Goal: Task Accomplishment & Management: Complete application form

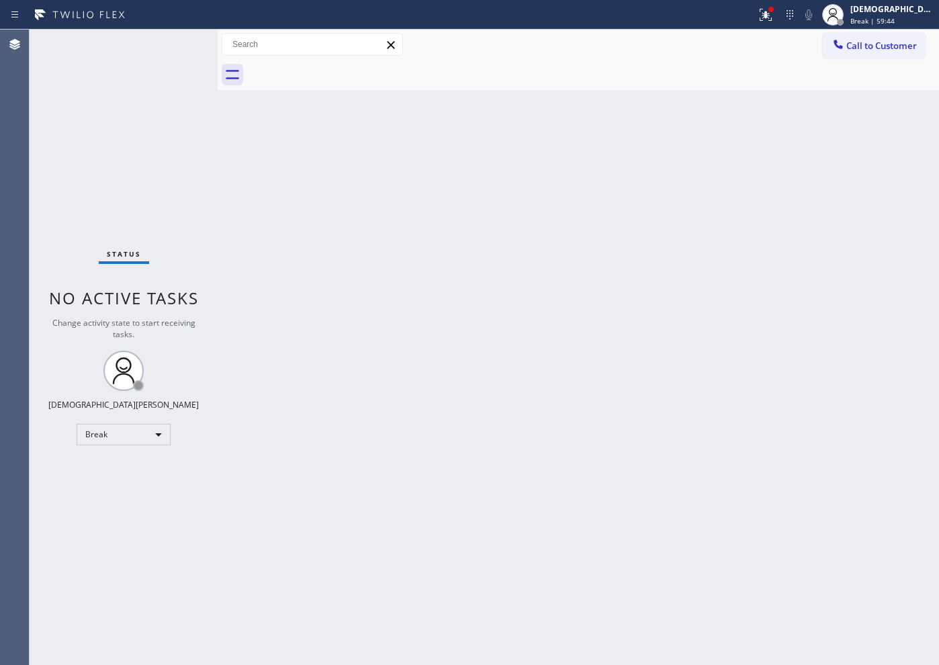
click at [711, 305] on div "Back to Dashboard Change Sender ID Customers Technicians Select a contact Outbo…" at bounding box center [578, 347] width 721 height 635
click at [101, 438] on div "Break" at bounding box center [124, 434] width 94 height 21
click at [107, 467] on li "Available" at bounding box center [122, 470] width 91 height 16
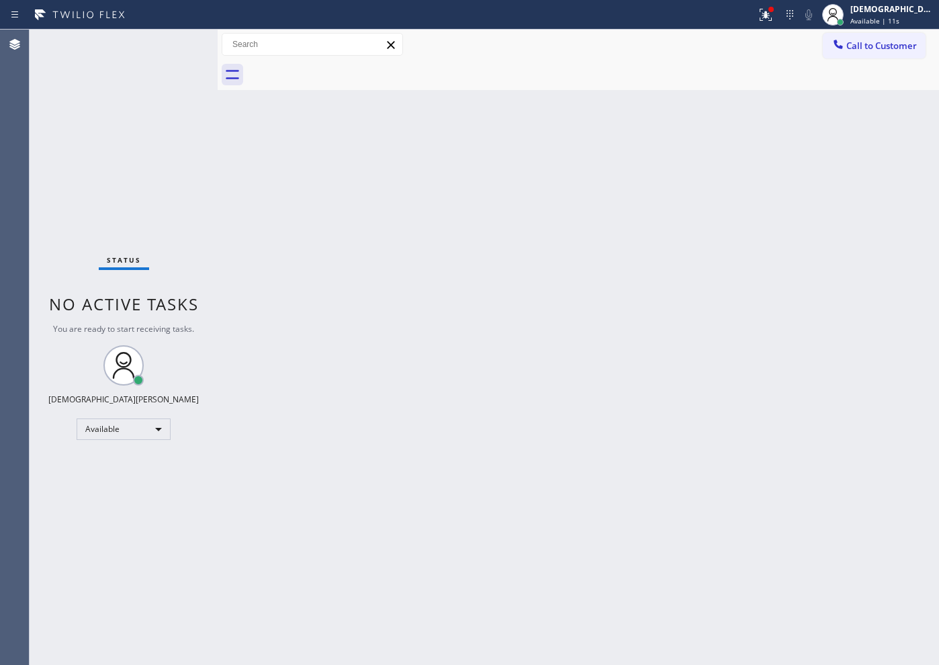
click at [169, 44] on div "Status No active tasks You are ready to start receiving tasks. Christian Cinco …" at bounding box center [124, 347] width 188 height 635
click at [170, 44] on div "Status No active tasks You are ready to start receiving tasks. Christian Cinco …" at bounding box center [124, 347] width 188 height 635
click at [170, 46] on div "Status No active tasks You are ready to start receiving tasks. Christian Cinco …" at bounding box center [124, 347] width 188 height 635
click at [171, 45] on div "Status No active tasks You are ready to start receiving tasks. Christian Cinco …" at bounding box center [124, 347] width 188 height 635
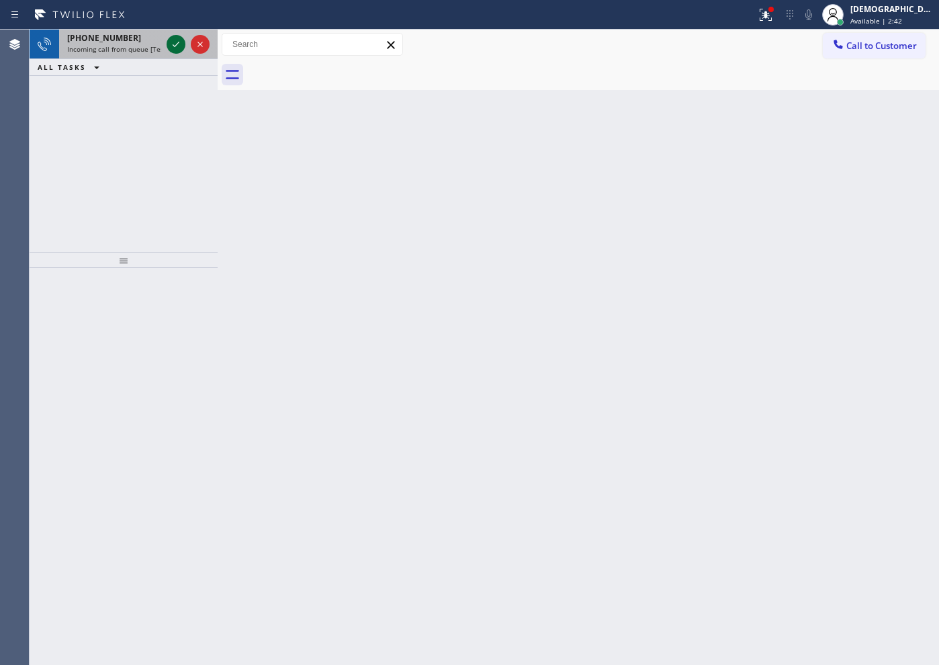
click at [181, 48] on icon at bounding box center [176, 44] width 16 height 16
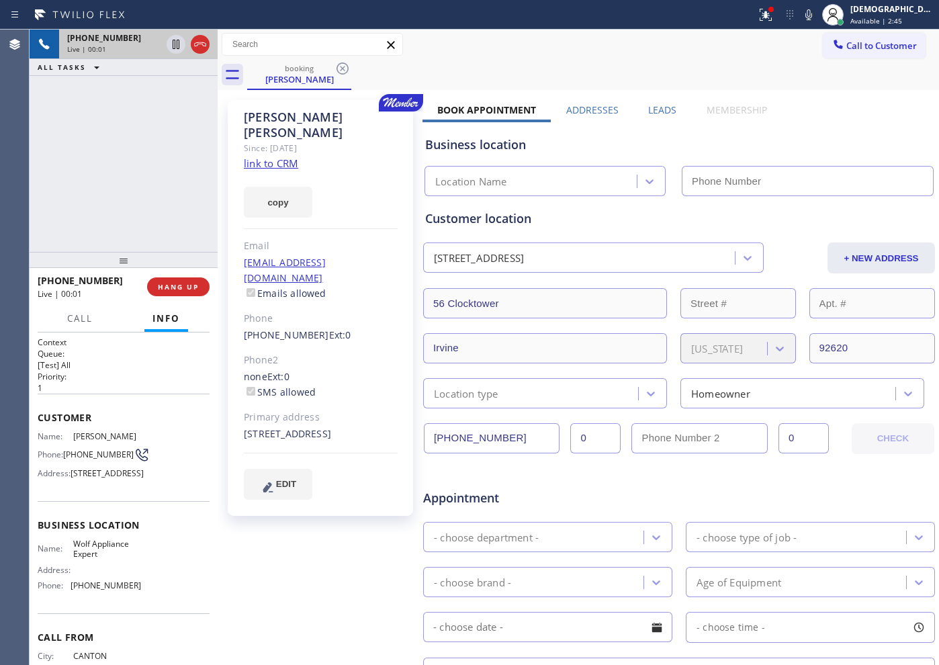
type input "[PHONE_NUMBER]"
click at [279, 156] on link "link to CRM" at bounding box center [271, 162] width 54 height 13
click at [177, 48] on icon at bounding box center [176, 44] width 7 height 9
click at [172, 44] on icon at bounding box center [176, 44] width 16 height 16
click at [196, 52] on button at bounding box center [200, 44] width 19 height 19
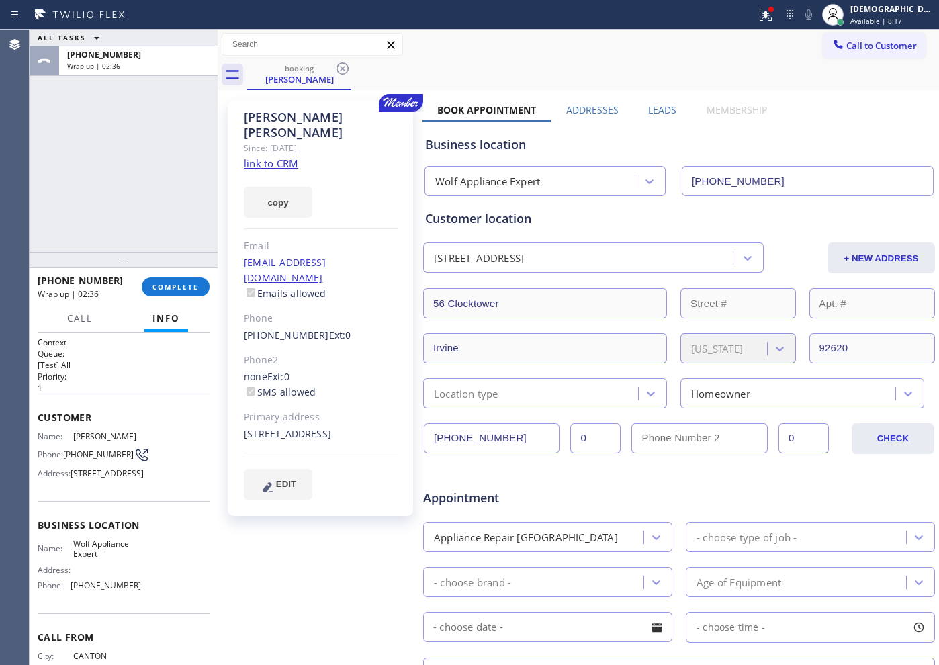
click at [189, 216] on div "ALL TASKS ALL TASKS ACTIVE TASKS TASKS IN WRAP UP [PHONE_NUMBER] Wrap up | 02:36" at bounding box center [124, 141] width 188 height 222
click at [183, 286] on span "COMPLETE" at bounding box center [175, 286] width 46 height 9
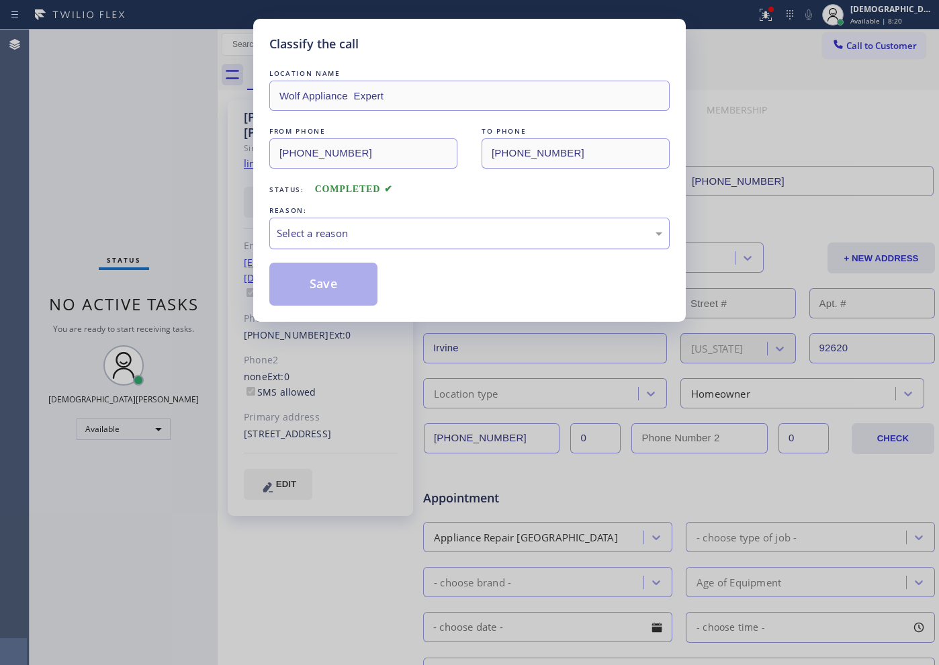
click at [436, 224] on div "Select a reason" at bounding box center [469, 234] width 400 height 32
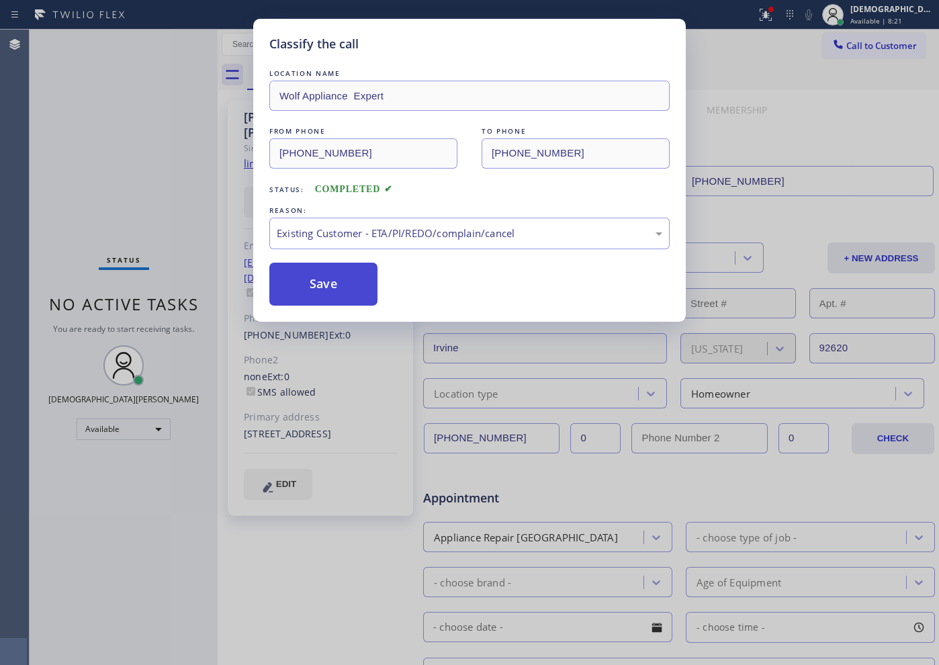
click at [338, 284] on button "Save" at bounding box center [323, 284] width 108 height 43
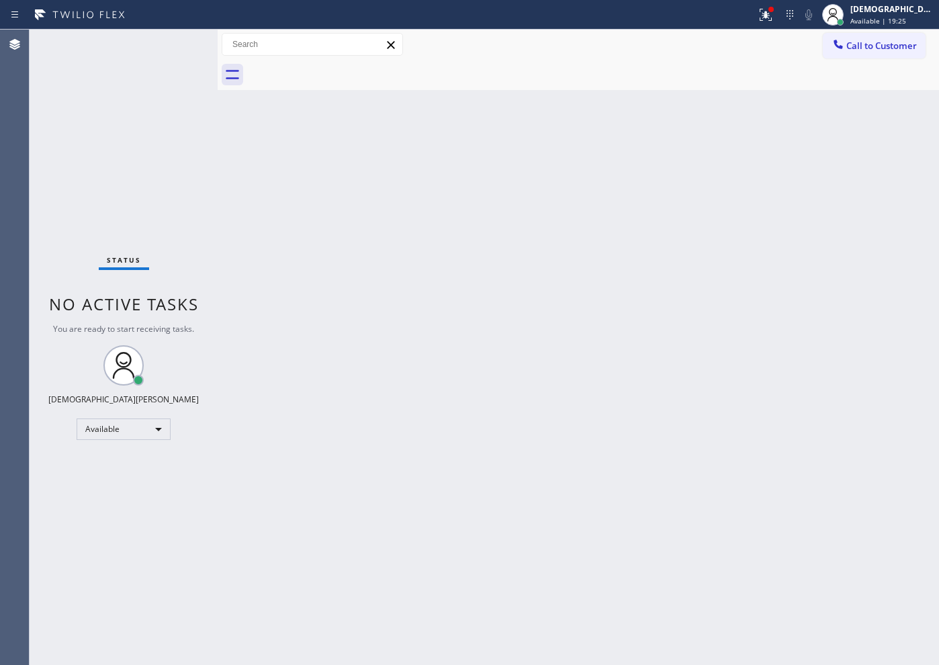
click at [193, 200] on div "Status No active tasks You are ready to start receiving tasks. Christian Cinco …" at bounding box center [124, 347] width 188 height 635
click at [676, 342] on div "Back to Dashboard Change Sender ID Customers Technicians Select a contact Outbo…" at bounding box center [578, 347] width 721 height 635
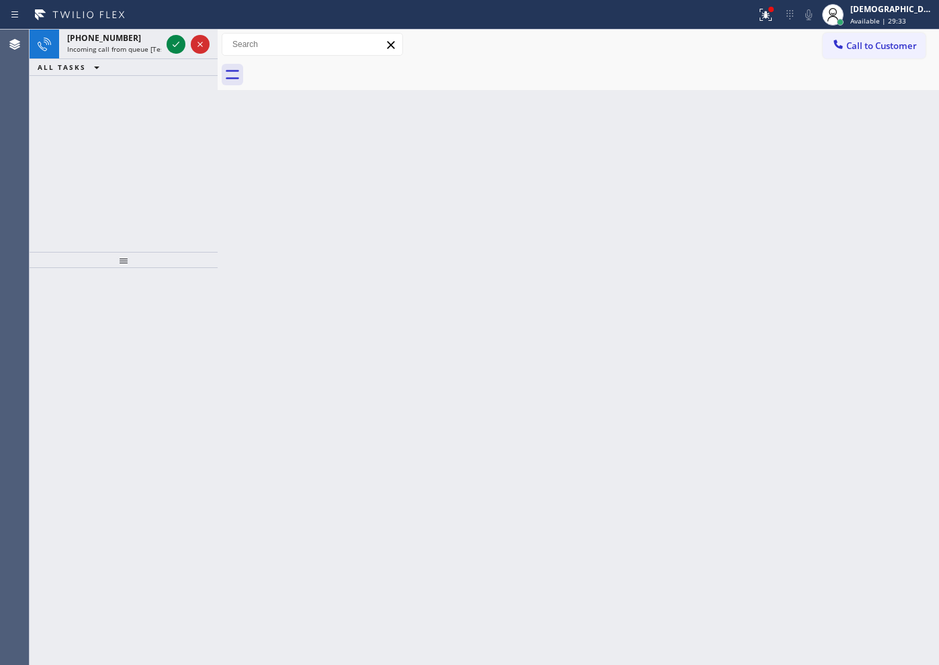
click at [42, 140] on div "[PHONE_NUMBER] Incoming call from queue [Test] All ALL TASKS ALL TASKS ACTIVE T…" at bounding box center [124, 141] width 188 height 222
click at [172, 43] on icon at bounding box center [176, 44] width 16 height 16
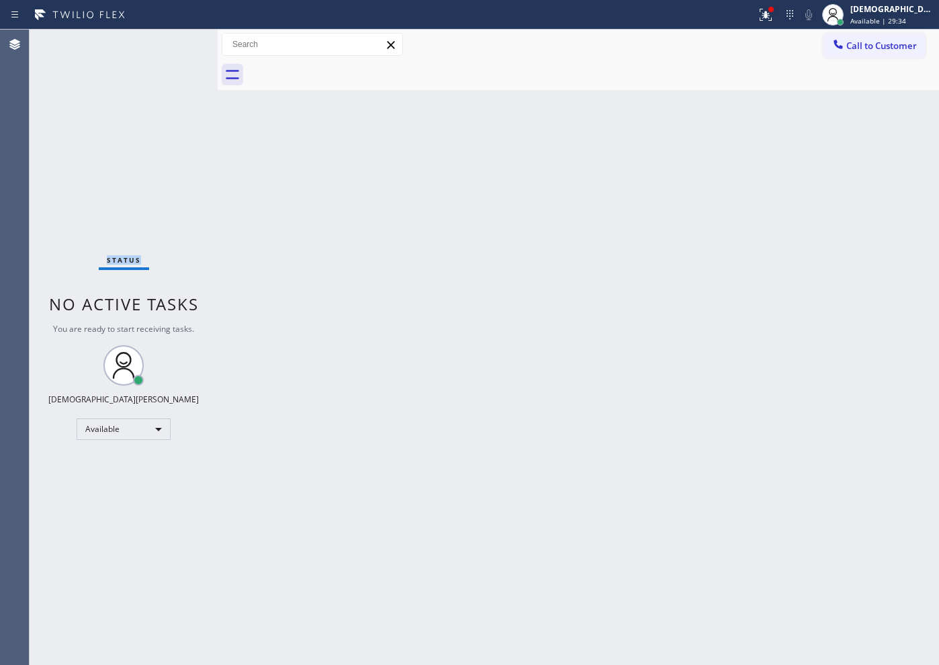
click at [173, 43] on div "Status No active tasks You are ready to start receiving tasks. Christian Cinco …" at bounding box center [124, 347] width 188 height 635
click at [184, 198] on div "Status No active tasks You are ready to start receiving tasks. Christian Cinco …" at bounding box center [124, 347] width 188 height 635
click at [674, 265] on div "Back to Dashboard Change Sender ID Customers Technicians Select a contact Outbo…" at bounding box center [578, 347] width 721 height 635
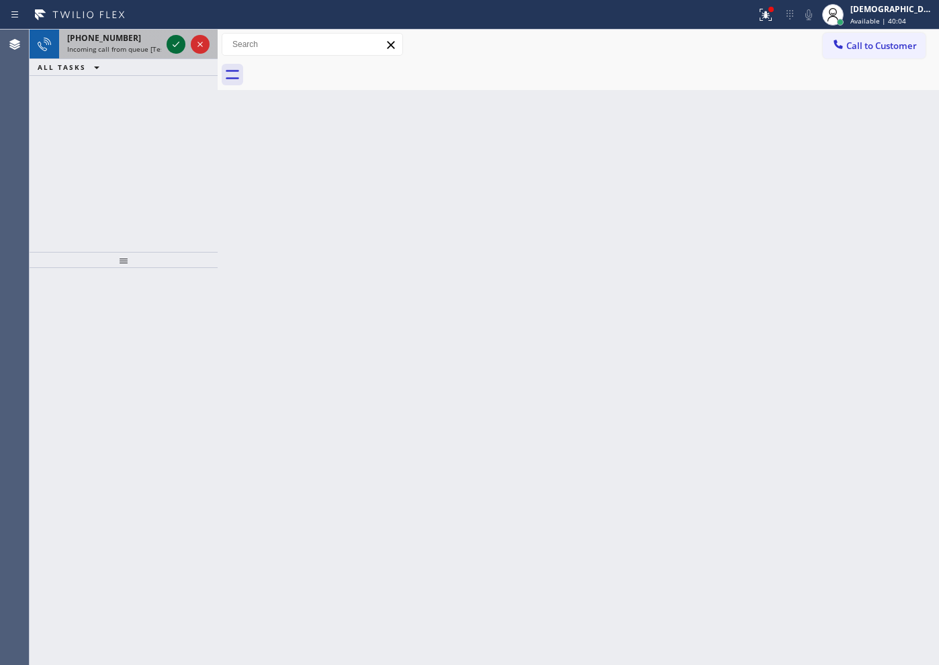
click at [173, 51] on icon at bounding box center [176, 44] width 16 height 16
click at [173, 49] on icon at bounding box center [176, 44] width 16 height 16
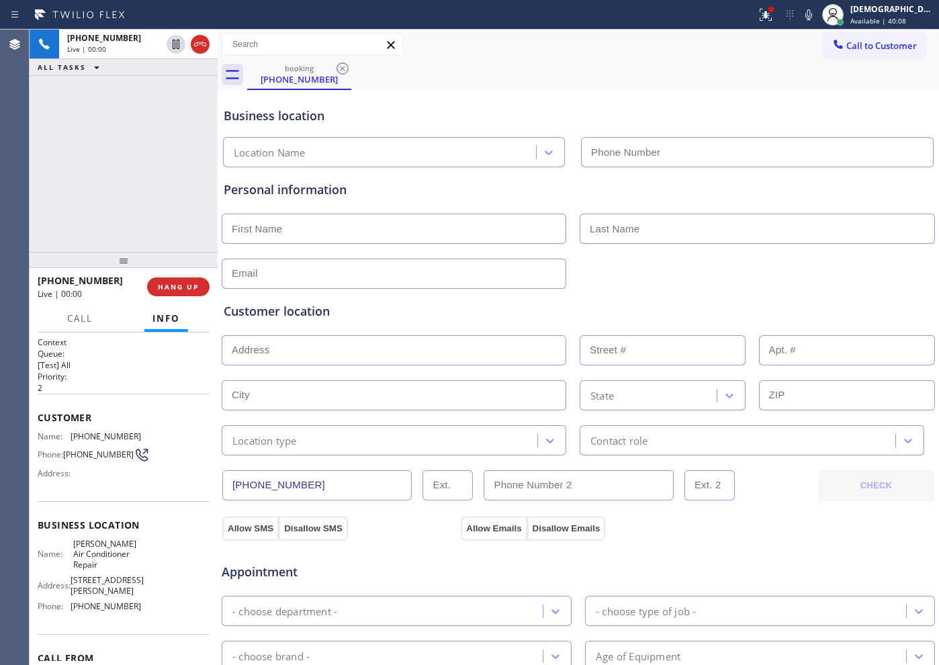
type input "[PHONE_NUMBER]"
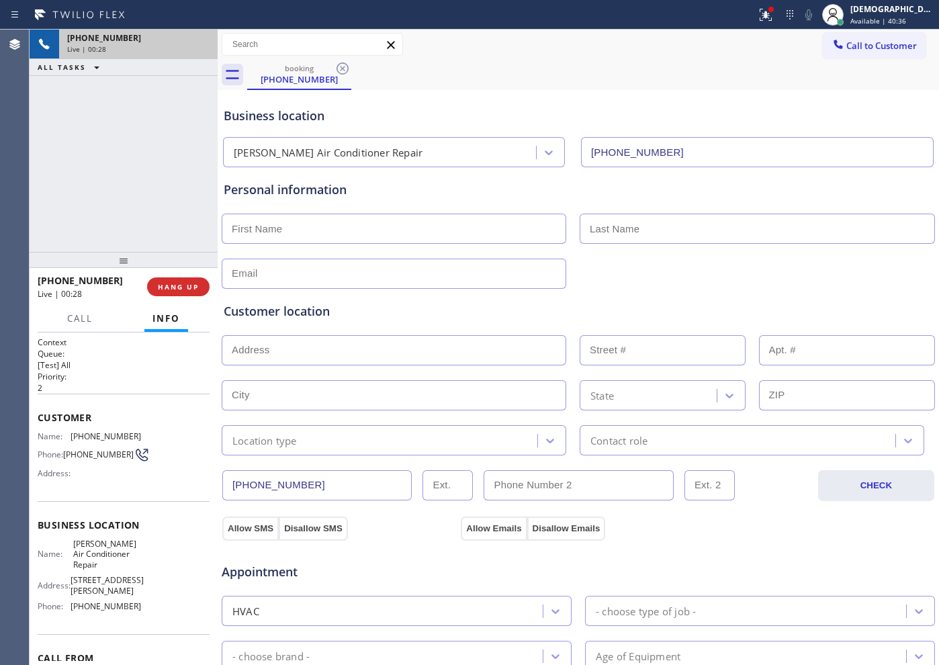
click at [197, 48] on div "Live | 00:28" at bounding box center [138, 48] width 142 height 9
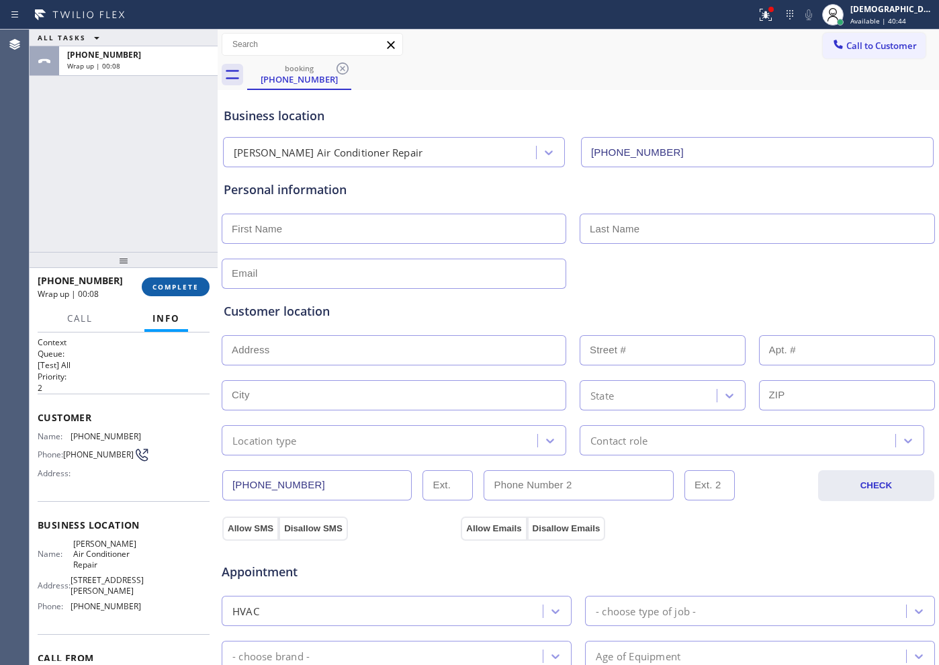
click at [186, 290] on span "COMPLETE" at bounding box center [175, 286] width 46 height 9
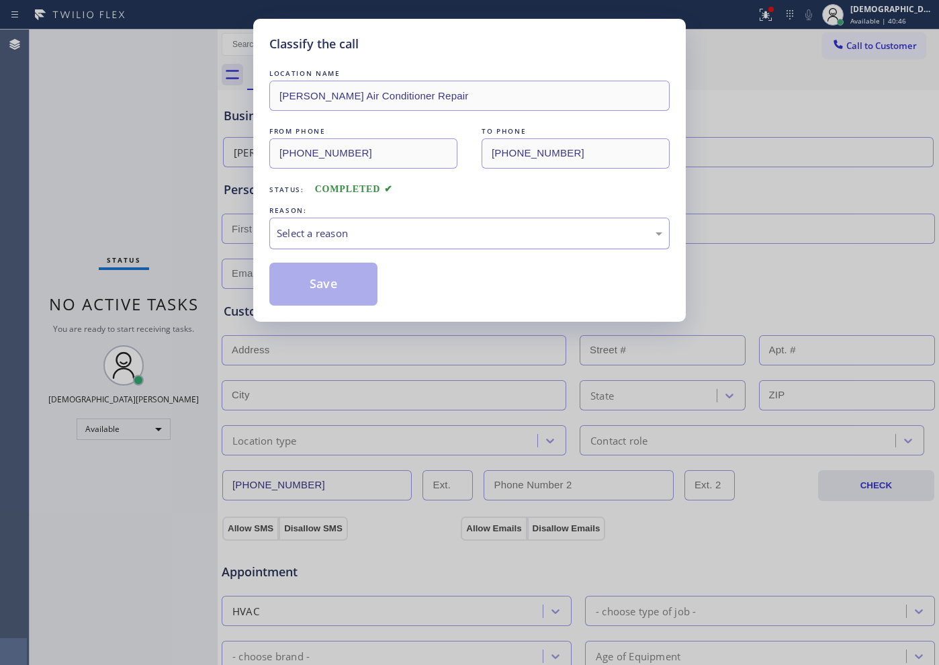
click at [420, 236] on div "Select a reason" at bounding box center [469, 233] width 385 height 15
click at [367, 279] on button "Save" at bounding box center [323, 284] width 108 height 43
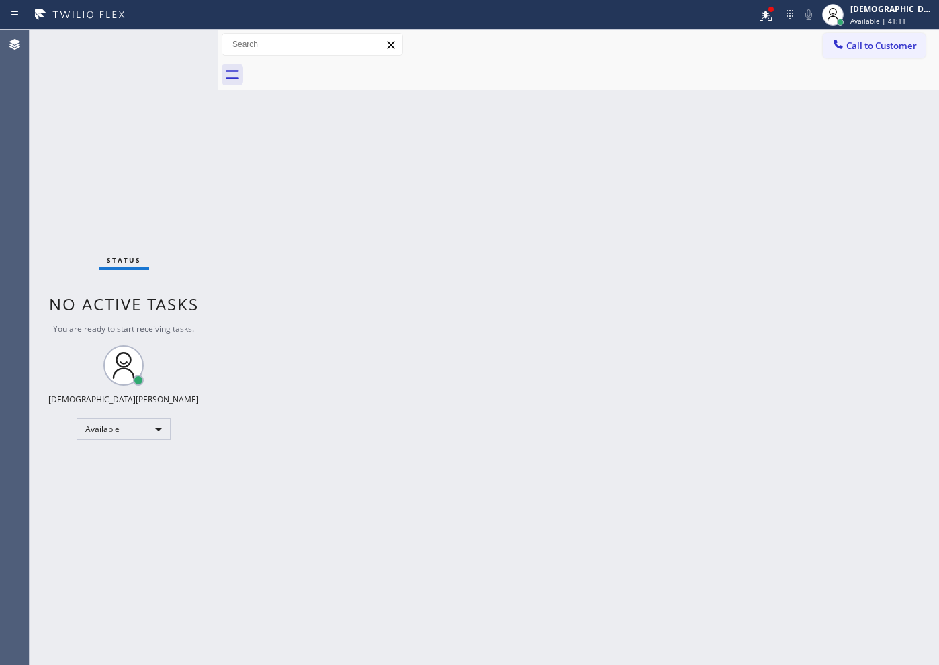
click at [138, 124] on div "Status No active tasks You are ready to start receiving tasks. Christian Cinco …" at bounding box center [124, 347] width 188 height 635
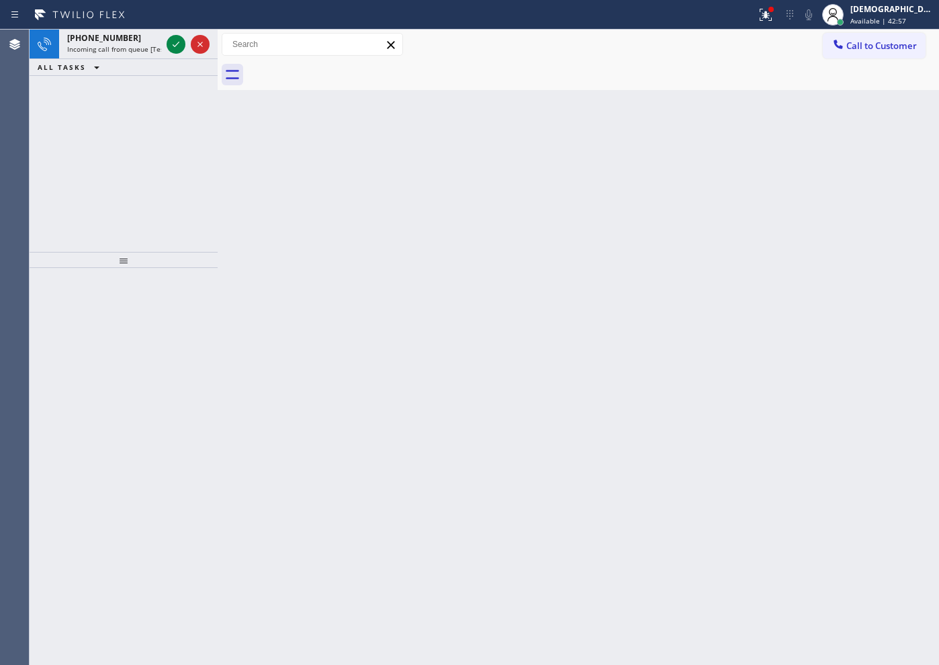
click at [177, 603] on div at bounding box center [124, 466] width 188 height 397
click at [173, 46] on icon at bounding box center [176, 44] width 16 height 16
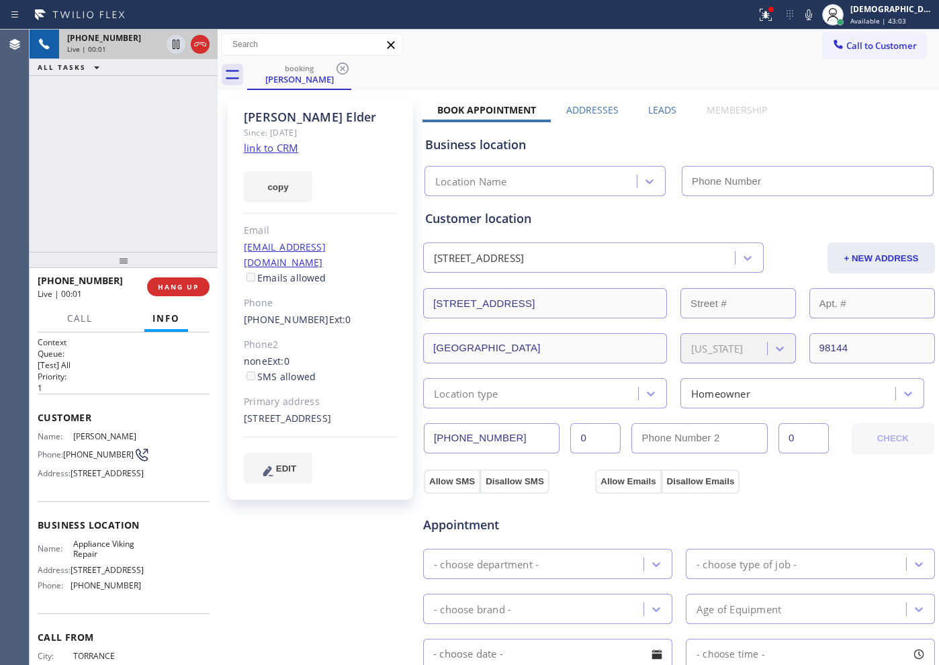
type input "[PHONE_NUMBER]"
click at [287, 150] on link "link to CRM" at bounding box center [271, 147] width 54 height 13
click at [205, 48] on icon at bounding box center [200, 44] width 16 height 16
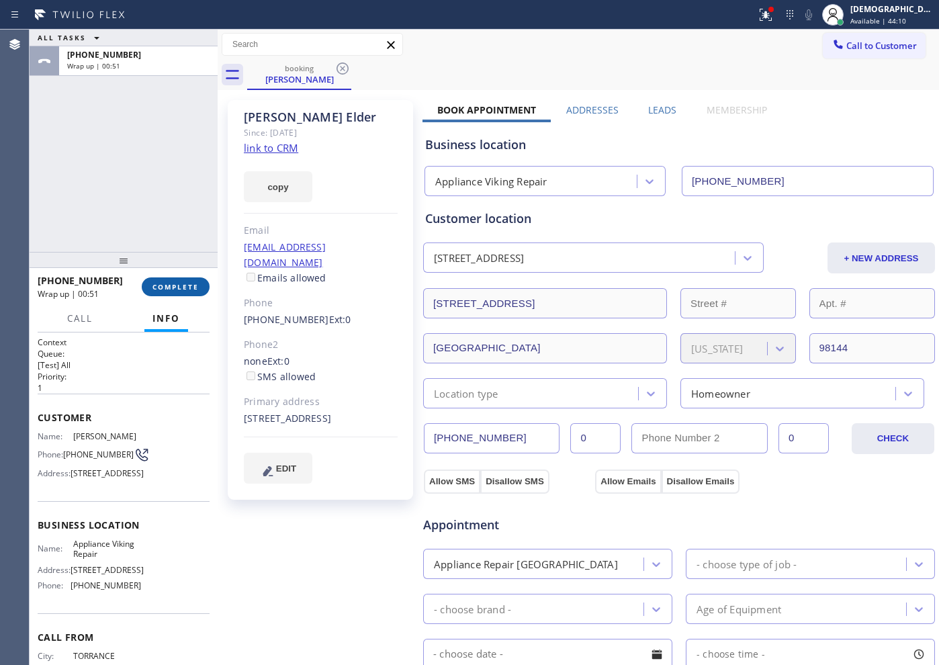
click at [186, 292] on button "COMPLETE" at bounding box center [176, 286] width 68 height 19
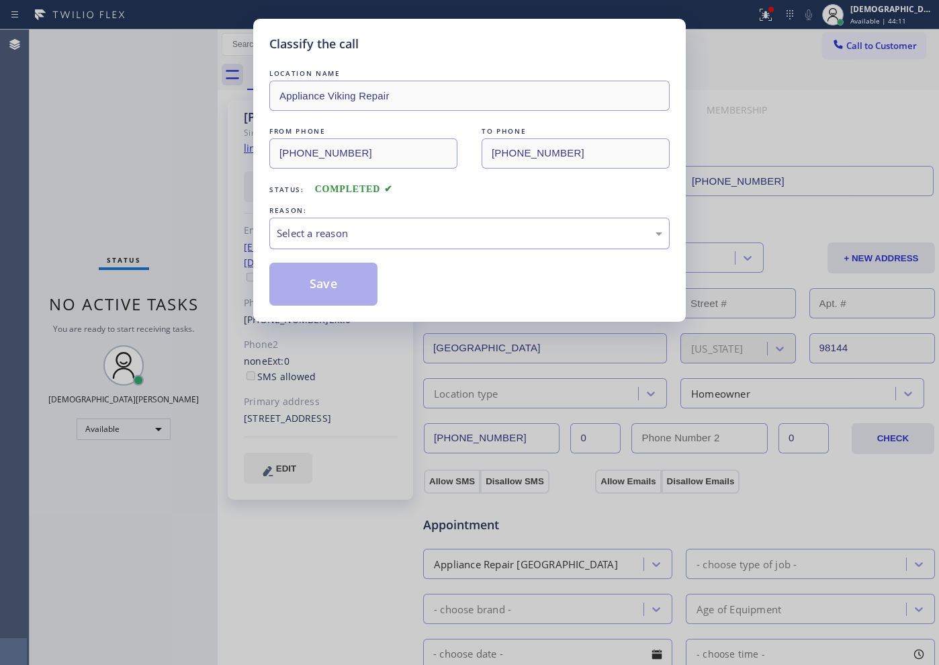
click at [387, 234] on div "Select a reason" at bounding box center [469, 233] width 385 height 15
click at [334, 277] on button "Save" at bounding box center [323, 284] width 108 height 43
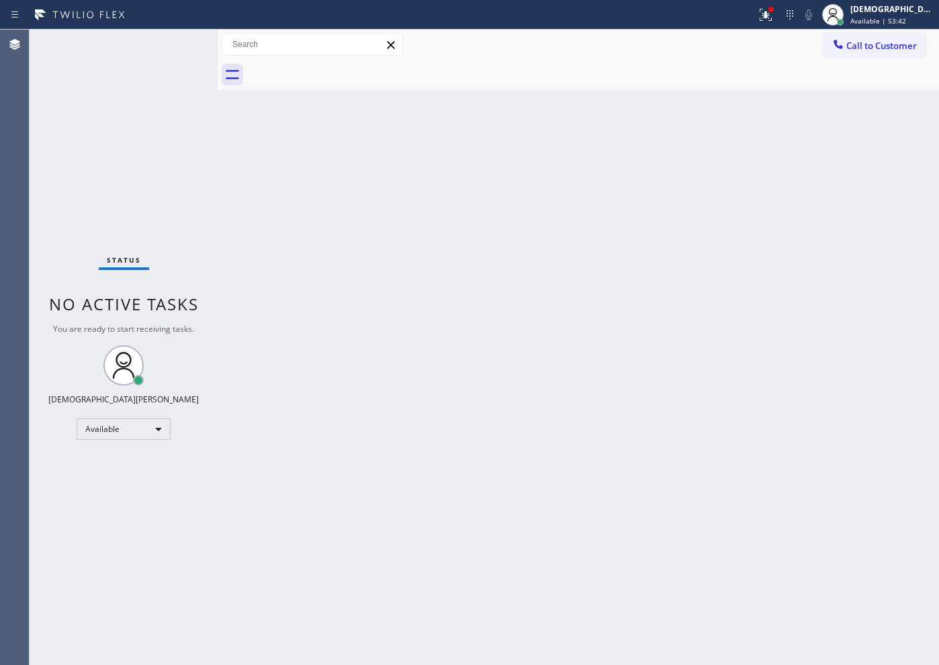
click at [176, 218] on div "Status No active tasks You are ready to start receiving tasks. Christian Cinco …" at bounding box center [124, 347] width 188 height 635
click at [126, 428] on div "Available" at bounding box center [124, 428] width 94 height 21
click at [134, 492] on li "Break" at bounding box center [122, 498] width 91 height 16
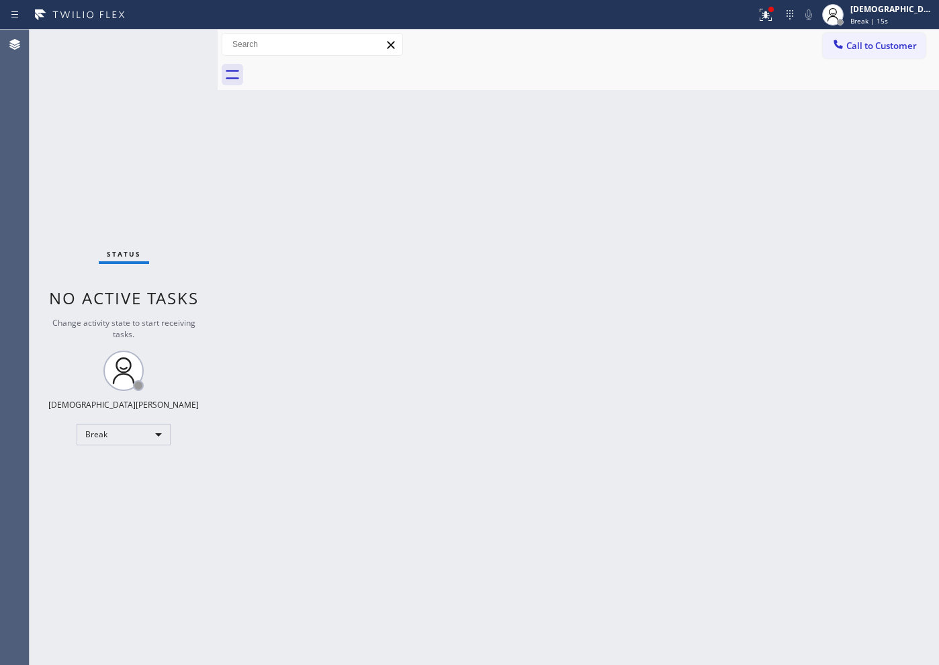
click at [174, 185] on div "Status No active tasks Change activity state to start receiving tasks. Christia…" at bounding box center [124, 347] width 188 height 635
click at [595, 334] on div "Back to Dashboard Change Sender ID Customers Technicians Select a contact Outbo…" at bounding box center [578, 347] width 721 height 635
click at [104, 439] on div "Break" at bounding box center [124, 434] width 94 height 21
click at [105, 468] on li "Available" at bounding box center [122, 470] width 91 height 16
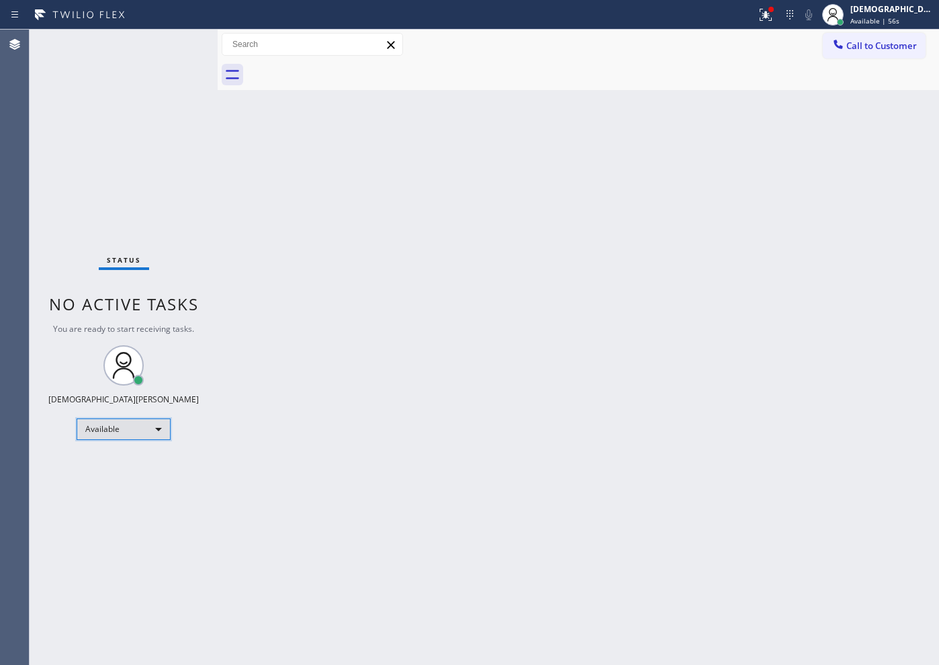
click at [146, 430] on div "Available" at bounding box center [124, 428] width 94 height 21
click at [126, 488] on li "Unavailable" at bounding box center [122, 481] width 91 height 16
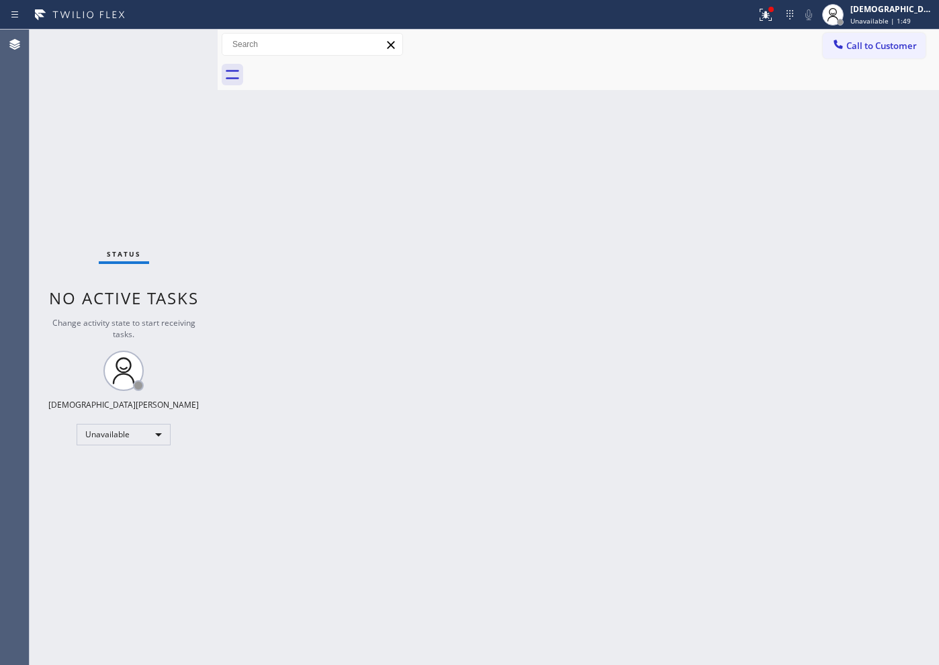
click at [119, 422] on div "Status No active tasks Change activity state to start receiving tasks. [PERSON_…" at bounding box center [124, 347] width 188 height 635
click at [127, 432] on div "Unavailable" at bounding box center [124, 434] width 94 height 21
click at [120, 471] on li "Available" at bounding box center [122, 470] width 91 height 16
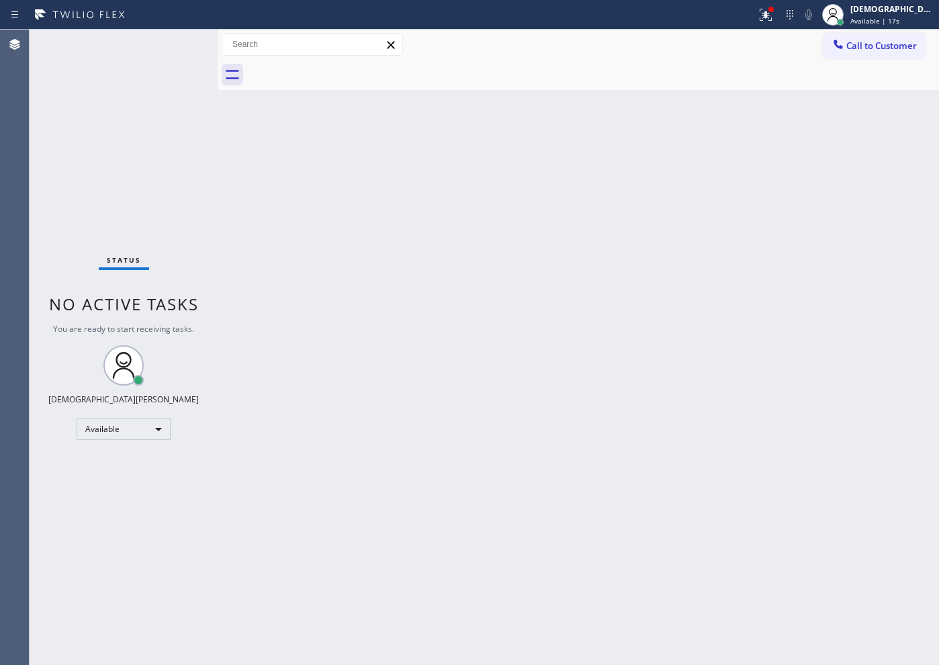
click at [156, 134] on div "Status No active tasks You are ready to start receiving tasks. Christian Cinco …" at bounding box center [124, 347] width 188 height 635
click at [537, 30] on div "Call to Customer Outbound call Location Search location Your caller id phone nu…" at bounding box center [578, 45] width 721 height 30
click at [459, 232] on div "Back to Dashboard Change Sender ID Customers Technicians Select a contact Outbo…" at bounding box center [578, 347] width 721 height 635
drag, startPoint x: 437, startPoint y: 210, endPoint x: 499, endPoint y: 208, distance: 61.8
click at [472, 216] on div "Back to Dashboard Change Sender ID Customers Technicians Select a contact Outbo…" at bounding box center [578, 347] width 721 height 635
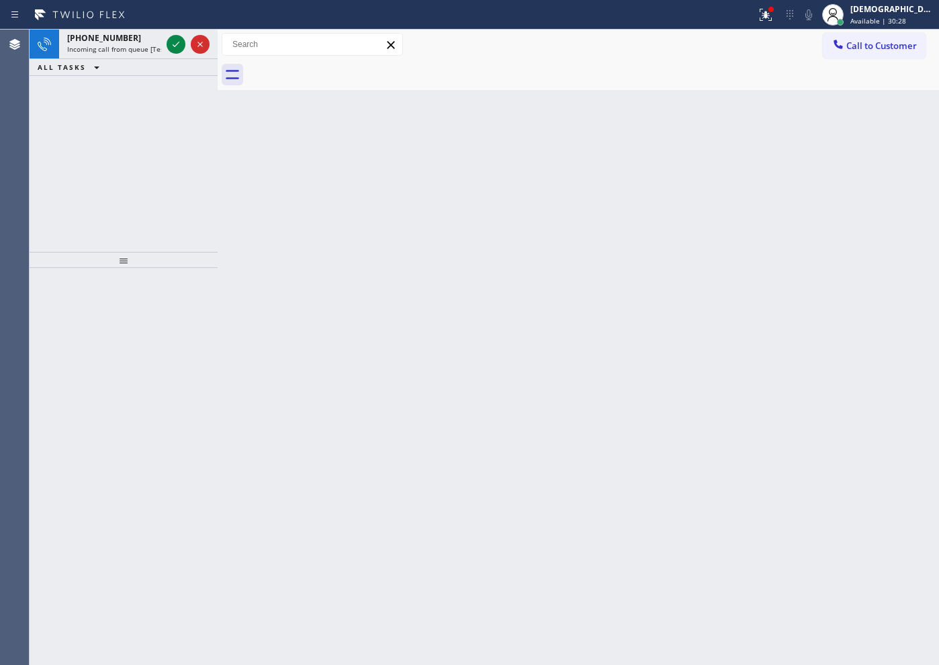
click at [350, 163] on div "Back to Dashboard Change Sender ID Customers Technicians Select a contact Outbo…" at bounding box center [578, 347] width 721 height 635
click at [172, 47] on icon at bounding box center [176, 44] width 16 height 16
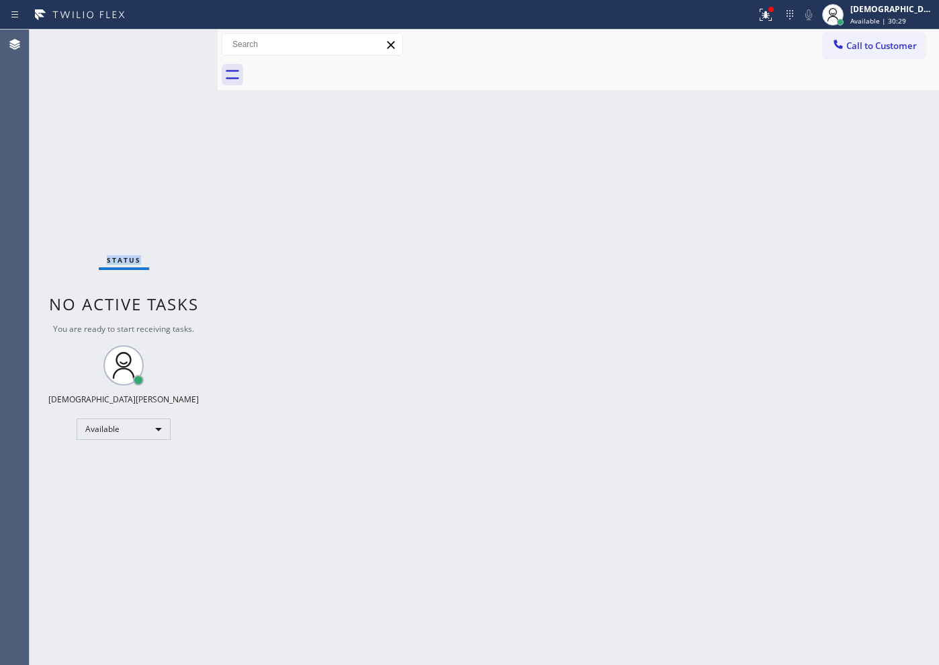
click at [172, 47] on div "Status No active tasks You are ready to start receiving tasks. Christian Cinco …" at bounding box center [124, 347] width 188 height 635
click at [212, 173] on div "Status No active tasks You are ready to start receiving tasks. Christian Cinco …" at bounding box center [124, 347] width 188 height 635
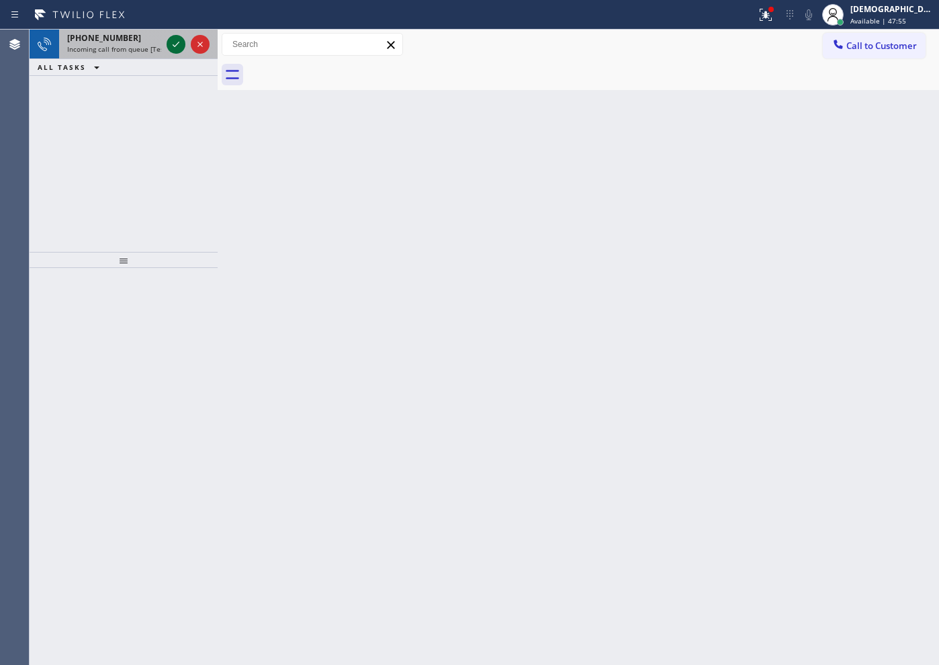
click at [170, 48] on icon at bounding box center [176, 44] width 16 height 16
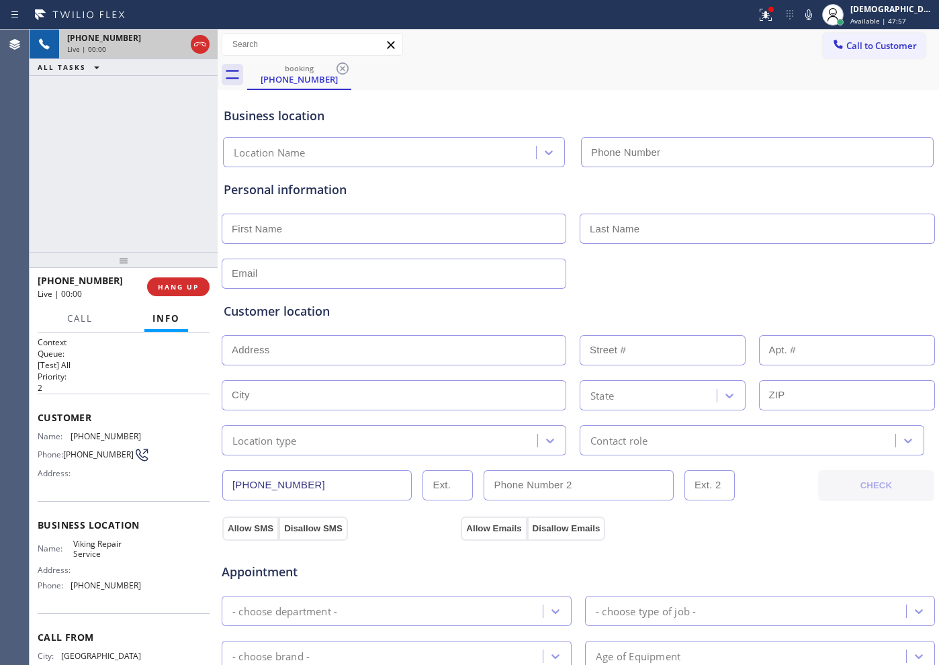
type input "[PHONE_NUMBER]"
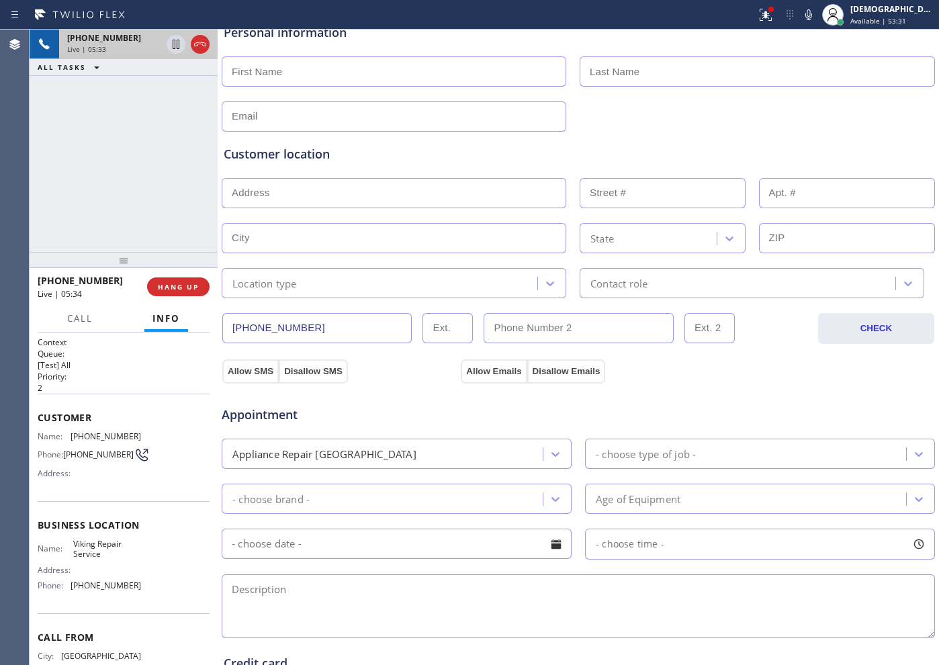
scroll to position [168, 0]
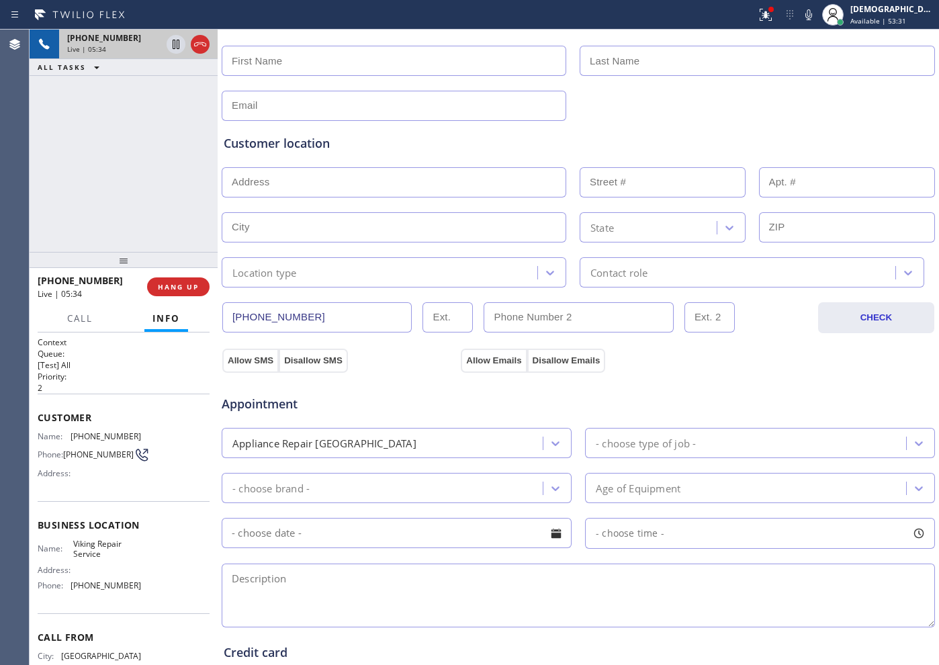
click at [313, 315] on input "[PHONE_NUMBER]" at bounding box center [316, 317] width 189 height 30
drag, startPoint x: 318, startPoint y: 315, endPoint x: 210, endPoint y: 312, distance: 108.1
click at [210, 312] on div "[PHONE_NUMBER] Live | 05:35 ALL TASKS ALL TASKS ACTIVE TASKS TASKS IN WRAP UP […" at bounding box center [484, 347] width 909 height 635
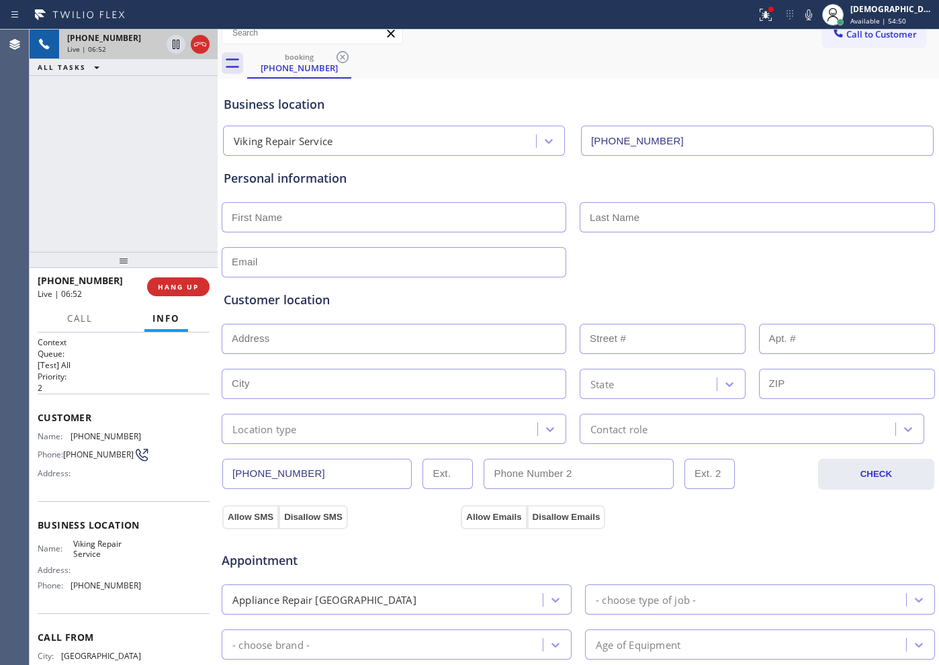
scroll to position [0, 0]
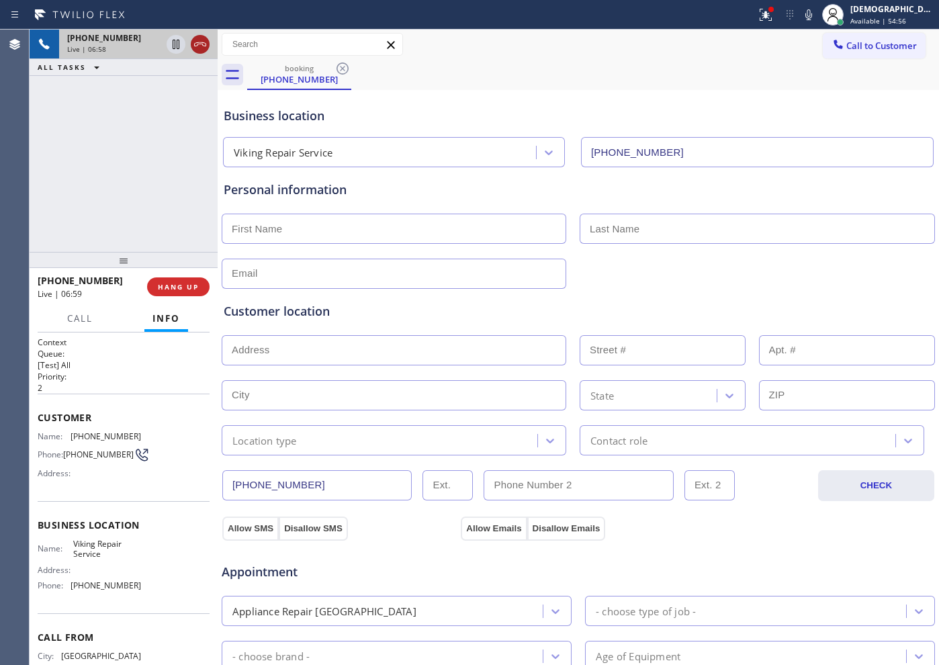
click at [201, 47] on icon at bounding box center [200, 44] width 16 height 16
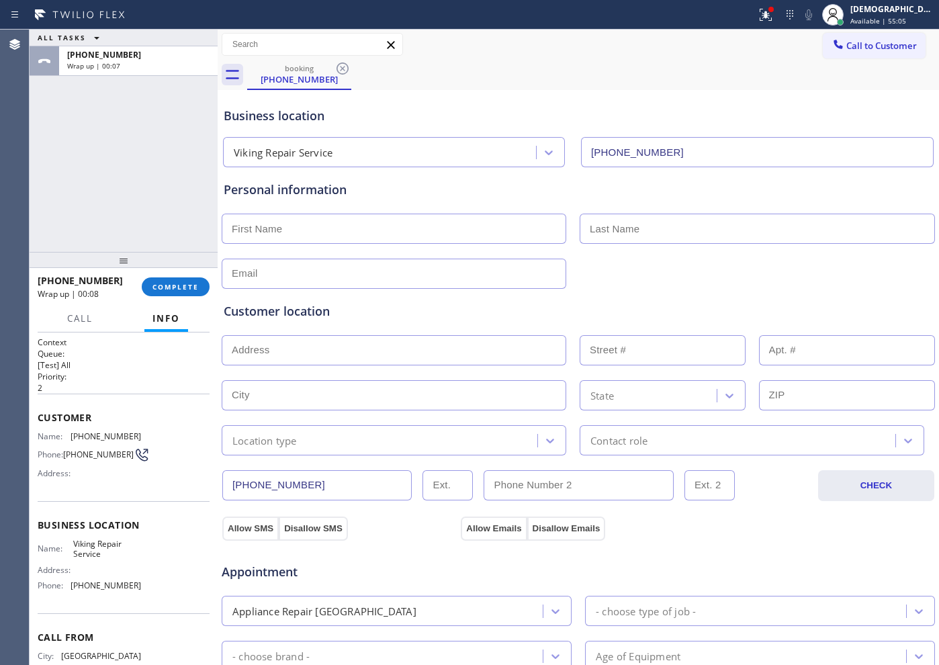
click at [404, 226] on input "text" at bounding box center [394, 229] width 344 height 30
paste input "Amit"
type input "Amit"
click at [602, 233] on input "text" at bounding box center [756, 229] width 355 height 30
paste input "[PERSON_NAME]"
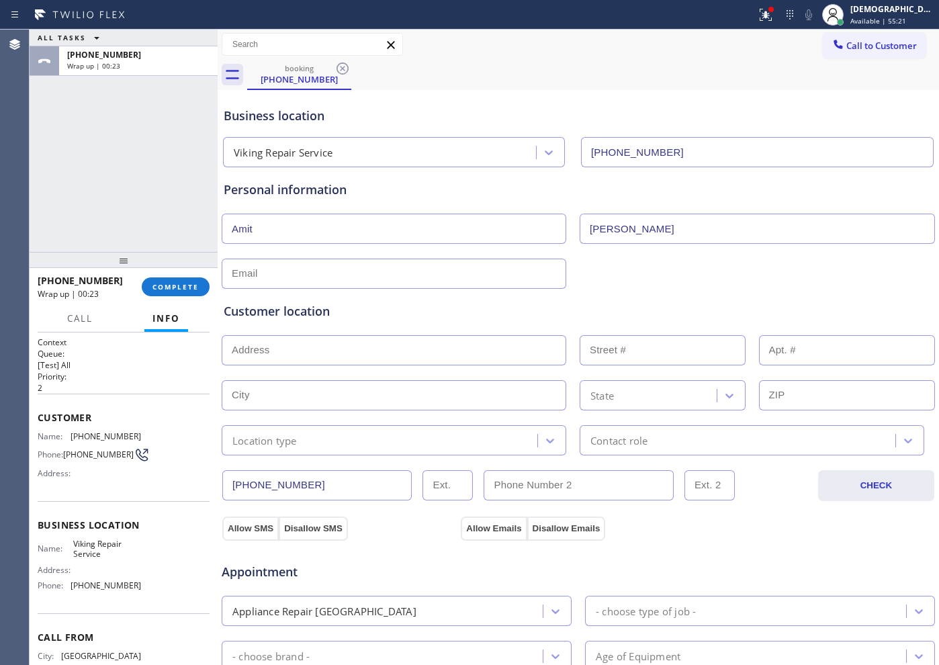
type input "[PERSON_NAME]"
click at [396, 272] on input "text" at bounding box center [394, 274] width 344 height 30
type input "No"
click at [299, 269] on input "No" at bounding box center [394, 274] width 344 height 30
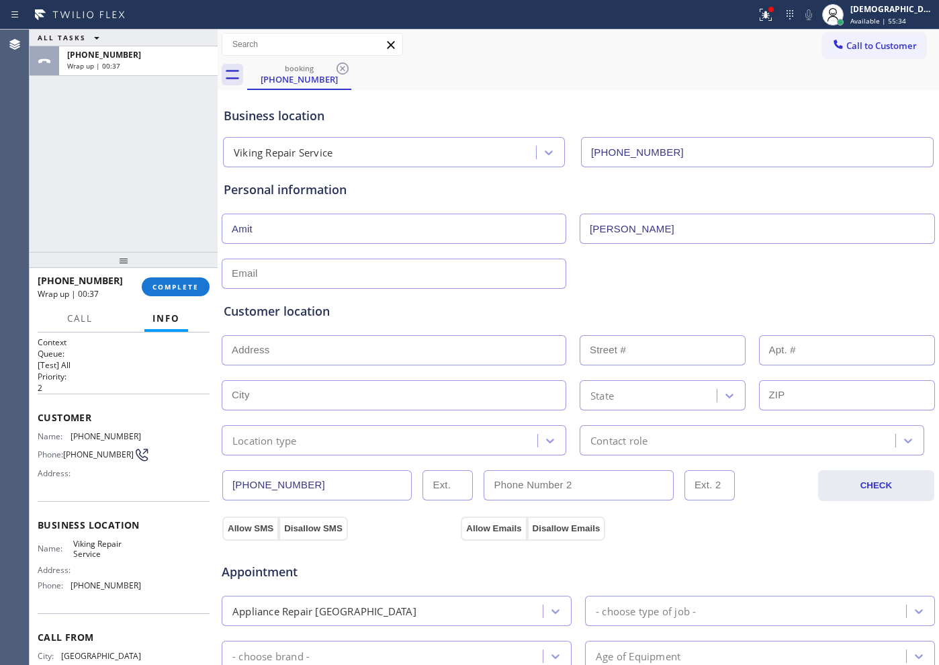
paste input "[EMAIL_ADDRESS][DOMAIN_NAME]"
type input "[EMAIL_ADDRESS][DOMAIN_NAME]"
click at [383, 346] on input "text" at bounding box center [394, 350] width 344 height 30
click at [318, 346] on input "text" at bounding box center [394, 350] width 344 height 30
paste input "[STREET_ADDRESS]"
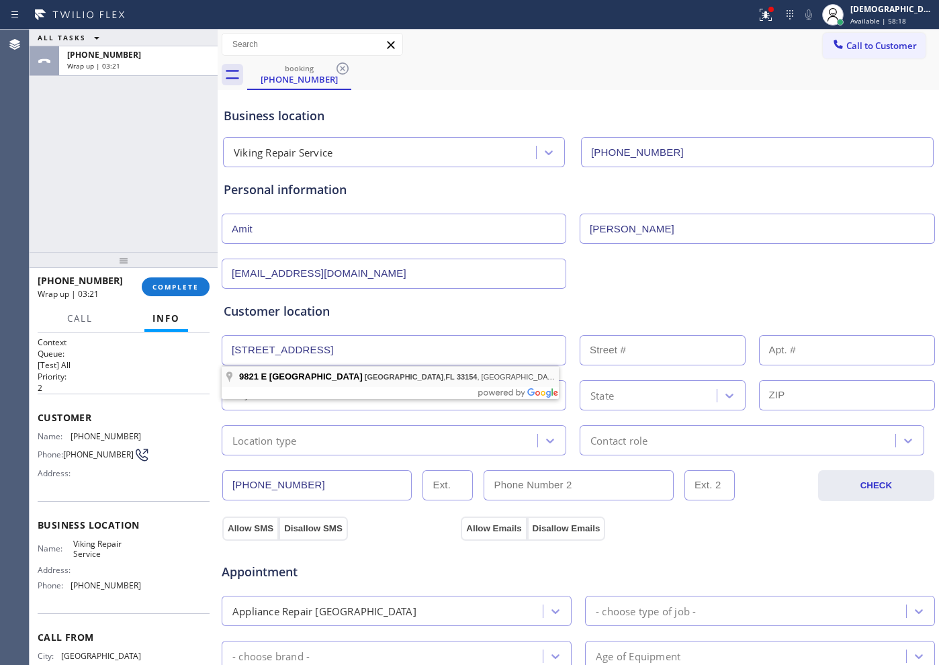
type input "[STREET_ADDRESS]"
type input "9821"
type input "[GEOGRAPHIC_DATA]"
type input "33154"
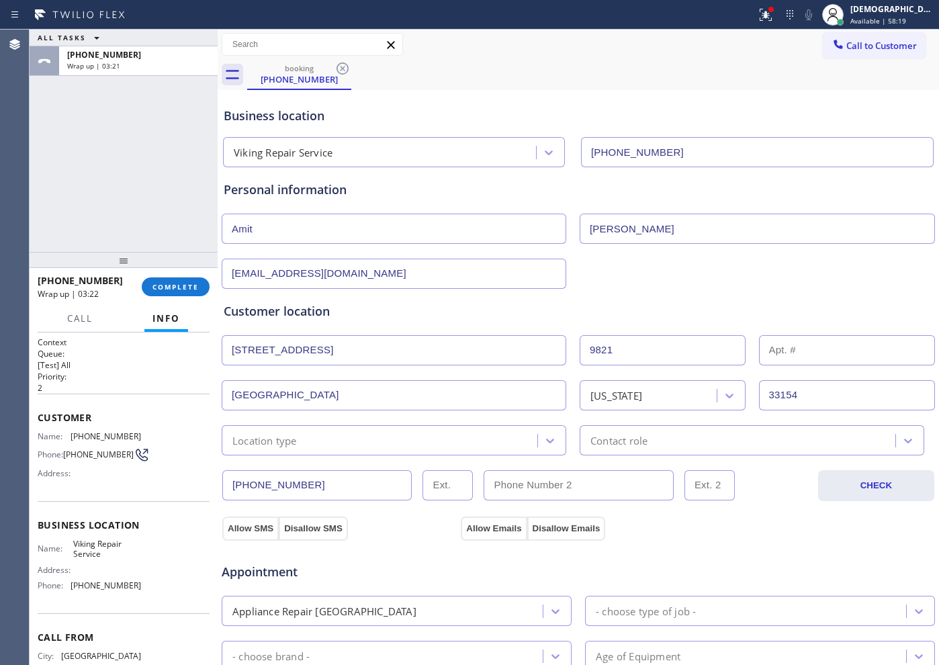
drag, startPoint x: 344, startPoint y: 436, endPoint x: 340, endPoint y: 443, distance: 7.3
click at [343, 436] on div "Location type" at bounding box center [382, 440] width 312 height 24
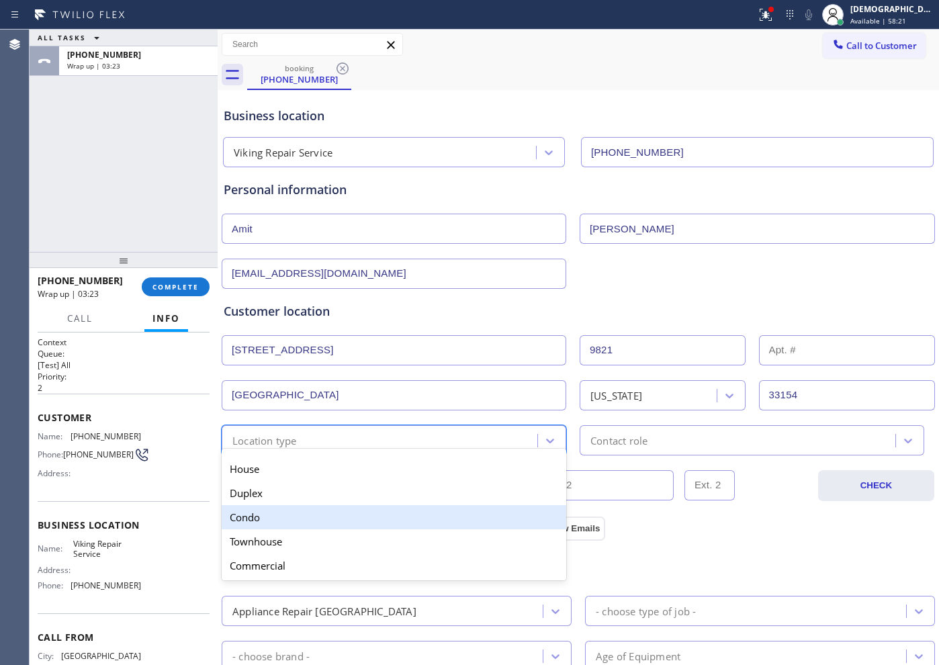
click at [317, 516] on div "Condo" at bounding box center [394, 517] width 344 height 24
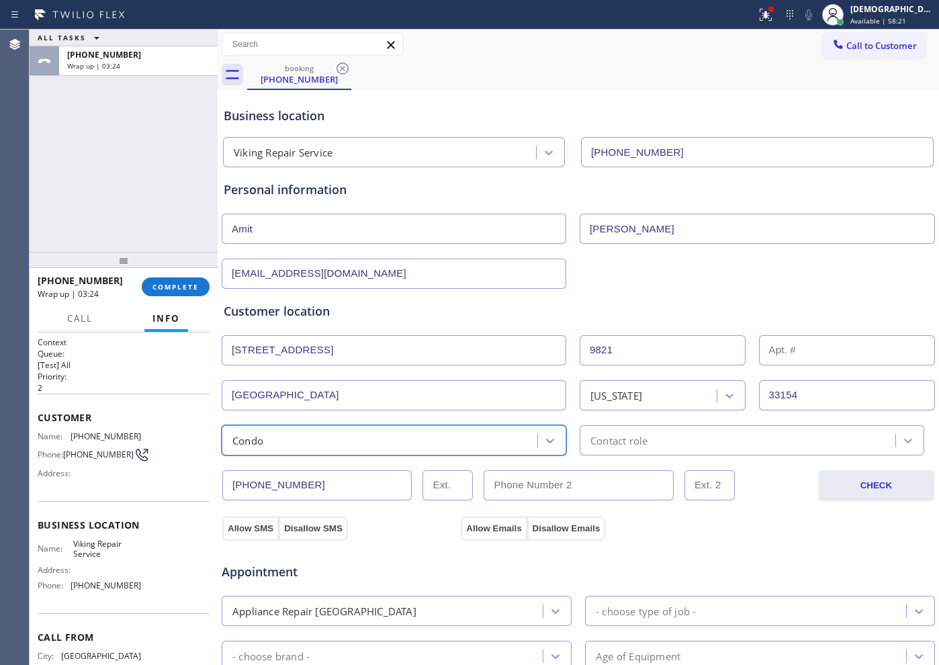
click at [650, 431] on div "Contact role" at bounding box center [740, 440] width 312 height 24
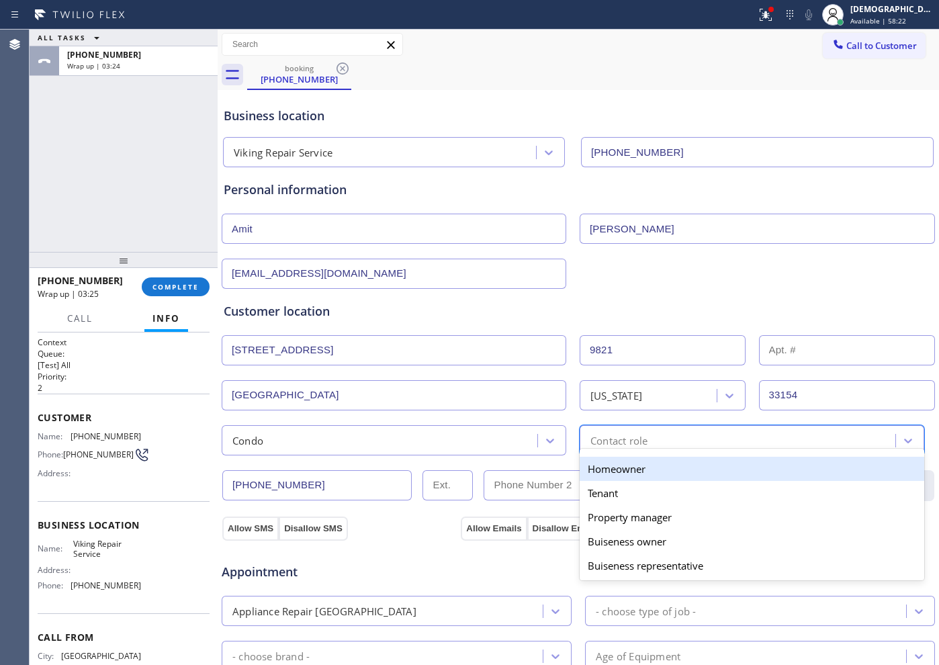
click at [619, 470] on div "Homeowner" at bounding box center [751, 469] width 344 height 24
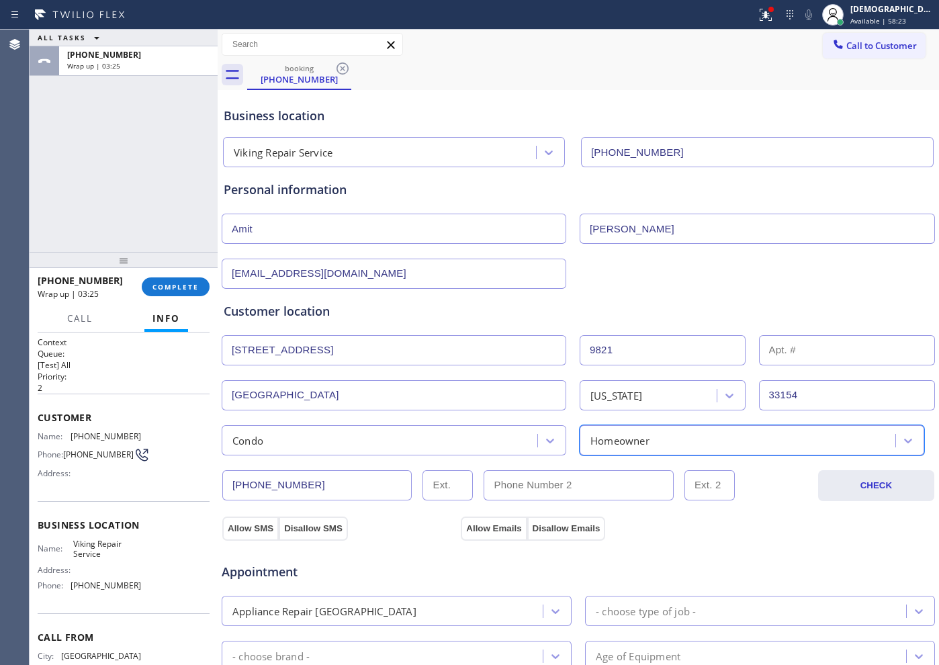
click at [798, 355] on input "text" at bounding box center [847, 350] width 177 height 30
type input "Apt 704"
drag, startPoint x: 244, startPoint y: 522, endPoint x: 435, endPoint y: 532, distance: 191.7
click at [248, 522] on button "Allow SMS" at bounding box center [250, 528] width 56 height 24
click at [469, 530] on button "Allow Emails" at bounding box center [494, 528] width 66 height 24
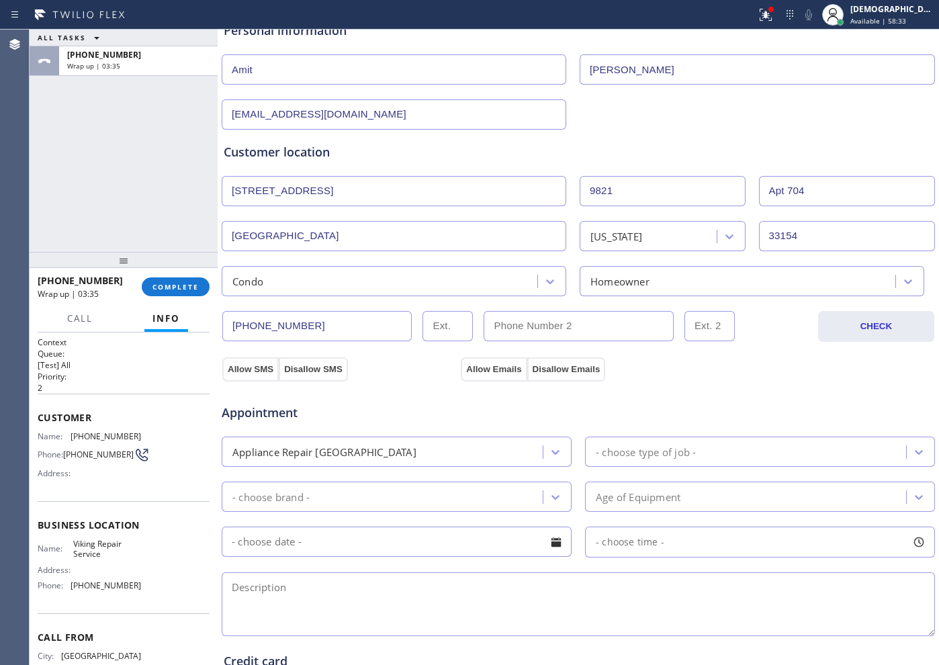
scroll to position [168, 0]
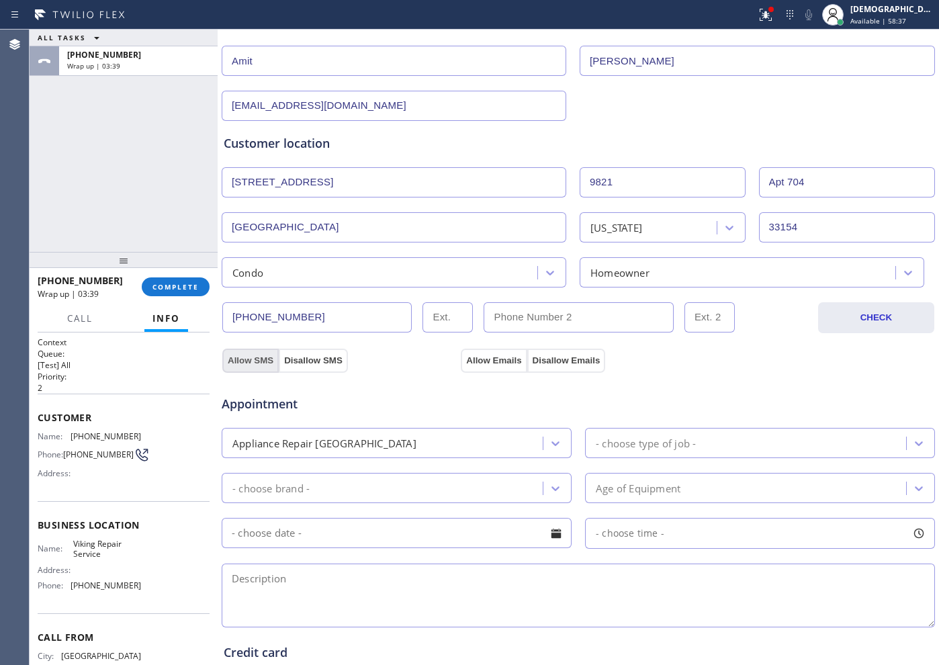
click at [261, 367] on div "Appointment Appliance Repair High End - choose type of job - - choose brand - A…" at bounding box center [578, 498] width 714 height 263
click at [259, 359] on button "Allow SMS" at bounding box center [250, 361] width 56 height 24
click at [485, 364] on button "Allow Emails" at bounding box center [494, 361] width 66 height 24
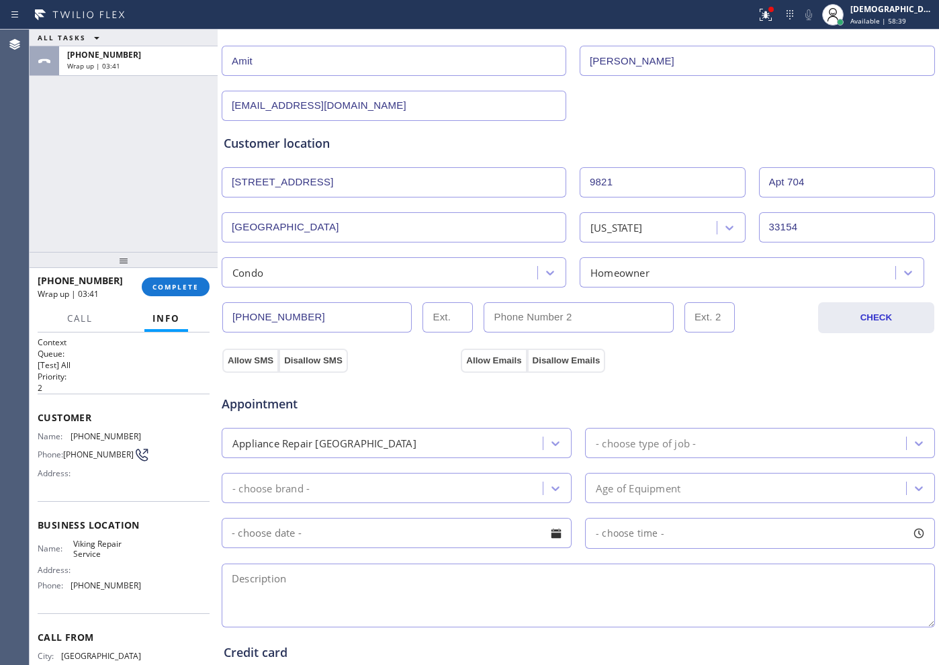
click at [670, 452] on div "- choose type of job -" at bounding box center [747, 443] width 317 height 24
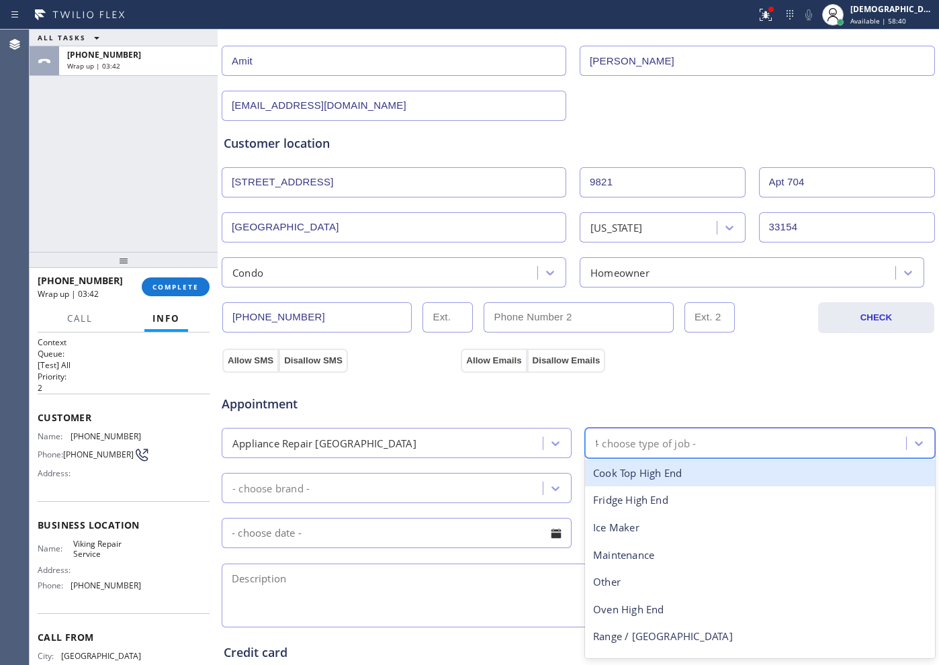
type input "fr"
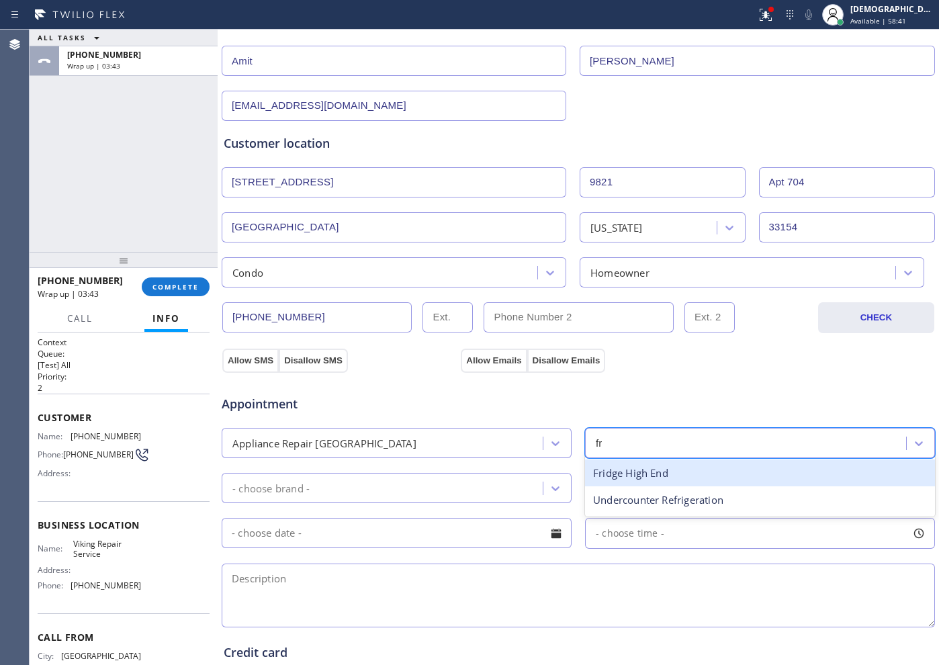
click at [618, 474] on div "Fridge High End" at bounding box center [760, 473] width 350 height 28
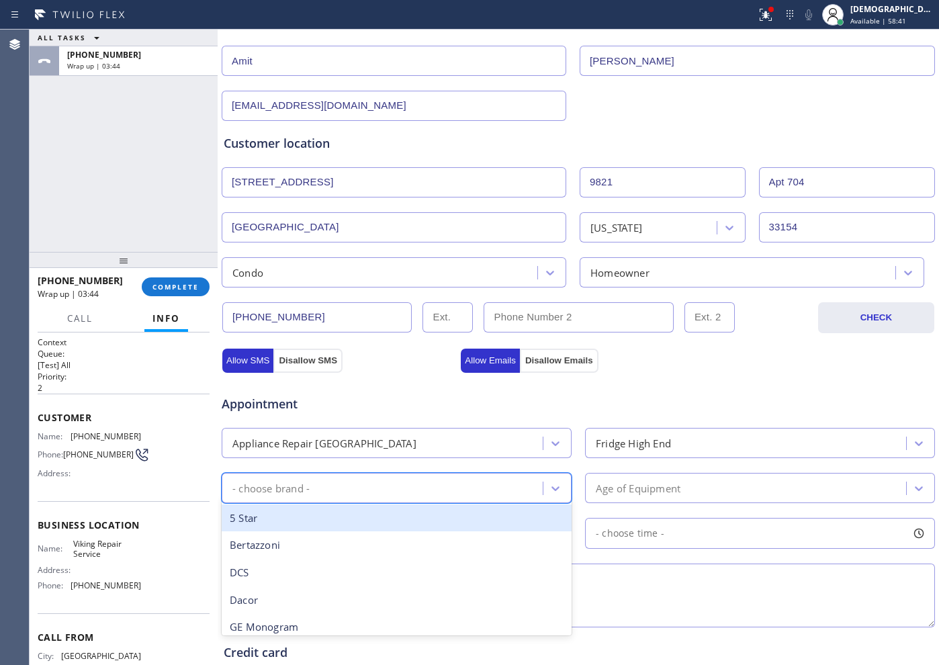
click at [450, 483] on div "- choose brand -" at bounding box center [384, 488] width 317 height 24
type input "vik"
click at [438, 516] on div "Viking" at bounding box center [397, 518] width 350 height 28
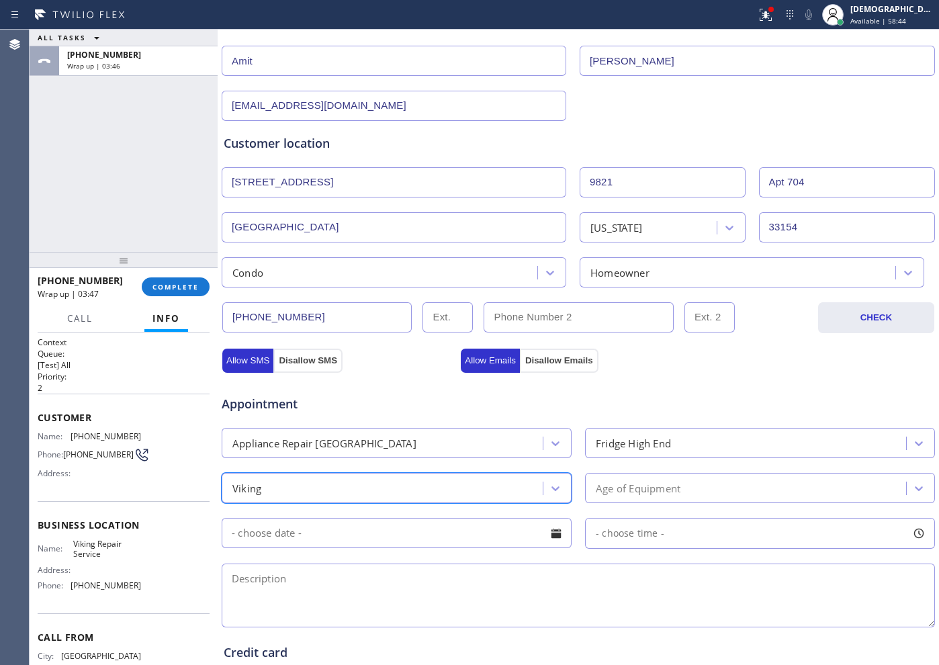
click at [659, 488] on div "Age of Equipment" at bounding box center [638, 487] width 85 height 15
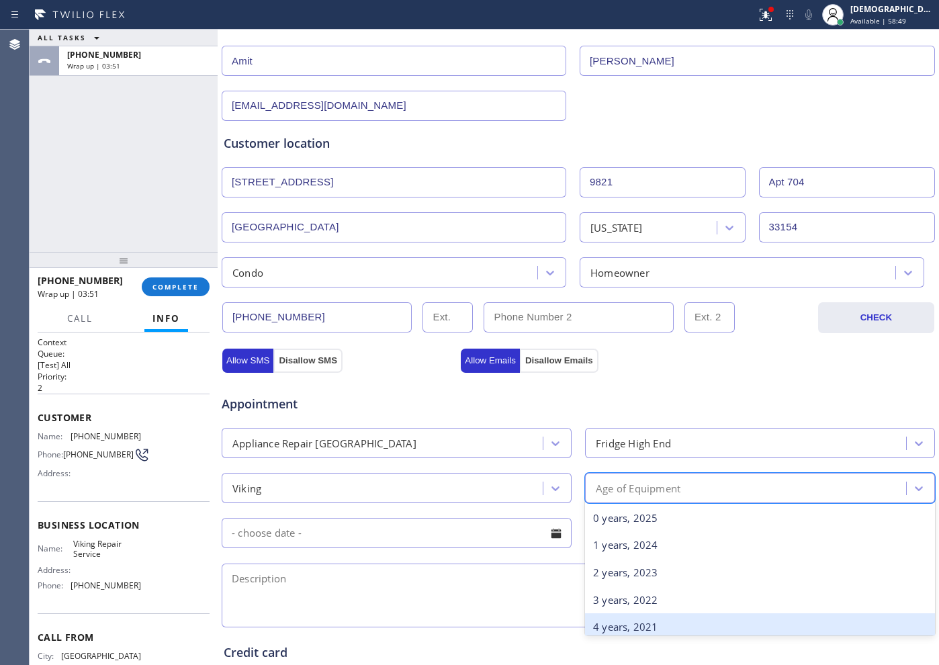
click at [618, 615] on div "4 years, 2021" at bounding box center [760, 627] width 350 height 28
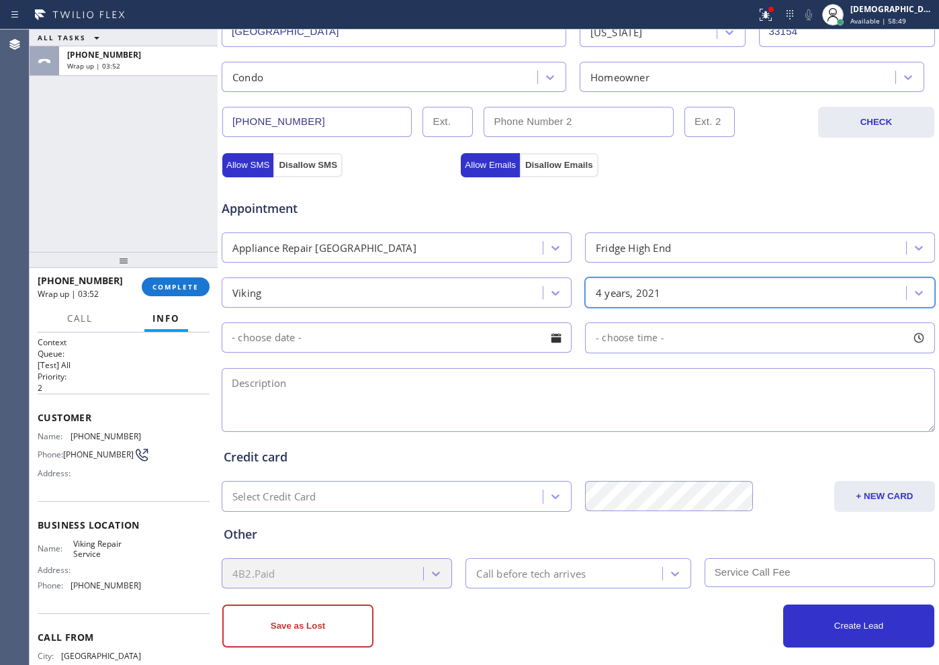
scroll to position [376, 0]
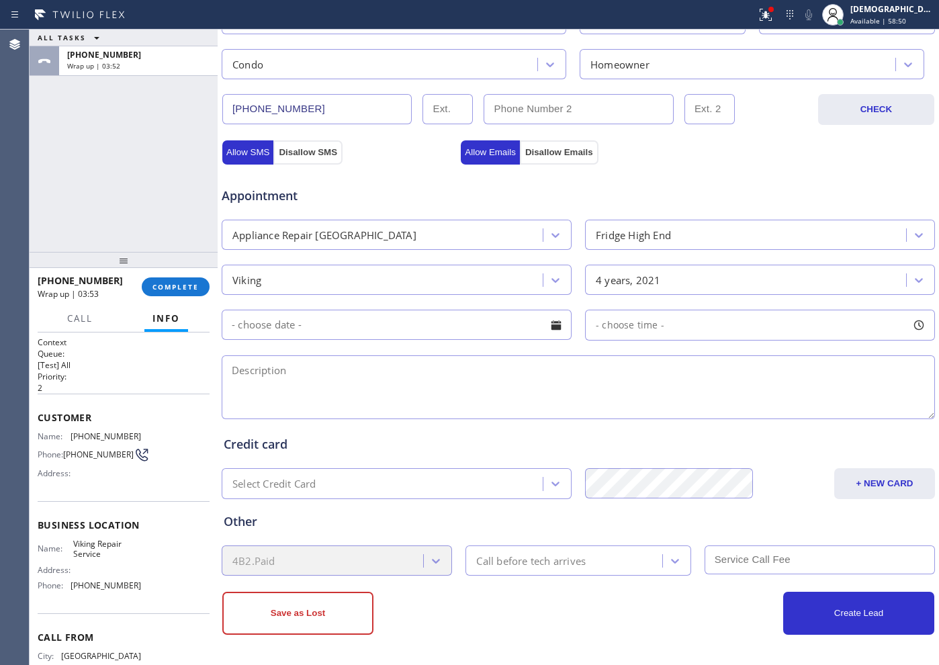
click at [380, 333] on input "text" at bounding box center [397, 325] width 350 height 30
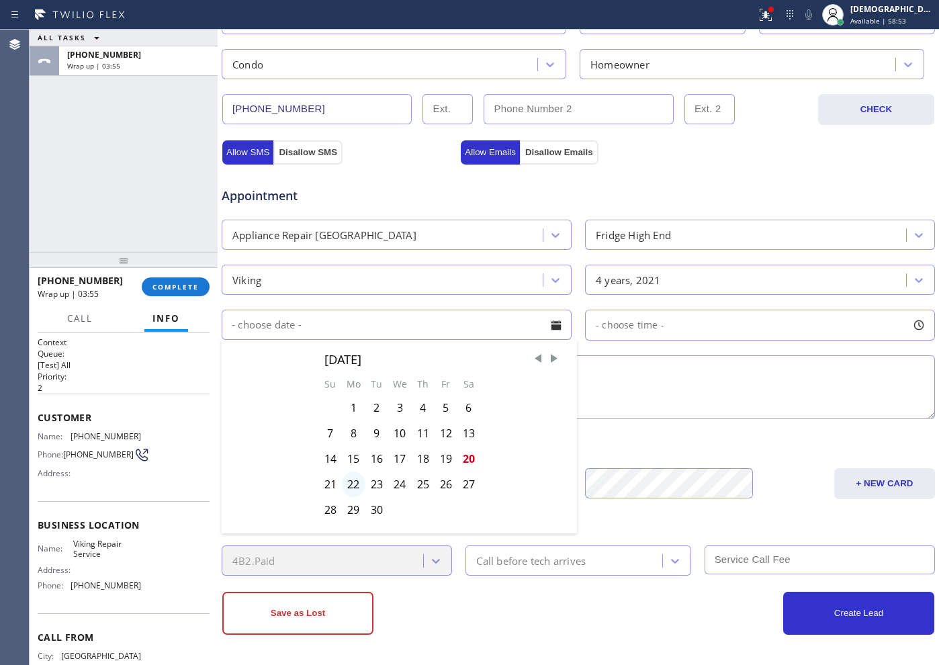
click at [355, 483] on div "22" at bounding box center [354, 484] width 24 height 26
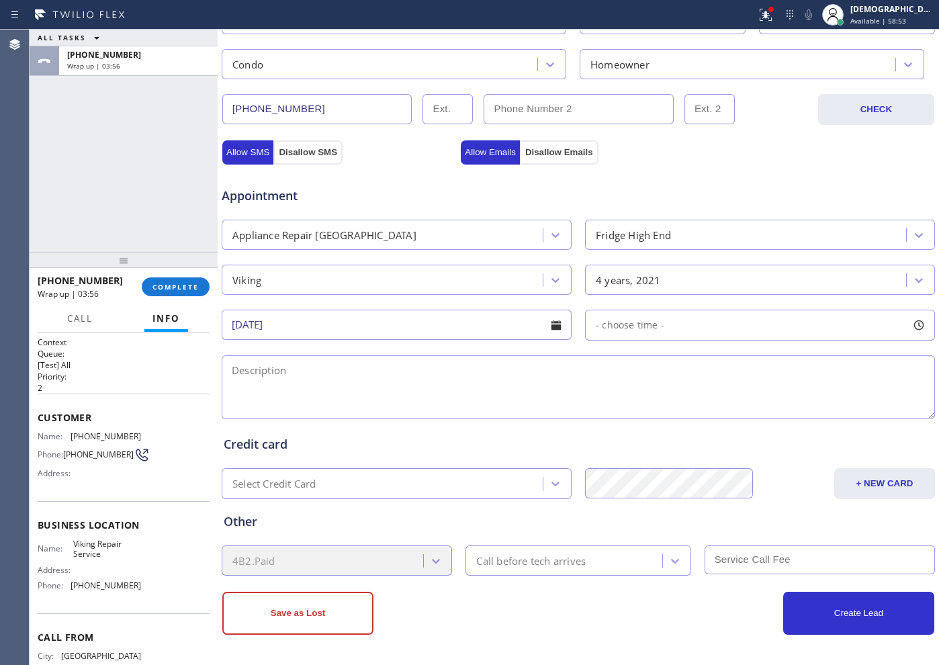
click at [346, 334] on input "[DATE]" at bounding box center [397, 325] width 350 height 30
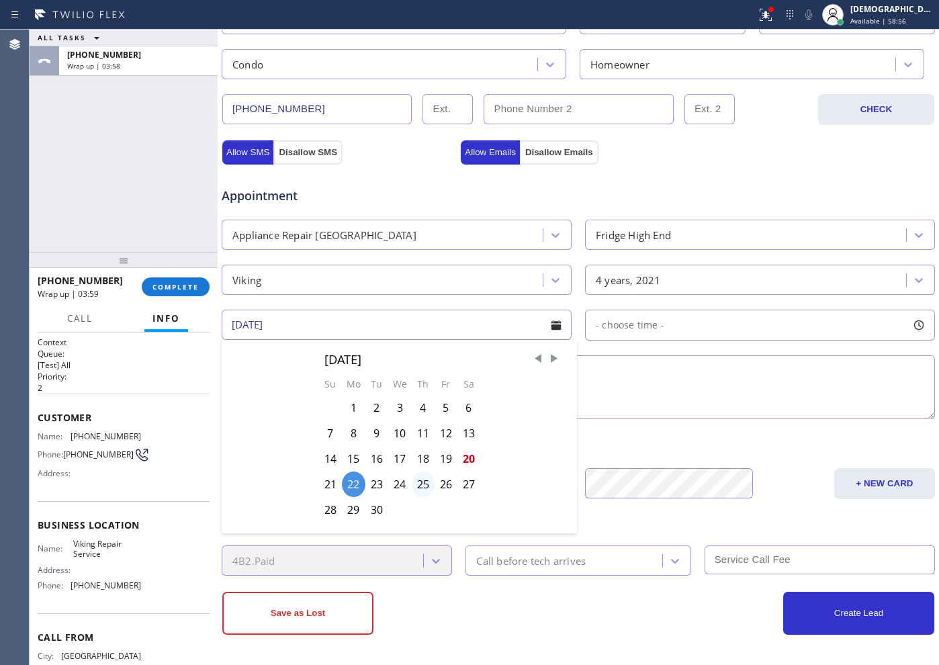
click at [420, 488] on div "25" at bounding box center [423, 484] width 23 height 26
type input "[DATE]"
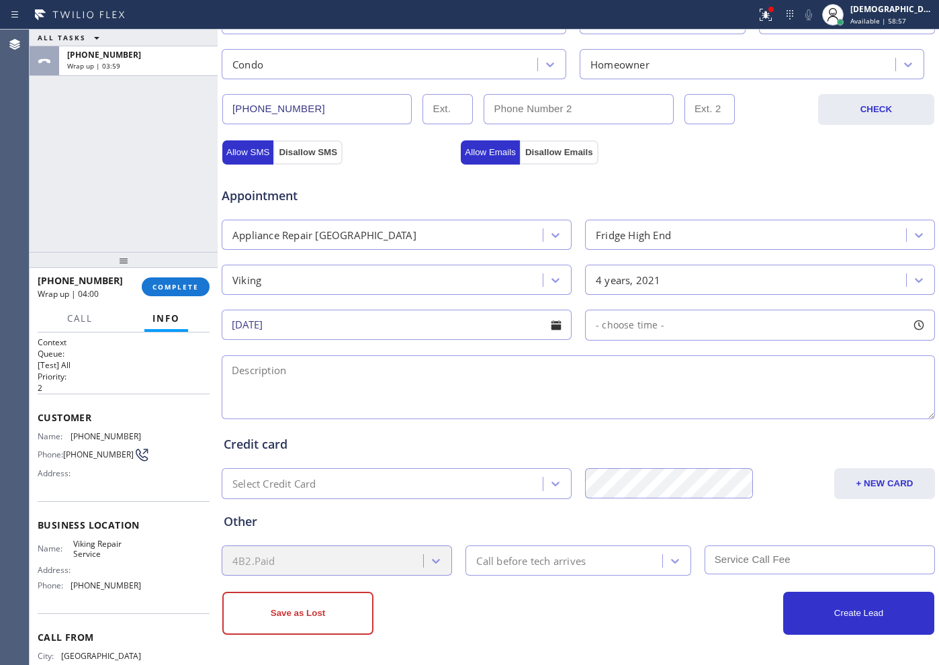
click at [629, 333] on div "- choose time -" at bounding box center [760, 325] width 350 height 31
drag, startPoint x: 596, startPoint y: 404, endPoint x: 842, endPoint y: 433, distance: 247.5
click at [842, 433] on div "FROM TILL 8:00 AM 5:00 PM" at bounding box center [750, 388] width 330 height 97
drag, startPoint x: 600, startPoint y: 412, endPoint x: 720, endPoint y: 440, distance: 123.5
click at [720, 440] on div "Business location Viking Repair Service [PHONE_NUMBER] Personal information [PE…" at bounding box center [578, 175] width 714 height 917
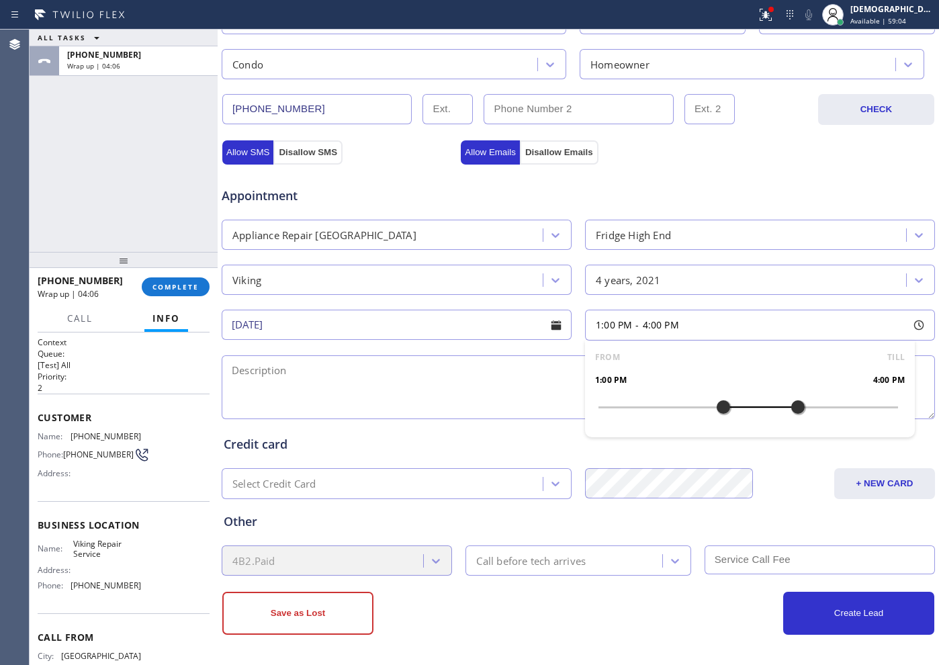
drag, startPoint x: 833, startPoint y: 406, endPoint x: 787, endPoint y: 405, distance: 45.7
click at [790, 405] on div at bounding box center [798, 407] width 16 height 28
click at [349, 370] on textarea at bounding box center [578, 387] width 713 height 64
click at [416, 388] on textarea "1-4 / $79" at bounding box center [578, 387] width 713 height 64
paste textarea "Viking / Fridge / the drawer handle came off /4 years"
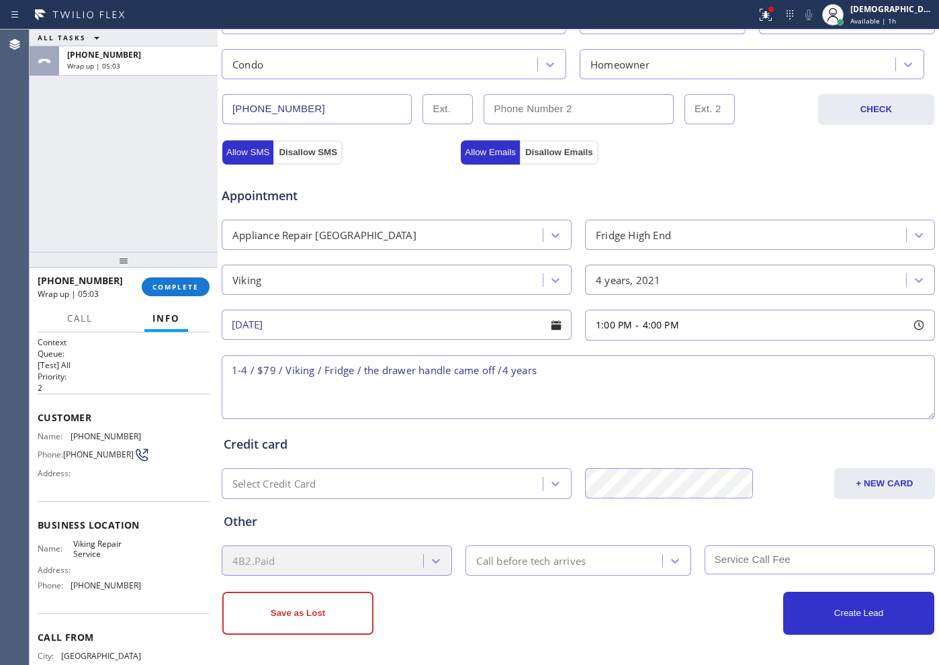
click at [575, 370] on textarea "1-4 / $79 / Viking / Fridge / the drawer handle came off /4 years" at bounding box center [578, 387] width 713 height 64
drag, startPoint x: 576, startPoint y: 366, endPoint x: 547, endPoint y: 369, distance: 29.7
click at [547, 369] on textarea "1-4 / $79 / Viking / Fridge / the drawer handle came off /4 years / House HO /" at bounding box center [578, 387] width 713 height 64
click at [652, 381] on textarea "1-4 / $79 / Viking / Fridge / the drawer handle came off /4 years / APT HO /" at bounding box center [578, 387] width 713 height 64
paste textarea "[STREET_ADDRESS]"
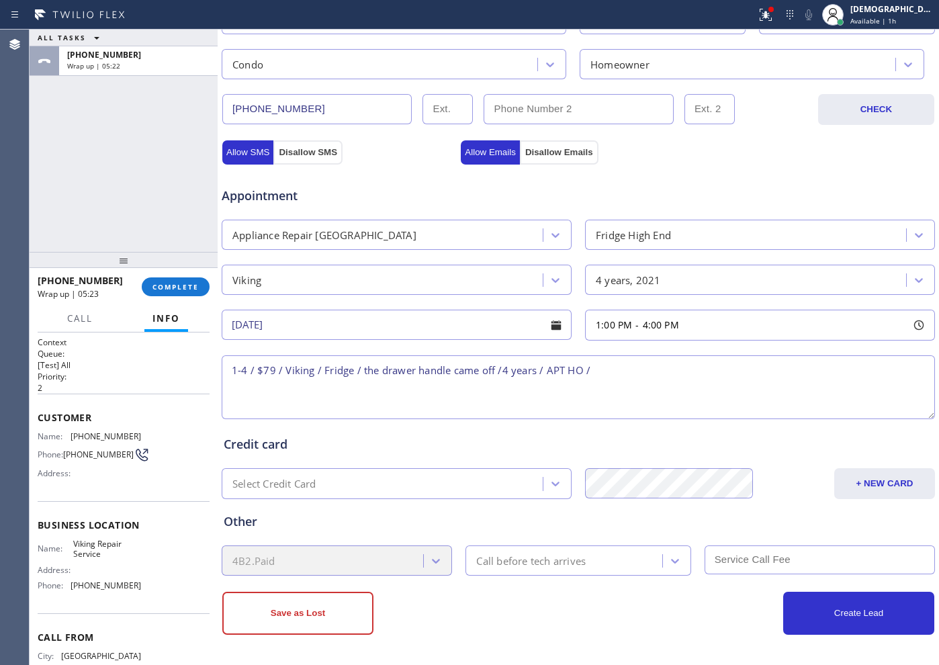
click at [618, 370] on textarea "1-4 / $79 / Viking / Fridge / the drawer handle came off /4 years / APT HO /" at bounding box center [578, 387] width 713 height 64
paste textarea "[STREET_ADDRESS]"
click at [109, 540] on div "Business location Name: Viking Repair Service Address: Phone: [PHONE_NUMBER]" at bounding box center [124, 557] width 172 height 112
drag, startPoint x: 111, startPoint y: 562, endPoint x: 69, endPoint y: 553, distance: 43.3
click at [69, 553] on div "Name: Viking Repair Service" at bounding box center [89, 549] width 103 height 21
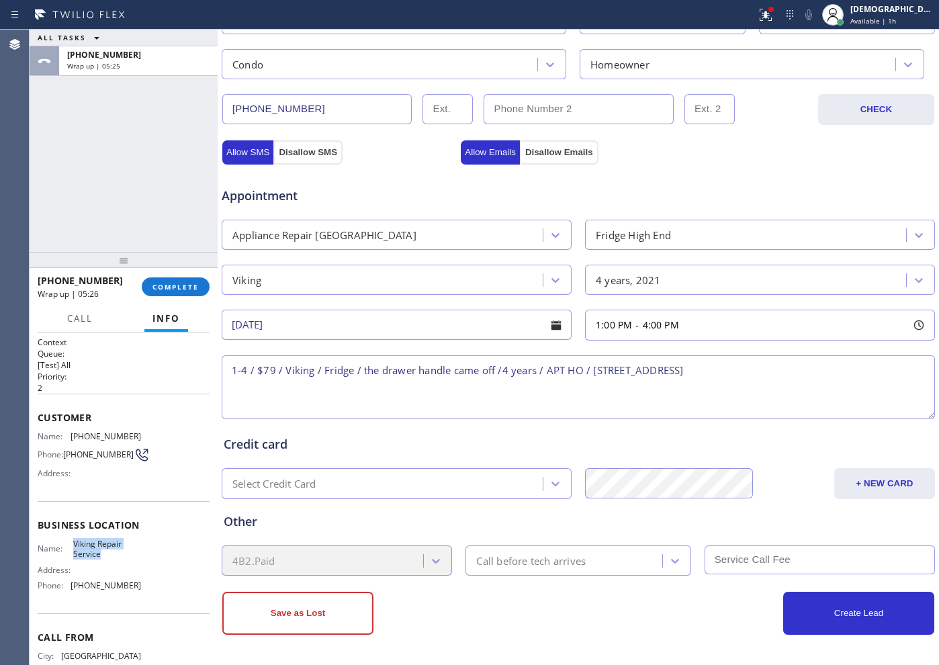
copy div "Viking Repair Service"
click at [882, 369] on textarea "1-4 / $79 / Viking / Fridge / the drawer handle came off /4 years / APT HO / [S…" at bounding box center [578, 387] width 713 height 64
paste textarea "Viking Repair Service"
click at [572, 396] on textarea "1-4 / $79 / Viking / Fridge / the drawer handle came off /4 years / APT HO / [S…" at bounding box center [578, 387] width 713 height 64
click at [504, 401] on textarea "1-4 / $79 / Viking / Fridge / the drawer handle came off /4 years / APT HO / [S…" at bounding box center [578, 387] width 713 height 64
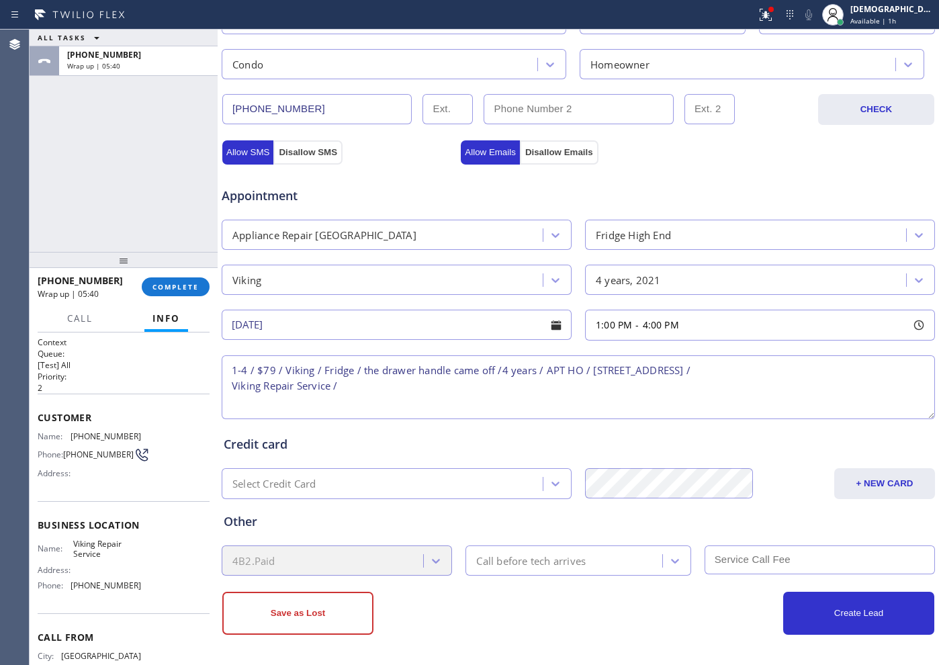
click at [482, 387] on textarea "1-4 / $79 / Viking / Fridge / the drawer handle came off /4 years / APT HO / [S…" at bounding box center [578, 387] width 713 height 64
paste textarea "Please call customer 30 minutes prior to arrival"
type textarea "1-4 / $79 / Viking / Fridge / the drawer handle came off /4 years / APT HO / [S…"
click at [552, 556] on div "Call before tech arrives" at bounding box center [530, 560] width 109 height 15
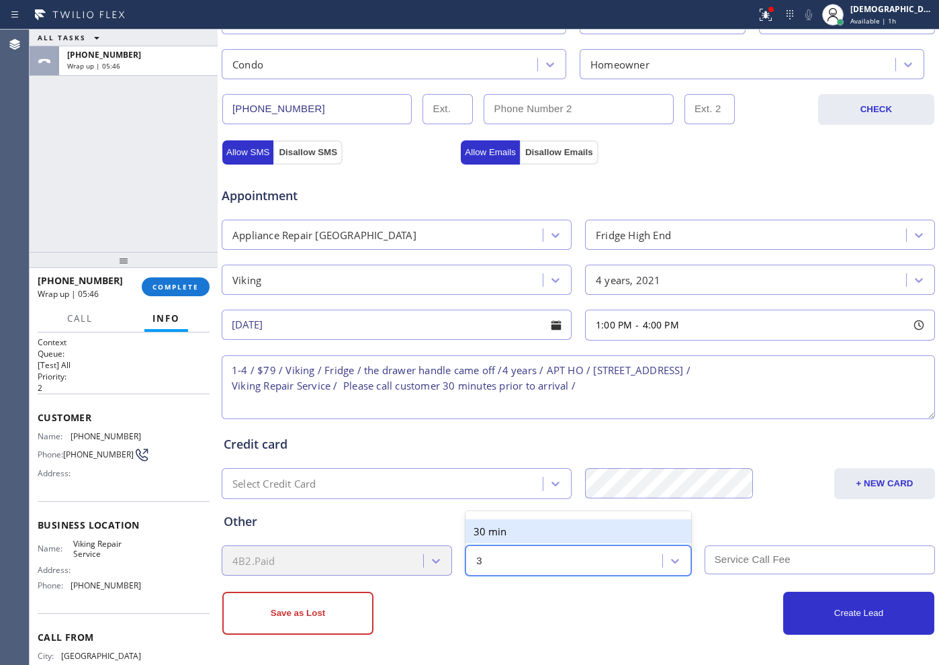
type input "30"
click at [525, 528] on div "30 min" at bounding box center [577, 531] width 225 height 24
click at [752, 558] on input "text" at bounding box center [819, 559] width 230 height 29
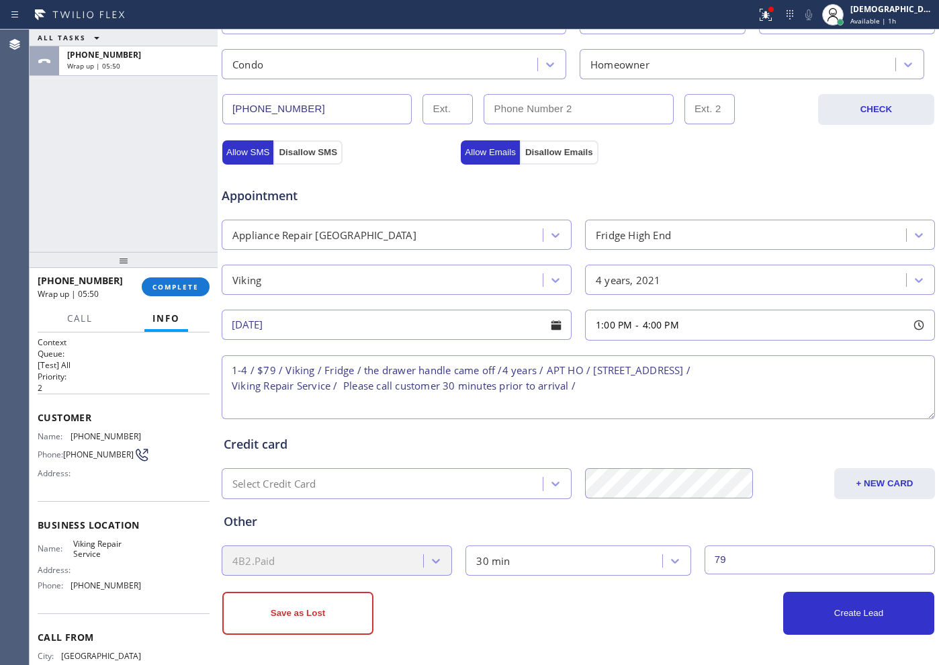
type input "79"
click at [832, 604] on button "Create Lead" at bounding box center [858, 613] width 151 height 43
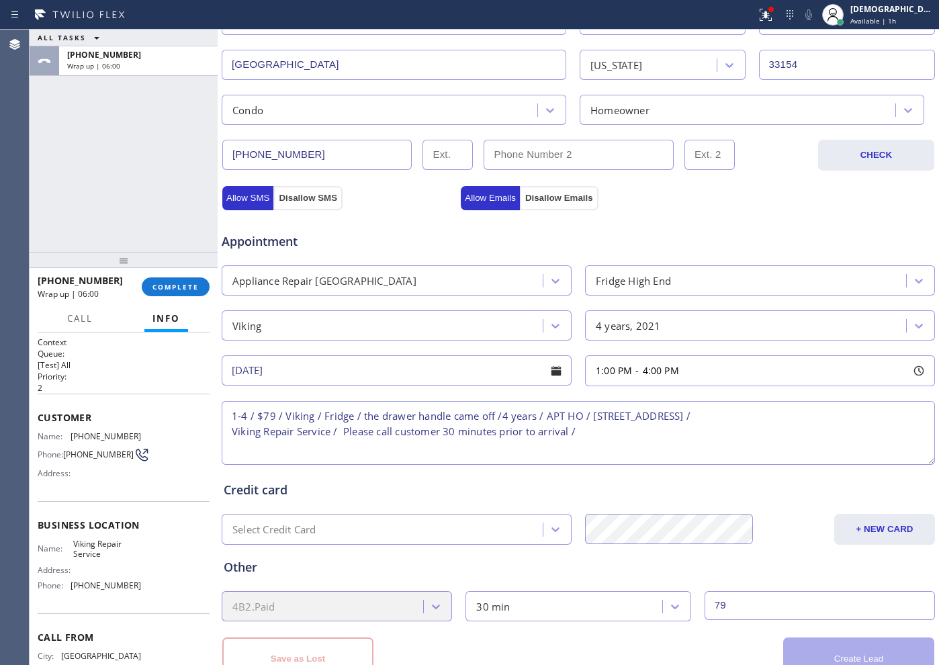
scroll to position [422, 0]
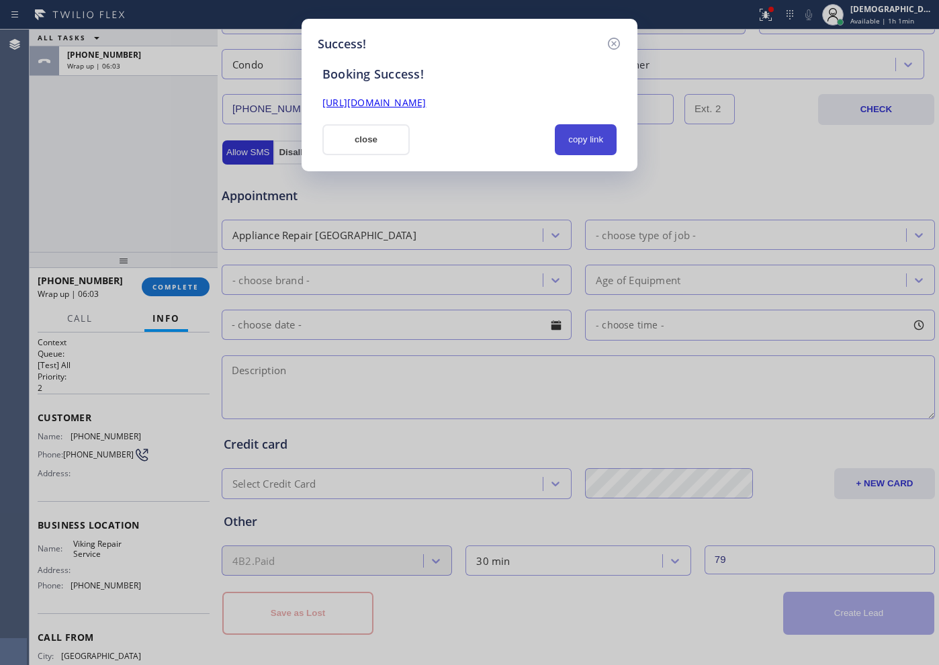
click at [596, 134] on button "copy link" at bounding box center [586, 139] width 62 height 31
click at [426, 105] on link "[URL][DOMAIN_NAME]" at bounding box center [373, 102] width 103 height 13
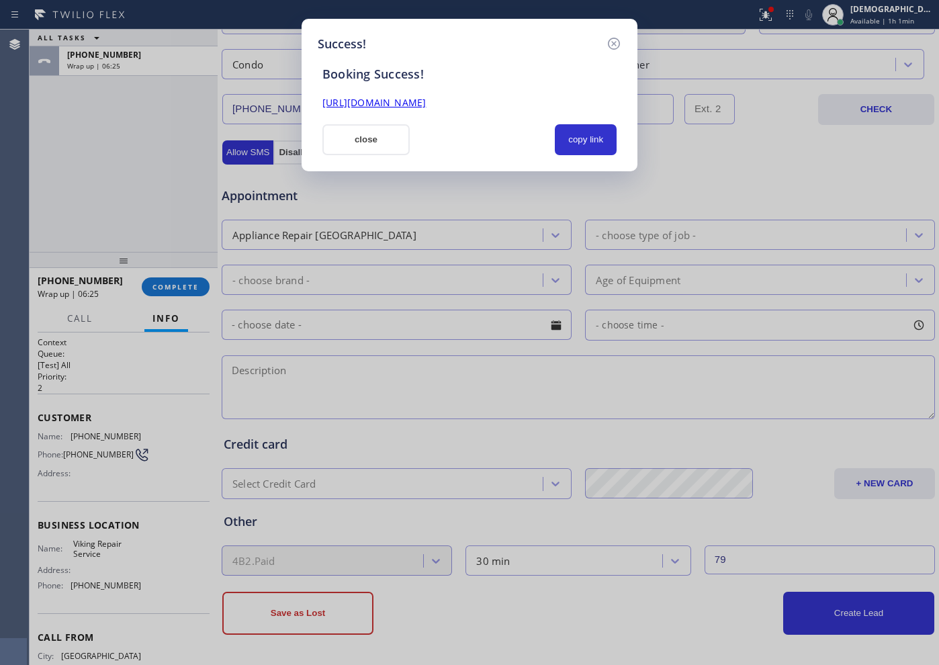
click at [368, 139] on button "close" at bounding box center [365, 139] width 87 height 31
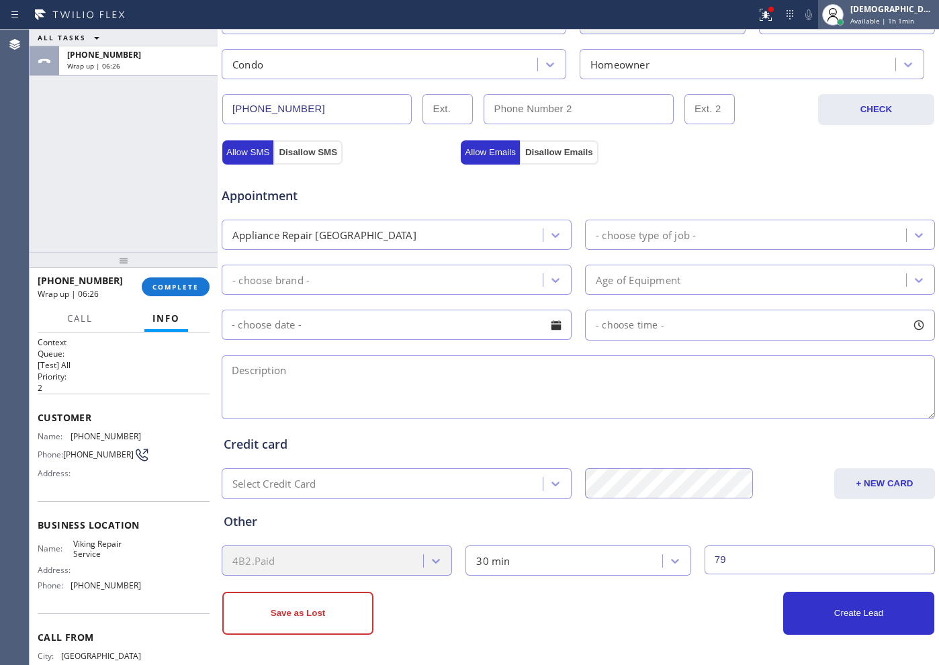
click at [909, 16] on span "Available | 1h 1min" at bounding box center [882, 20] width 64 height 9
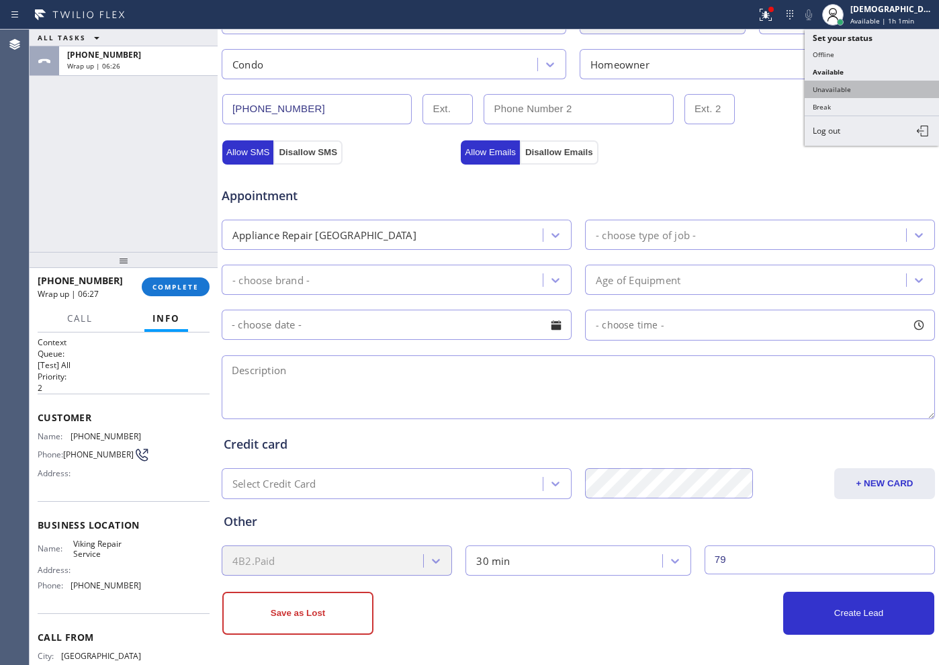
click at [860, 88] on button "Unavailable" at bounding box center [871, 89] width 134 height 17
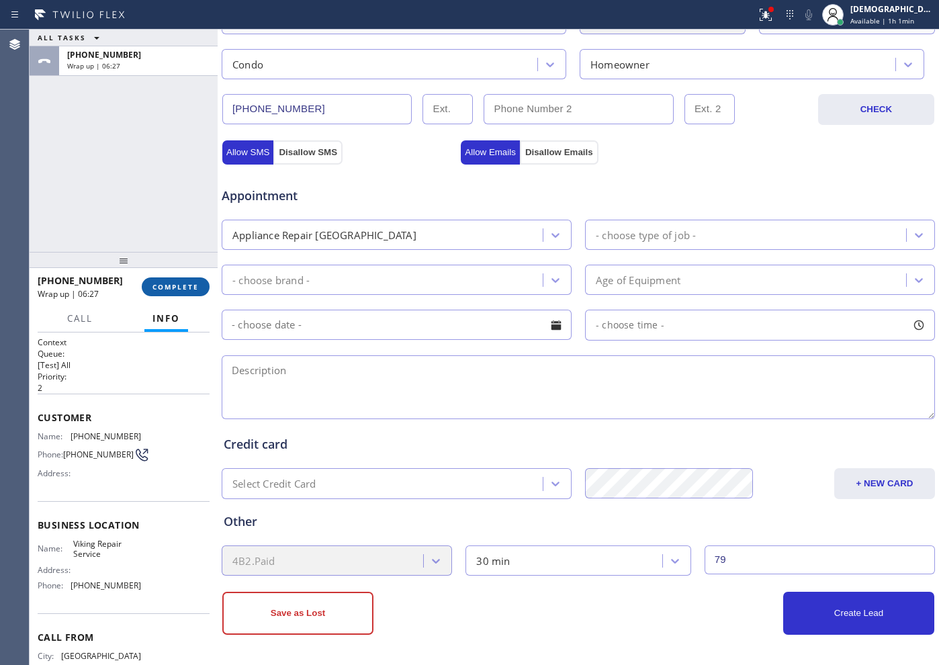
click at [191, 291] on button "COMPLETE" at bounding box center [176, 286] width 68 height 19
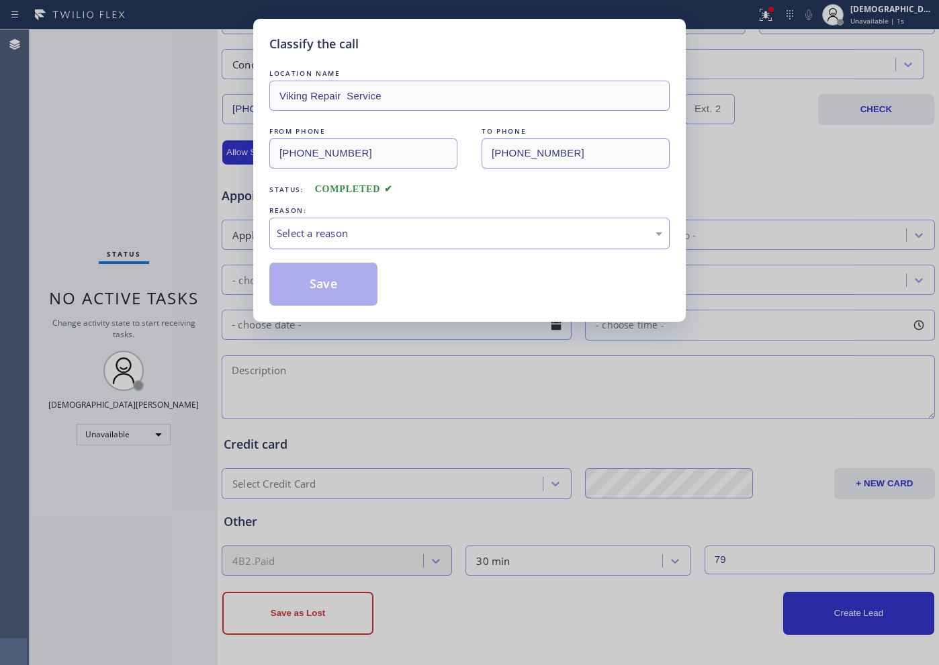
click at [389, 232] on div "Select a reason" at bounding box center [469, 233] width 385 height 15
click at [343, 291] on button "Save" at bounding box center [323, 284] width 108 height 43
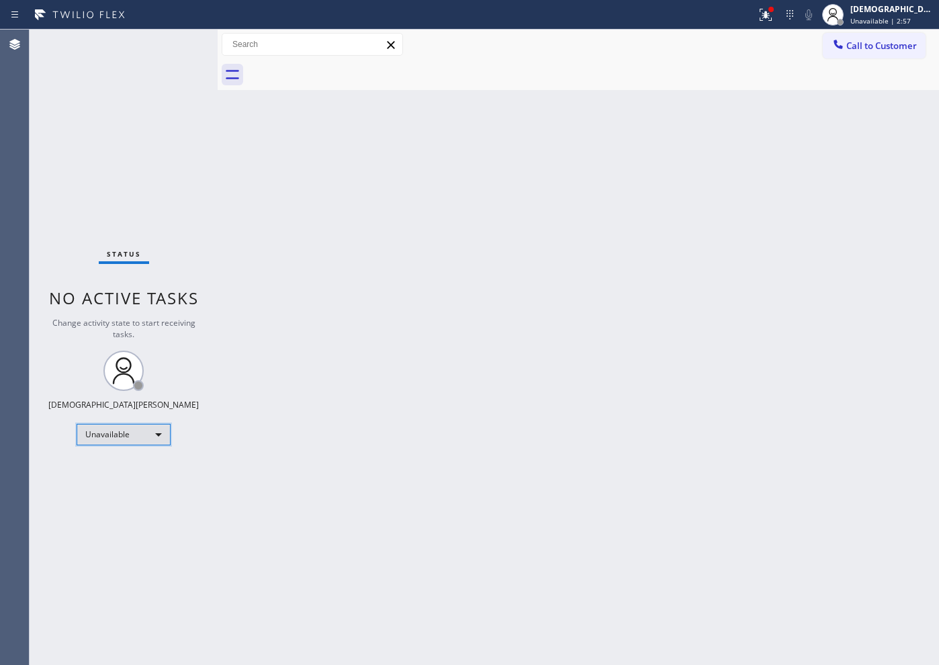
click at [150, 442] on div "Unavailable" at bounding box center [124, 434] width 94 height 21
click at [144, 465] on li "Available" at bounding box center [122, 470] width 91 height 16
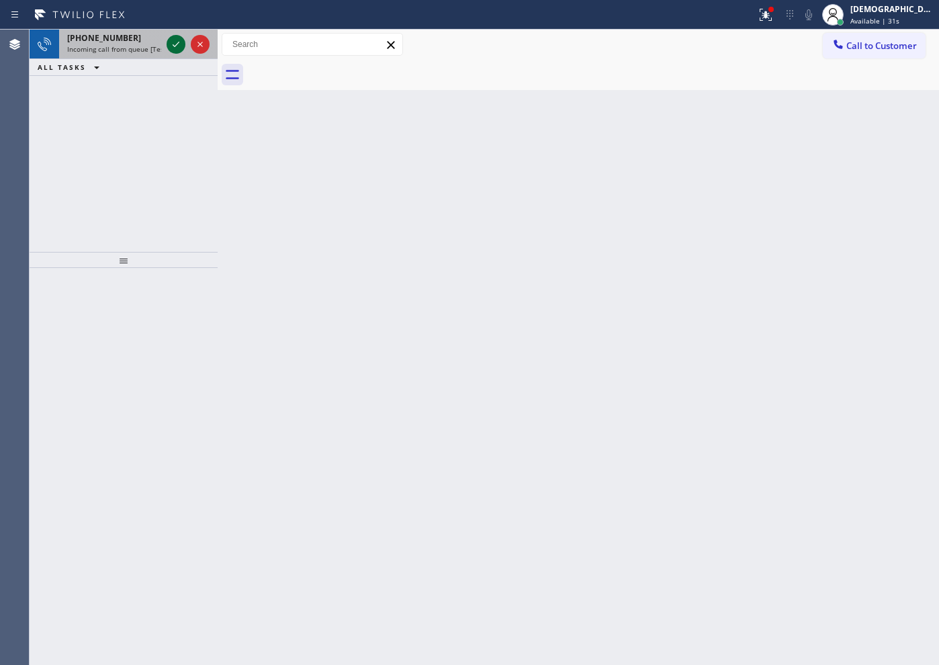
click at [183, 43] on icon at bounding box center [176, 44] width 16 height 16
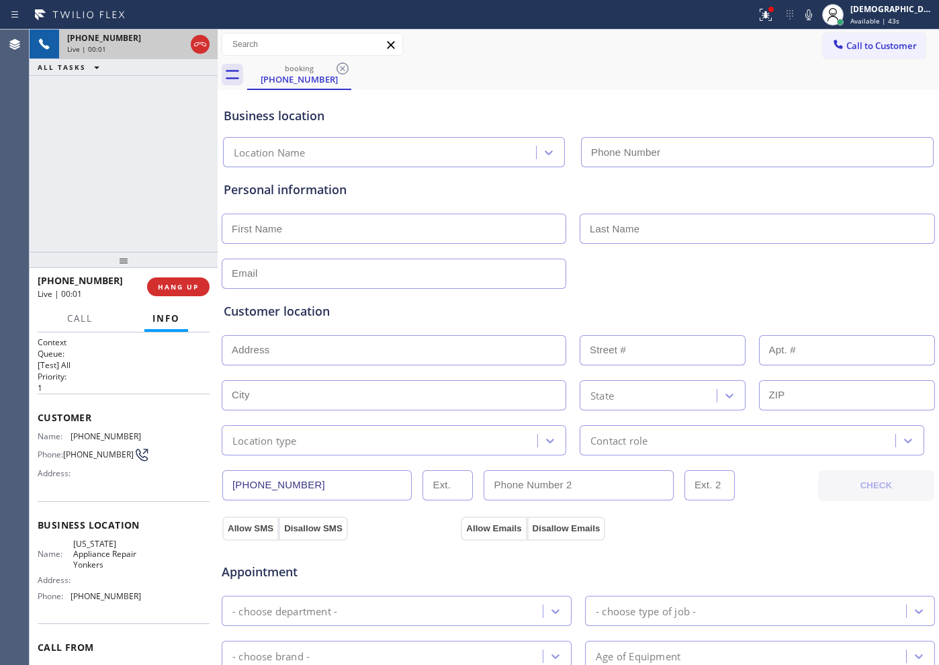
type input "[PHONE_NUMBER]"
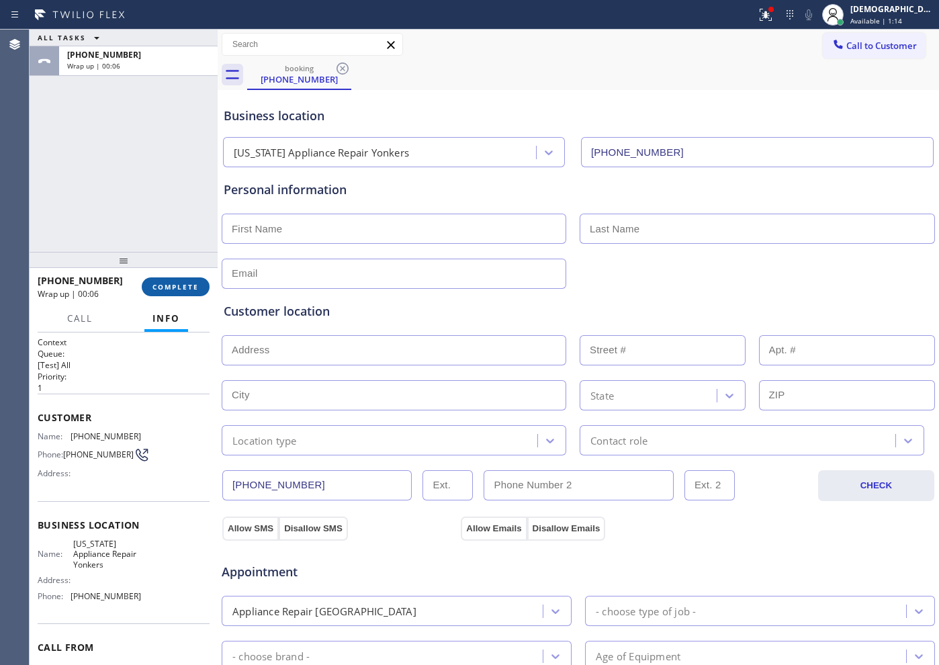
click at [165, 284] on span "COMPLETE" at bounding box center [175, 286] width 46 height 9
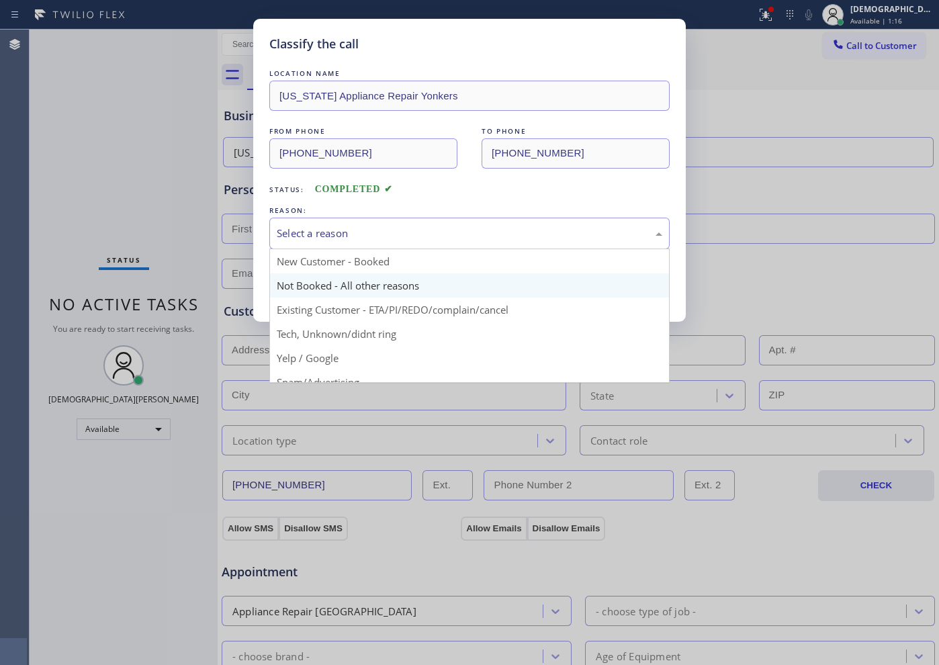
drag, startPoint x: 361, startPoint y: 231, endPoint x: 344, endPoint y: 278, distance: 50.1
click at [361, 231] on div "Select a reason" at bounding box center [469, 233] width 385 height 15
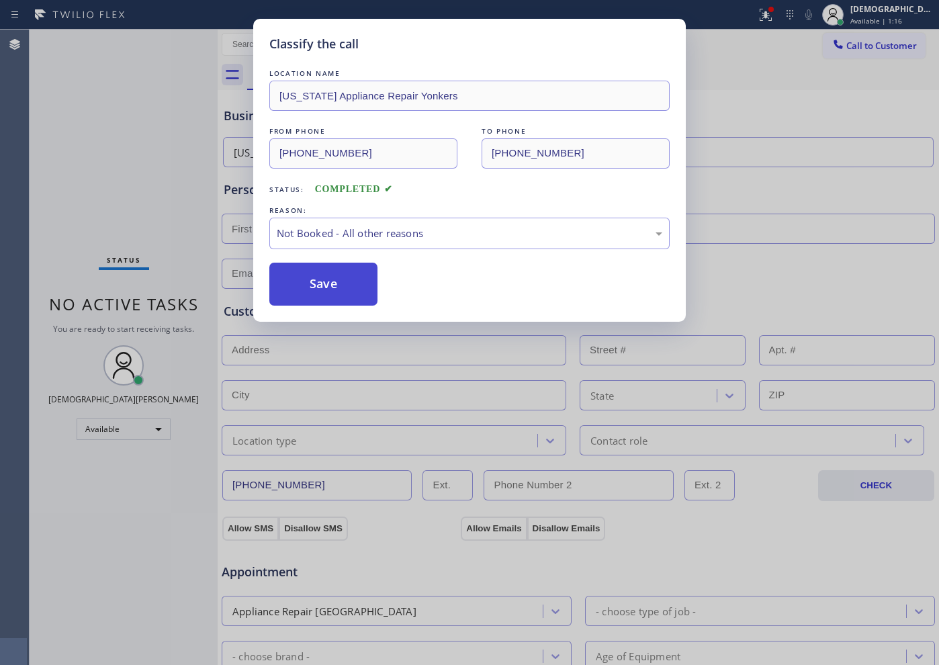
click at [337, 286] on button "Save" at bounding box center [323, 284] width 108 height 43
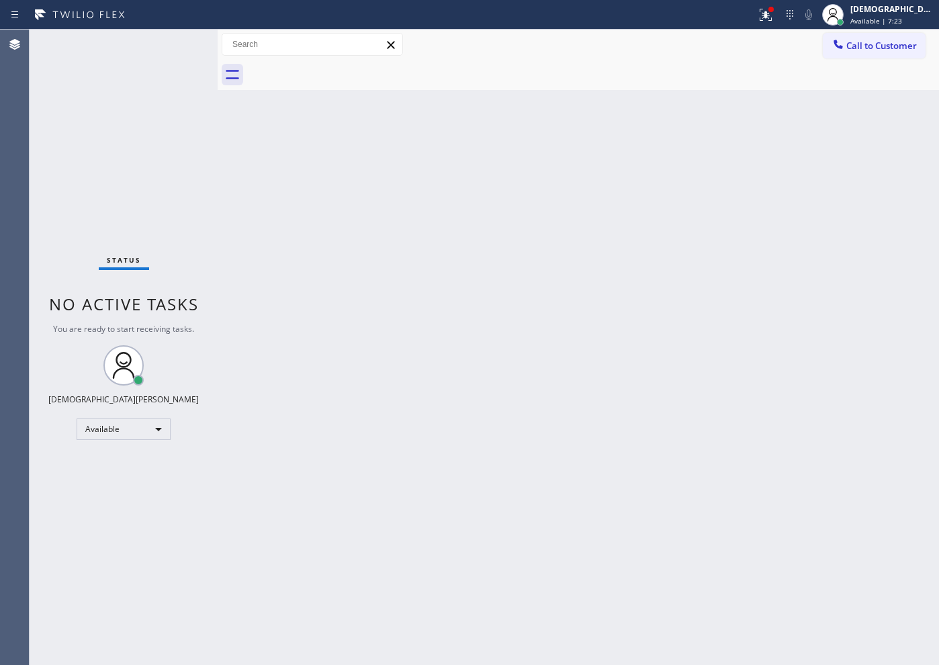
click at [116, 215] on div "Status No active tasks You are ready to start receiving tasks. Christian Cinco …" at bounding box center [124, 347] width 188 height 635
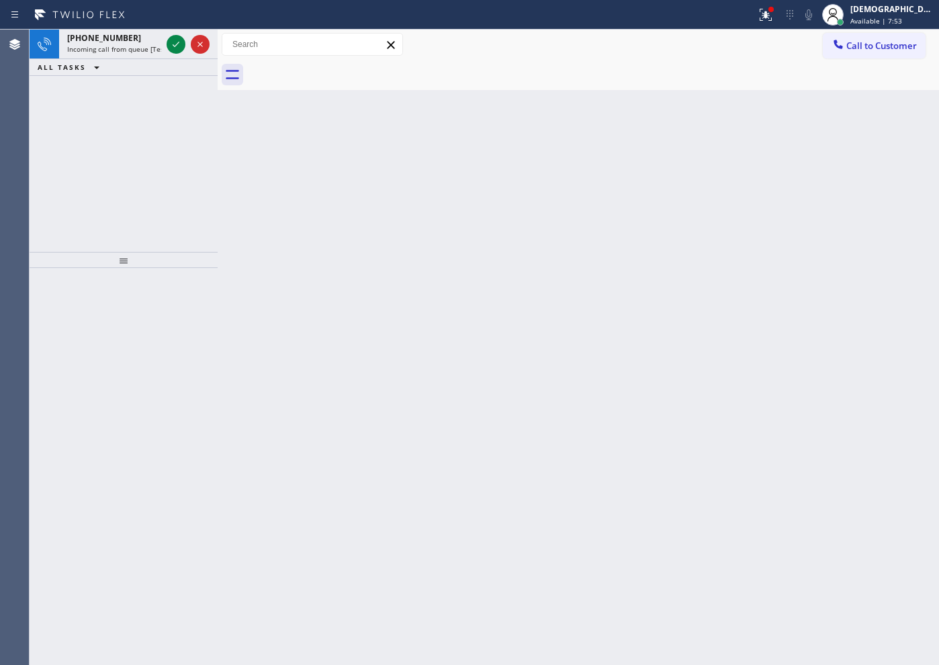
click at [177, 50] on icon at bounding box center [176, 44] width 16 height 16
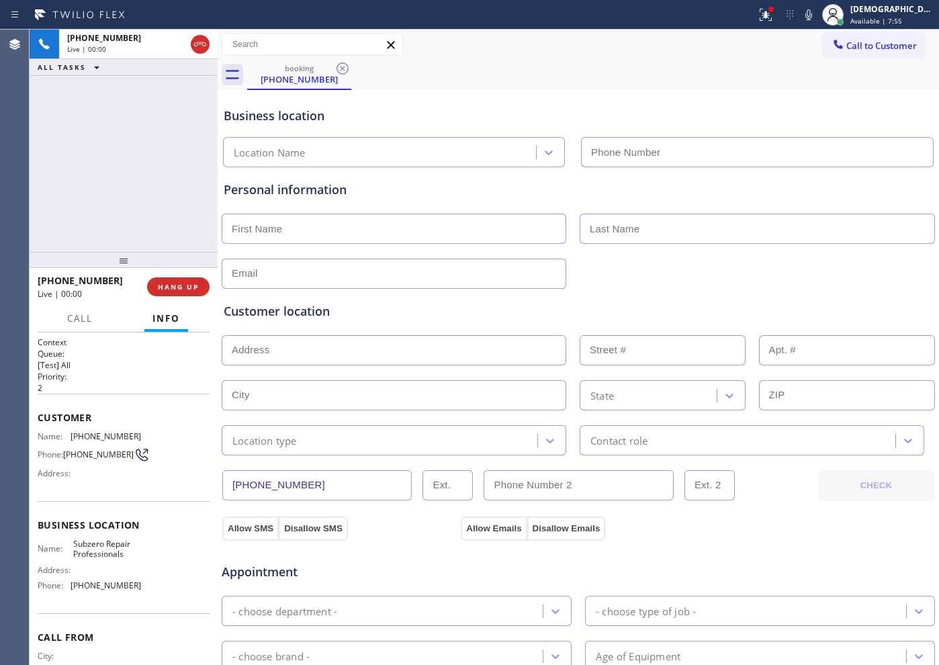
type input "[PHONE_NUMBER]"
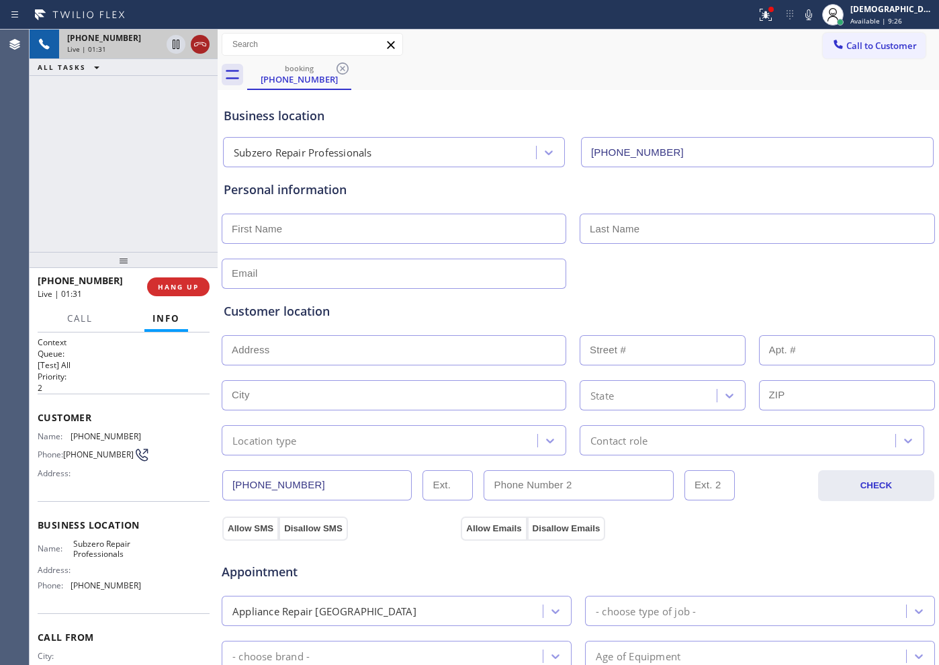
click at [196, 45] on icon at bounding box center [200, 44] width 16 height 16
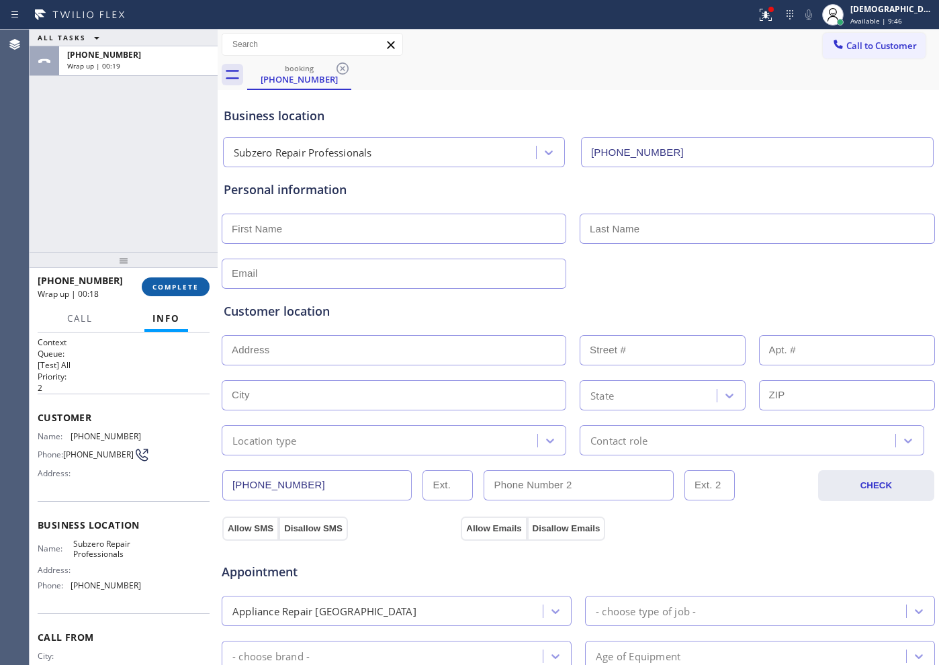
click at [187, 283] on span "COMPLETE" at bounding box center [175, 286] width 46 height 9
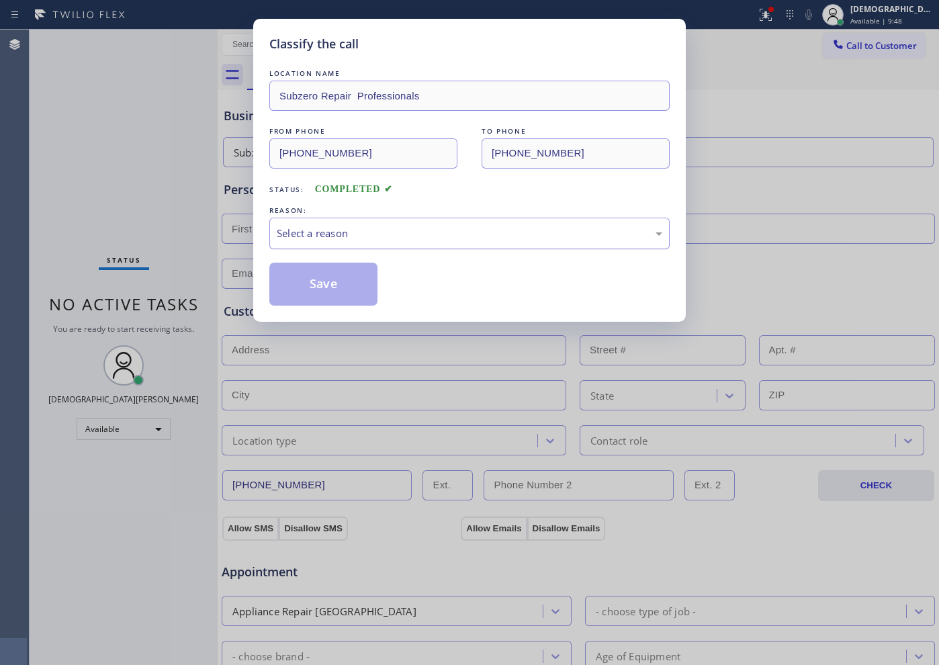
click at [355, 237] on div "Select a reason" at bounding box center [469, 233] width 385 height 15
click at [340, 279] on button "Save" at bounding box center [323, 284] width 108 height 43
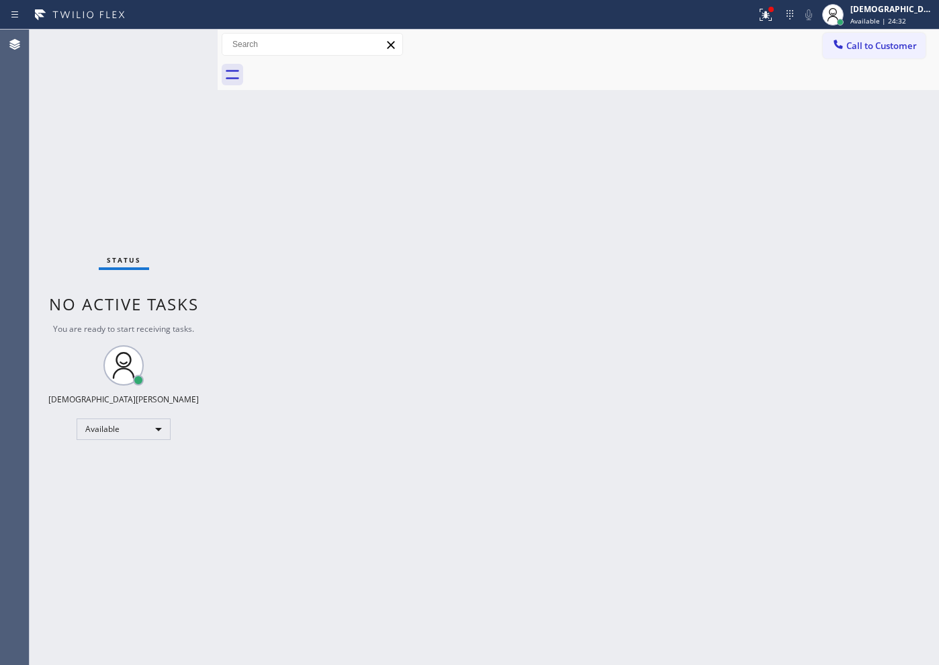
click at [96, 133] on div "Status No active tasks You are ready to start receiving tasks. Christian Cinco …" at bounding box center [124, 347] width 188 height 635
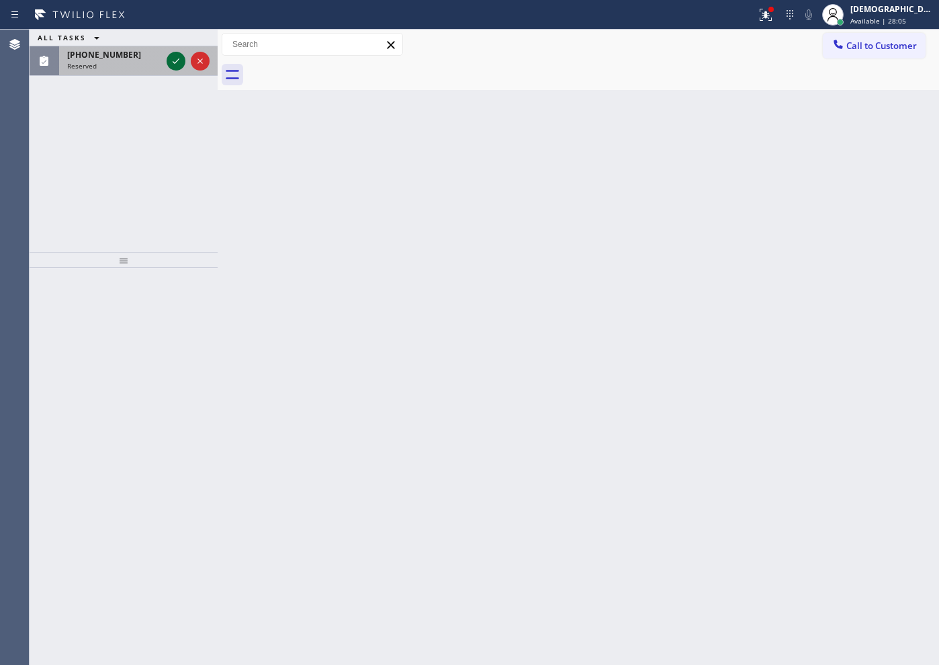
click at [174, 60] on icon at bounding box center [176, 61] width 16 height 16
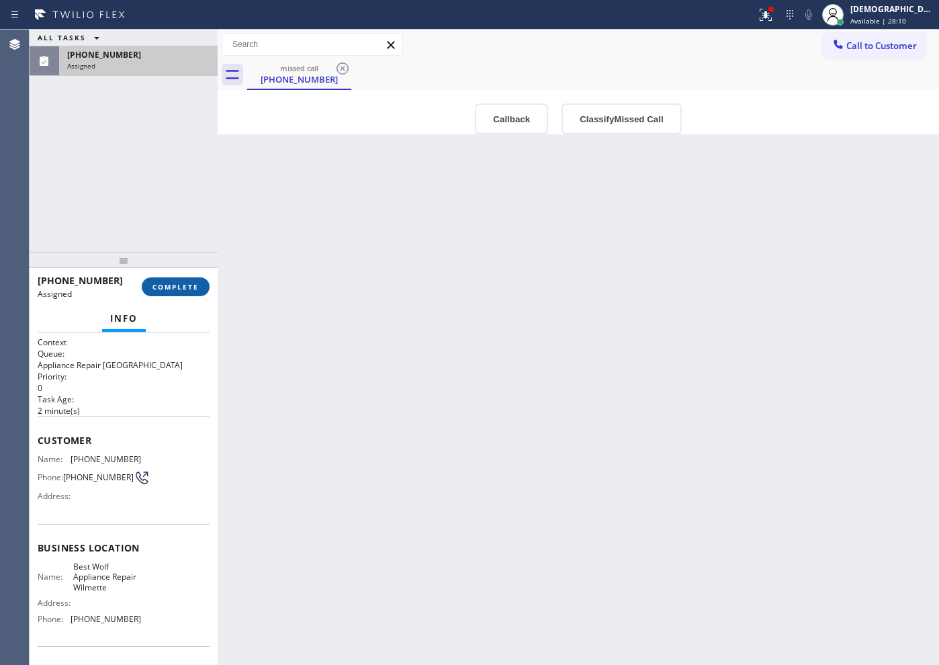
click at [196, 289] on span "COMPLETE" at bounding box center [175, 286] width 46 height 9
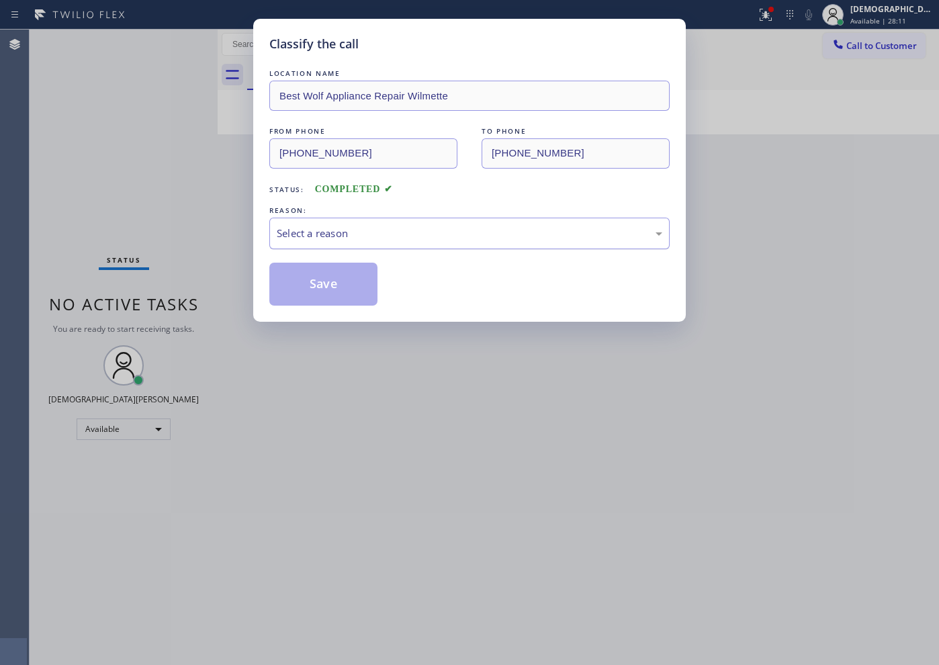
click at [305, 242] on div "Select a reason" at bounding box center [469, 234] width 400 height 32
click at [308, 280] on button "Save" at bounding box center [323, 284] width 108 height 43
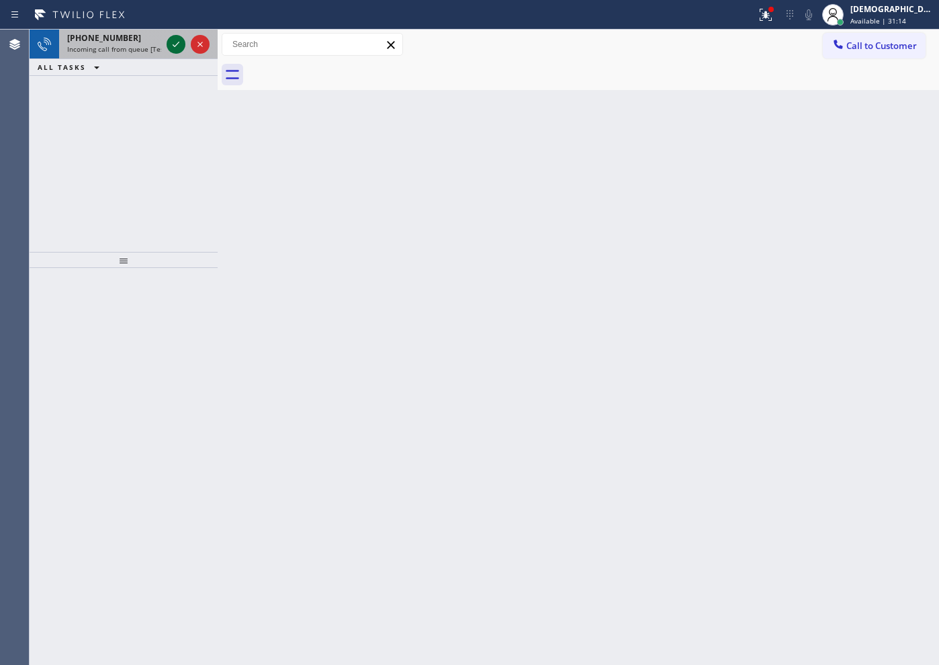
click at [173, 43] on icon at bounding box center [176, 44] width 16 height 16
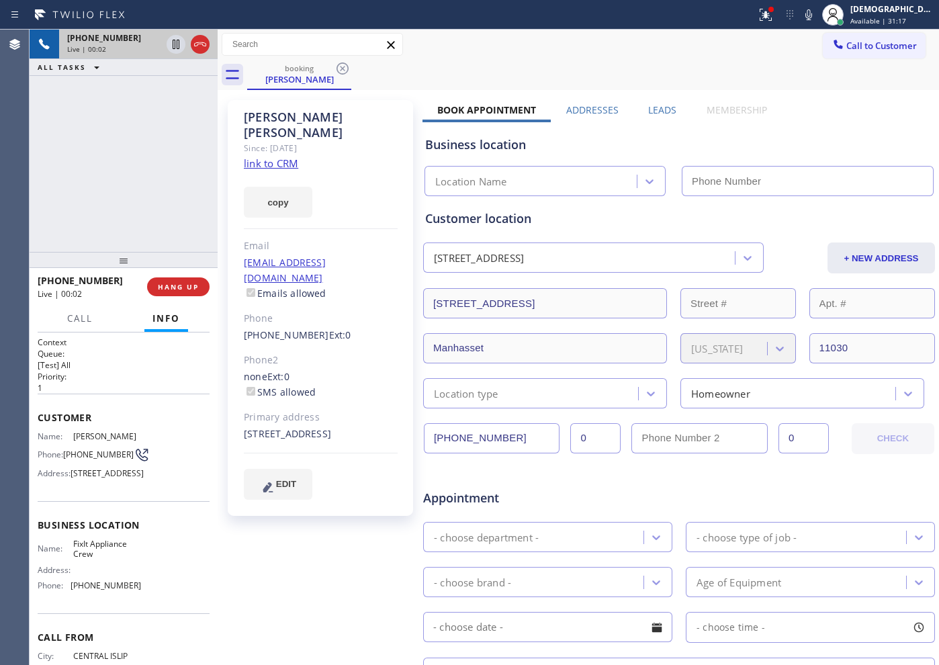
type input "[PHONE_NUMBER]"
click at [251, 156] on link "link to CRM" at bounding box center [271, 162] width 54 height 13
click at [193, 44] on icon at bounding box center [200, 44] width 16 height 16
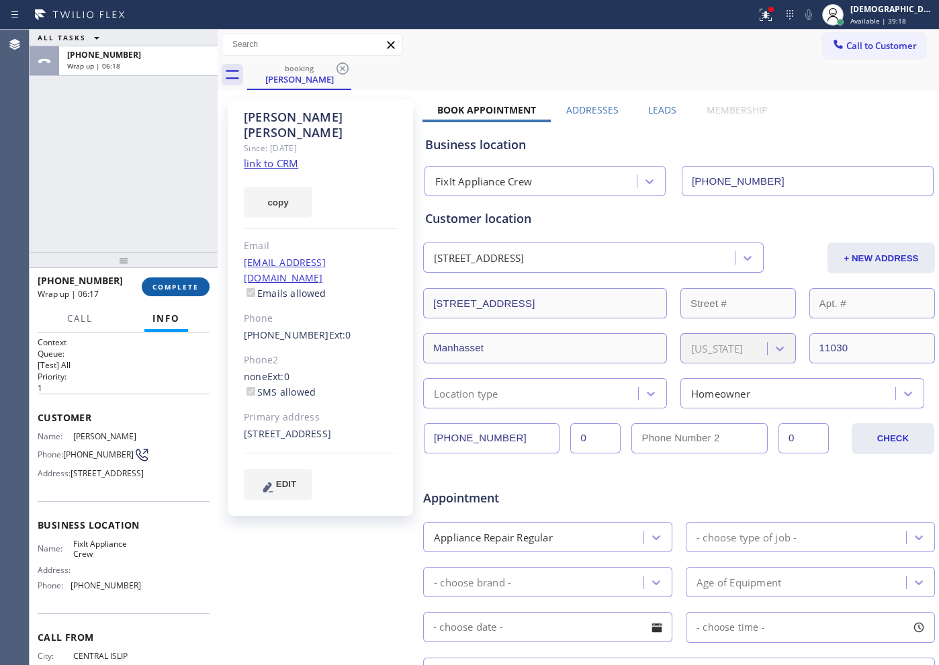
click at [179, 294] on button "COMPLETE" at bounding box center [176, 286] width 68 height 19
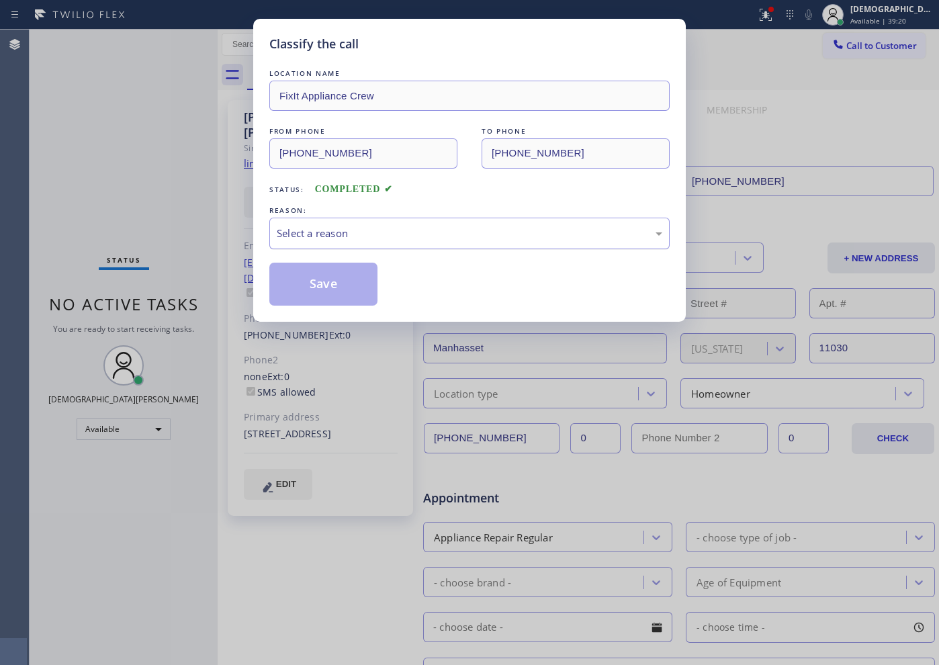
click at [329, 232] on div "Select a reason" at bounding box center [469, 233] width 385 height 15
click at [345, 234] on div "Not Booked - All other reasons" at bounding box center [469, 233] width 385 height 15
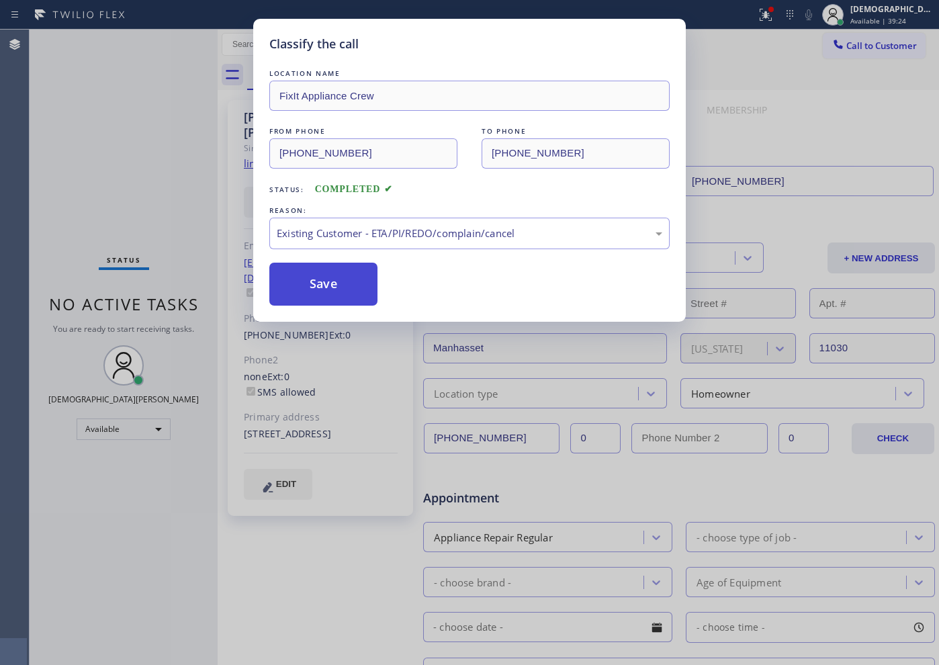
click at [332, 283] on button "Save" at bounding box center [323, 284] width 108 height 43
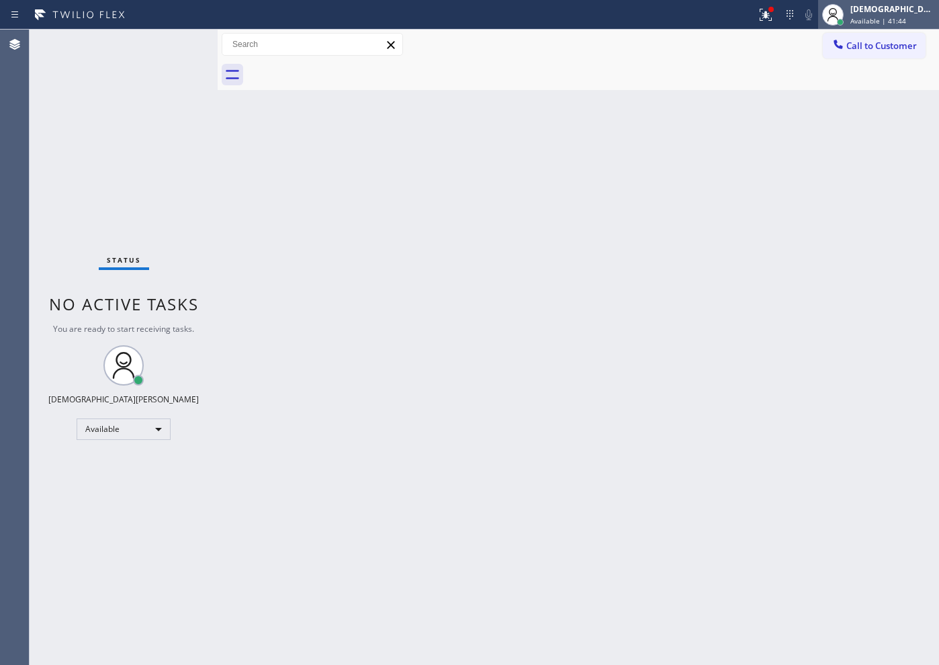
click at [895, 17] on span "Available | 41:44" at bounding box center [878, 20] width 56 height 9
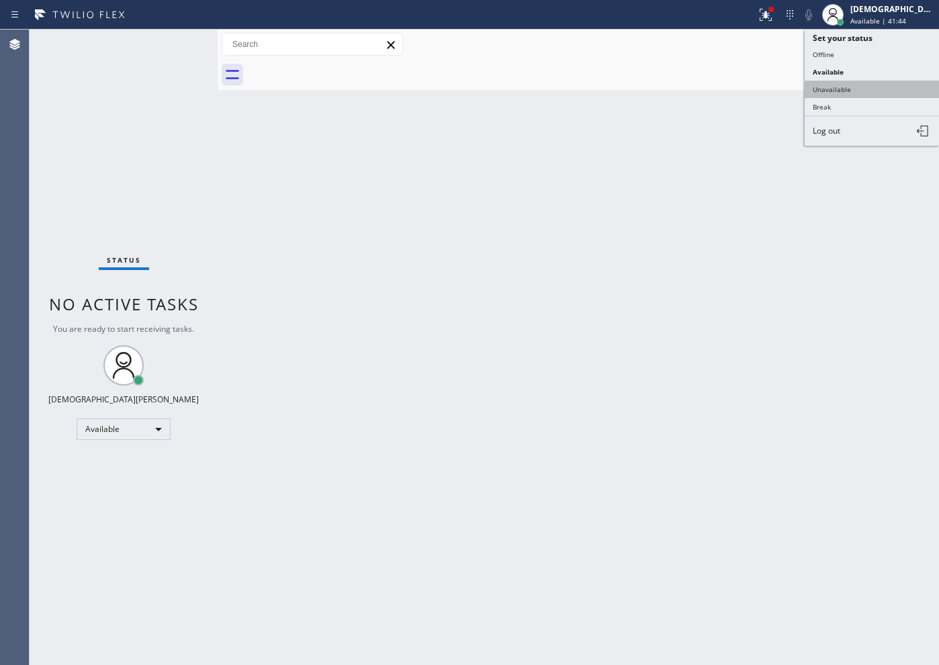
click at [872, 95] on button "Unavailable" at bounding box center [871, 89] width 134 height 17
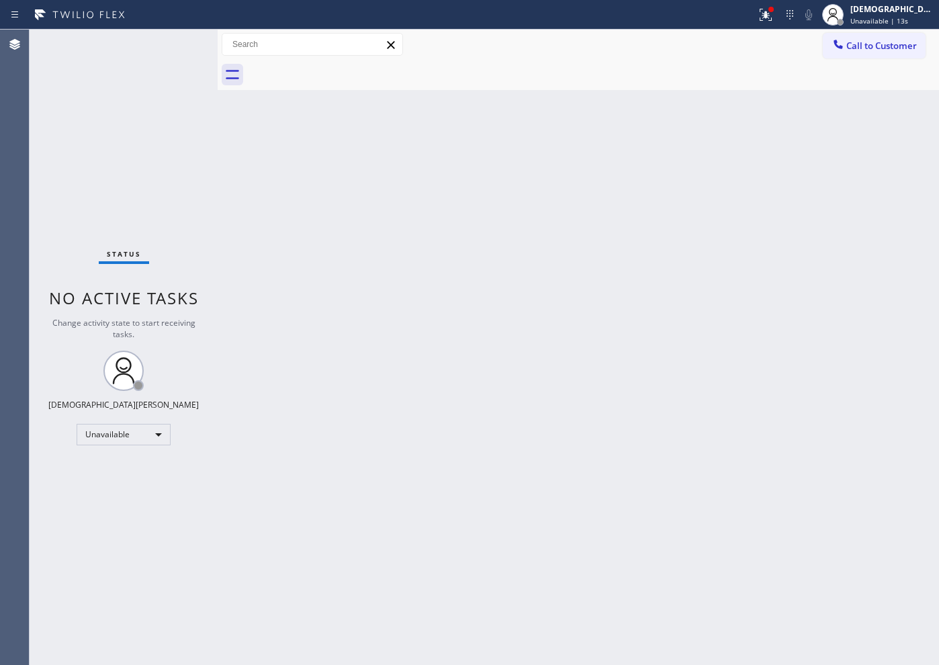
click at [90, 199] on div "Status No active tasks Change activity state to start receiving tasks. [PERSON_…" at bounding box center [124, 347] width 188 height 635
click at [876, 51] on span "Call to Customer" at bounding box center [881, 46] width 71 height 12
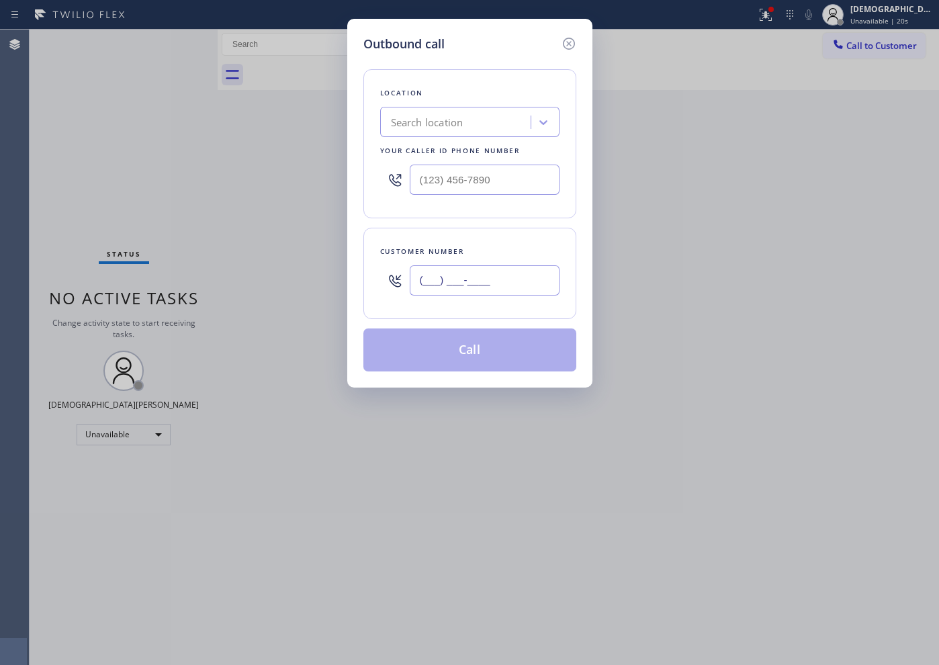
click at [483, 281] on input "(___) ___-____" at bounding box center [485, 280] width 150 height 30
paste input "631) 431-1402"
type input "[PHONE_NUMBER]"
click at [442, 177] on input "(___) ___-____" at bounding box center [485, 180] width 150 height 30
paste input "516) 430-7756"
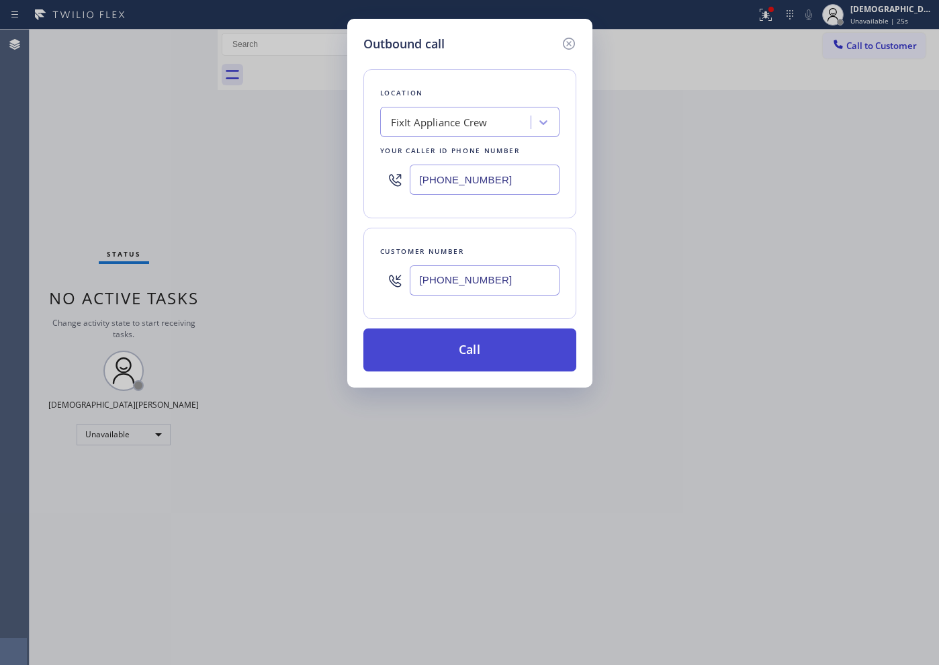
type input "[PHONE_NUMBER]"
click at [494, 351] on button "Call" at bounding box center [469, 349] width 213 height 43
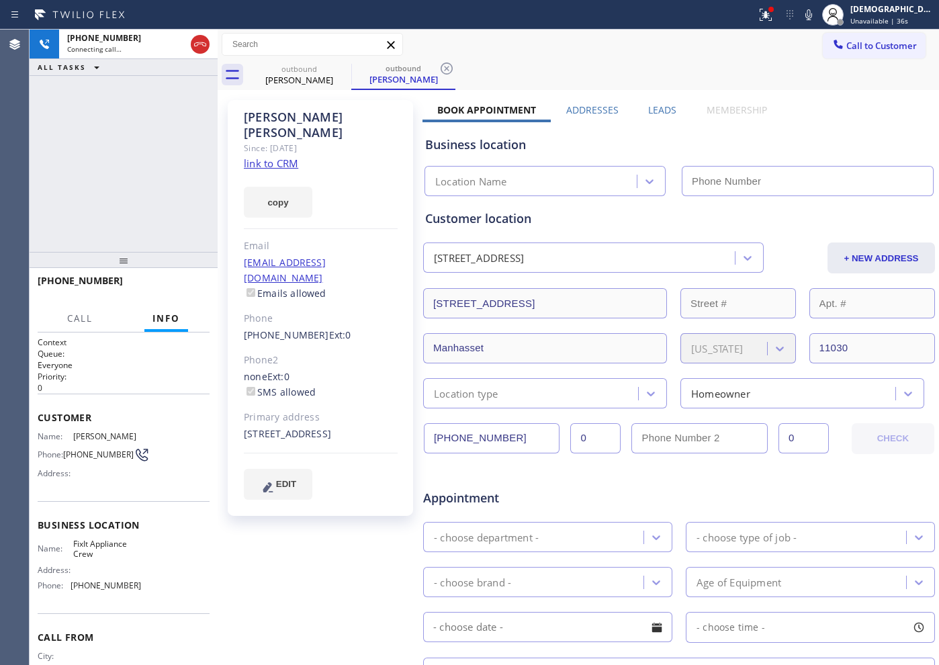
type input "[PHONE_NUMBER]"
click at [120, 159] on div "[PHONE_NUMBER] Live | 00:45 ALL TASKS ALL TASKS ACTIVE TASKS TASKS IN WRAP UP" at bounding box center [124, 141] width 188 height 222
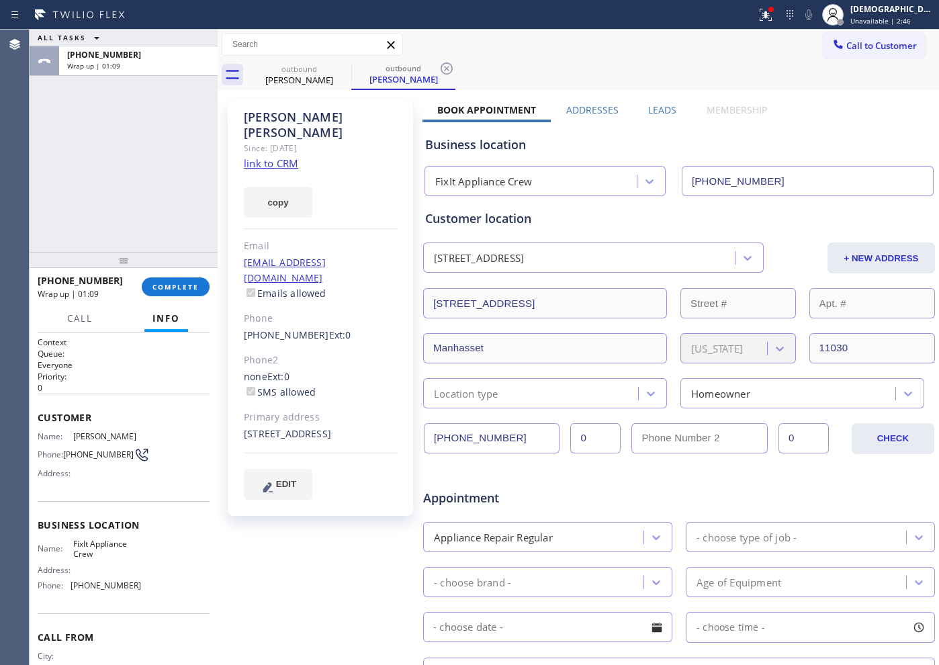
click at [130, 130] on div "ALL TASKS ALL TASKS ACTIVE TASKS TASKS IN WRAP UP [PHONE_NUMBER] Wrap up | 01:09" at bounding box center [124, 141] width 188 height 222
click at [171, 290] on span "COMPLETE" at bounding box center [175, 286] width 46 height 9
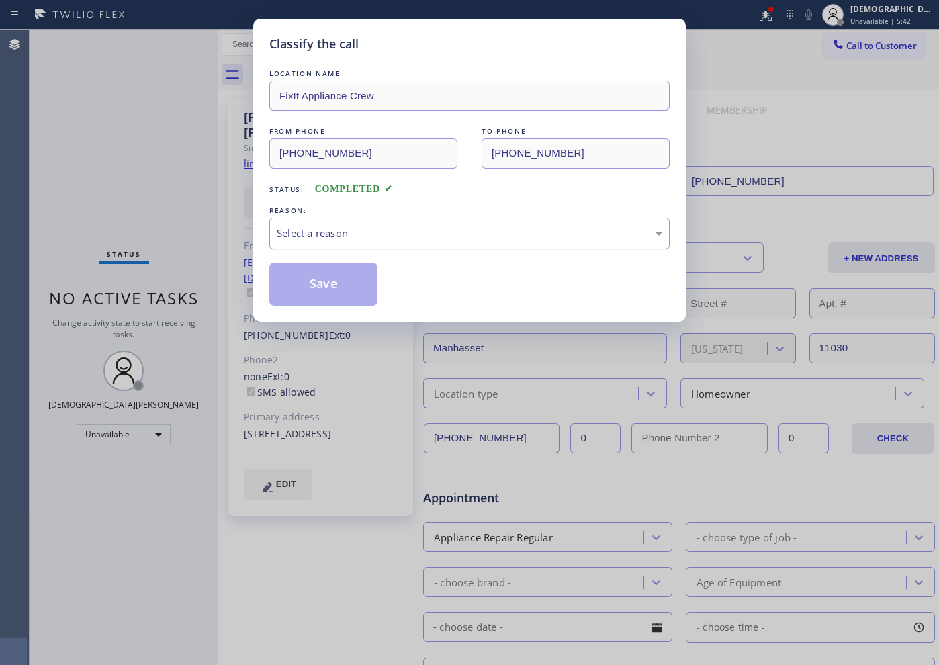
click at [361, 236] on div "Select a reason" at bounding box center [469, 233] width 385 height 15
click at [321, 283] on button "Save" at bounding box center [323, 284] width 108 height 43
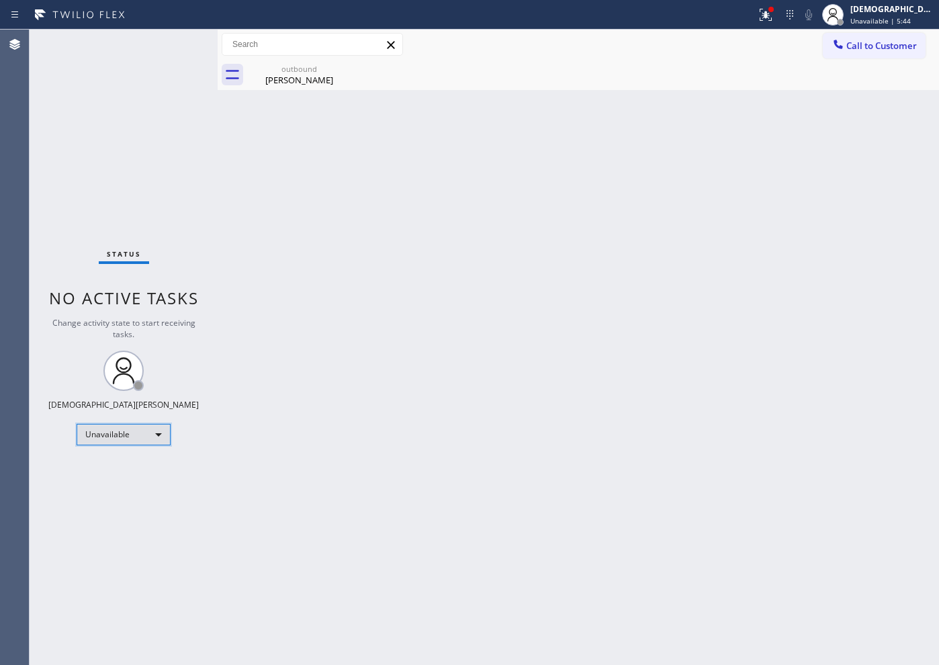
click at [124, 441] on div "Unavailable" at bounding box center [124, 434] width 94 height 21
click at [130, 467] on li "Available" at bounding box center [122, 470] width 91 height 16
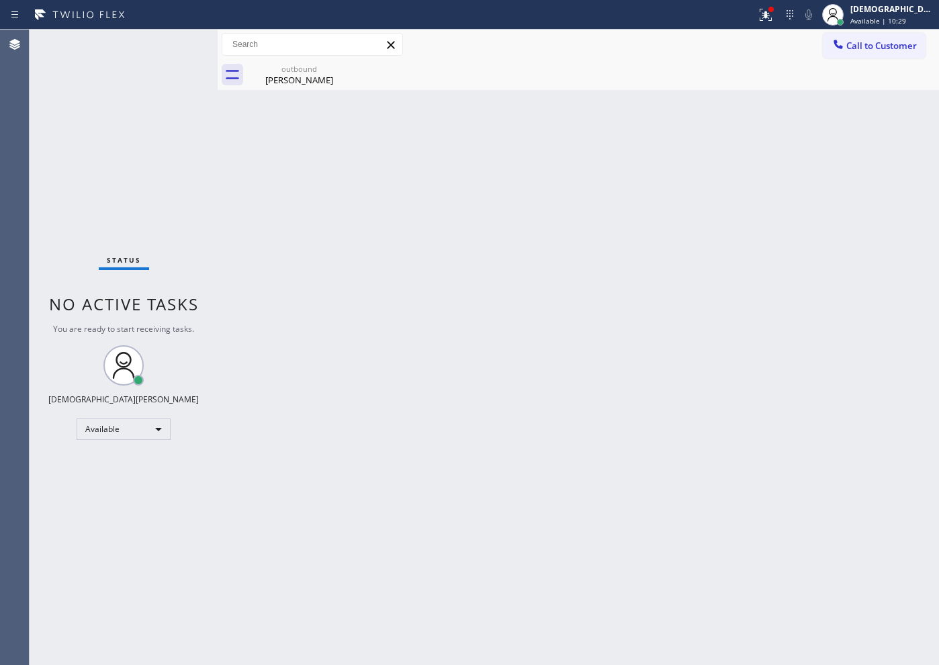
click at [148, 236] on div "Status No active tasks You are ready to start receiving tasks. Christian Cinco …" at bounding box center [124, 347] width 188 height 635
click at [148, 234] on div "Status No active tasks You are ready to start receiving tasks. Christian Cinco …" at bounding box center [124, 347] width 188 height 635
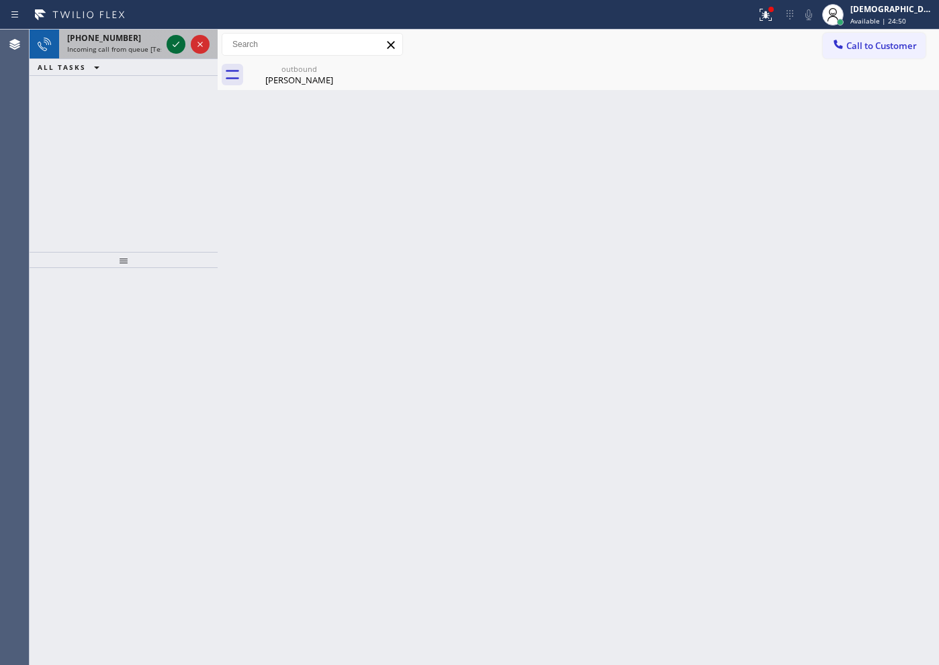
click at [174, 50] on icon at bounding box center [176, 44] width 16 height 16
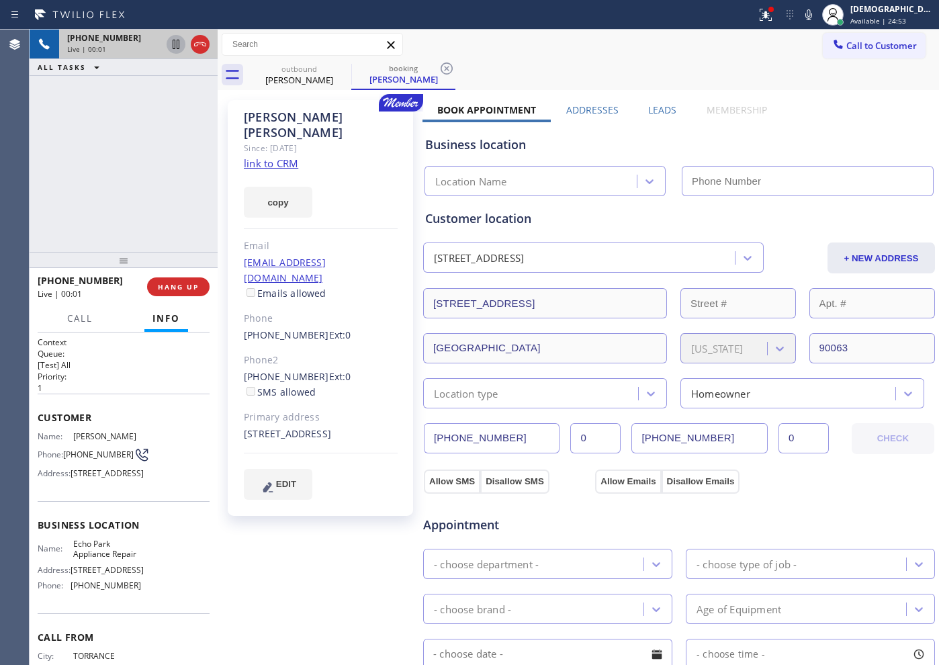
type input "[PHONE_NUMBER]"
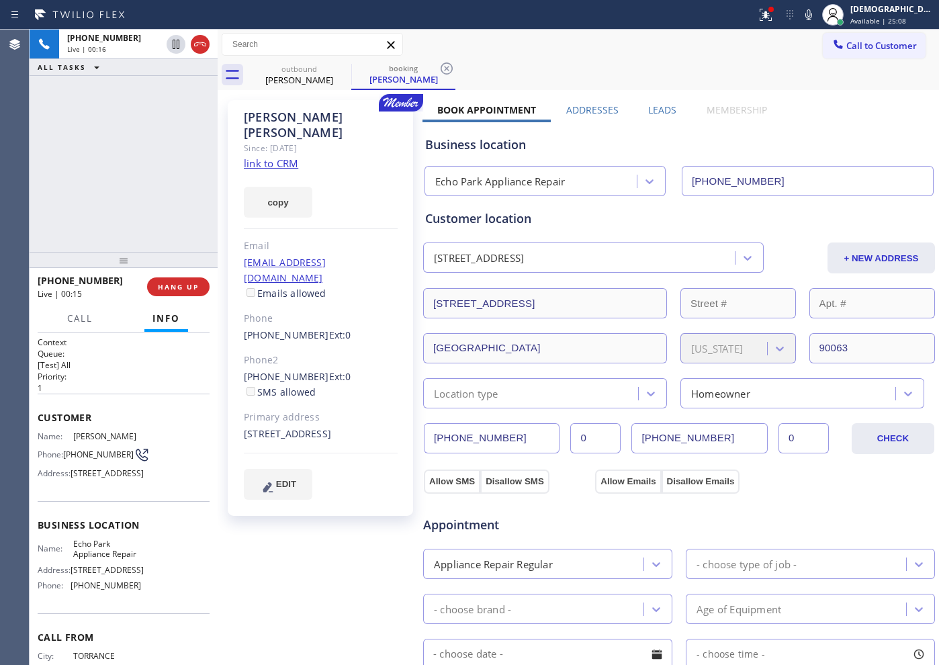
click at [262, 156] on link "link to CRM" at bounding box center [271, 162] width 54 height 13
drag, startPoint x: 166, startPoint y: 120, endPoint x: 171, endPoint y: 81, distance: 38.6
click at [167, 119] on div "[PHONE_NUMBER] Live | 01:19 ALL TASKS ALL TASKS ACTIVE TASKS TASKS IN WRAP UP" at bounding box center [124, 141] width 188 height 222
click at [171, 42] on icon at bounding box center [176, 44] width 16 height 16
click at [176, 48] on icon at bounding box center [176, 44] width 16 height 16
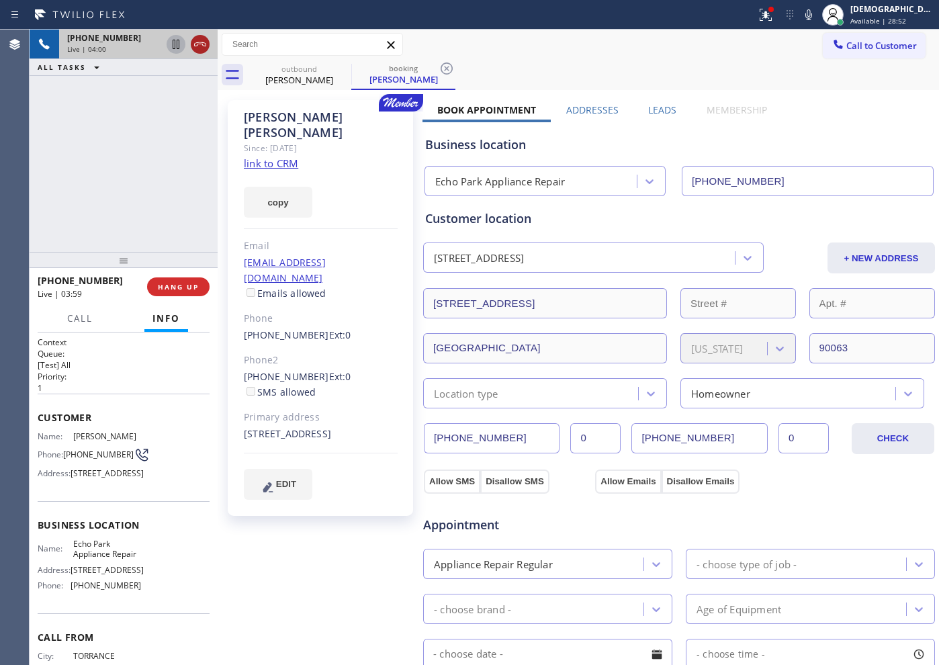
click at [202, 44] on icon at bounding box center [200, 44] width 12 height 4
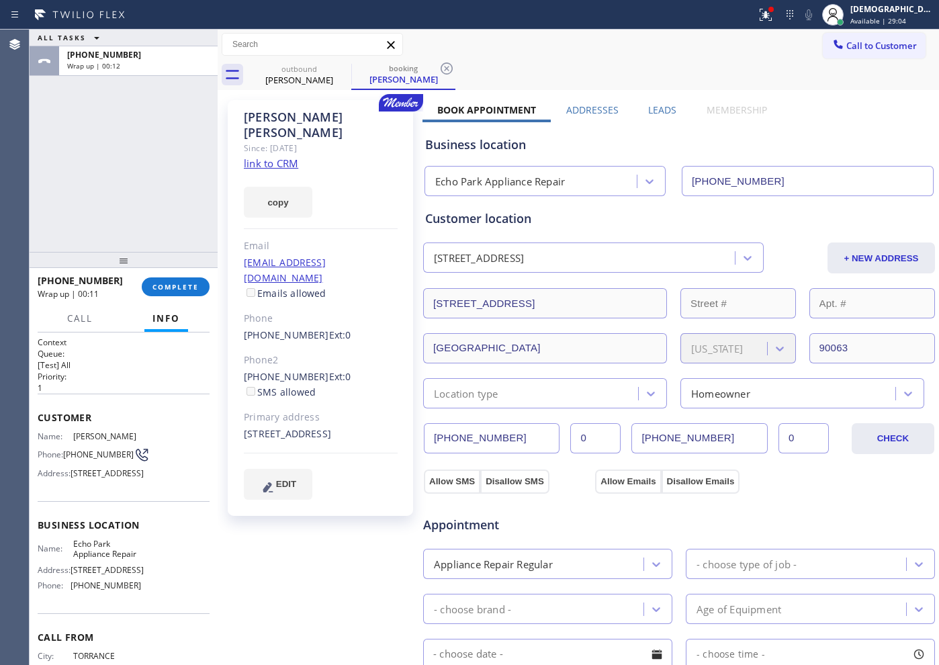
click at [111, 220] on div "ALL TASKS ALL TASKS ACTIVE TASKS TASKS IN WRAP UP [PHONE_NUMBER] Wrap up | 00:12" at bounding box center [124, 141] width 188 height 222
drag, startPoint x: 185, startPoint y: 290, endPoint x: 223, endPoint y: 277, distance: 39.7
click at [185, 289] on span "COMPLETE" at bounding box center [175, 286] width 46 height 9
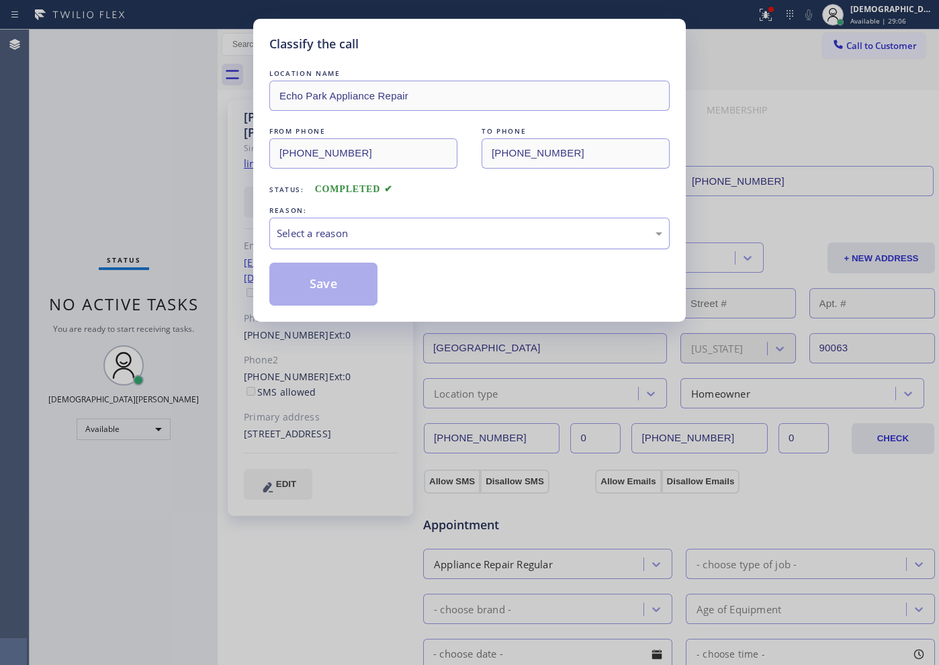
click at [450, 240] on div "Select a reason" at bounding box center [469, 233] width 385 height 15
click at [380, 220] on div "Not Booked - All other reasons" at bounding box center [469, 234] width 400 height 32
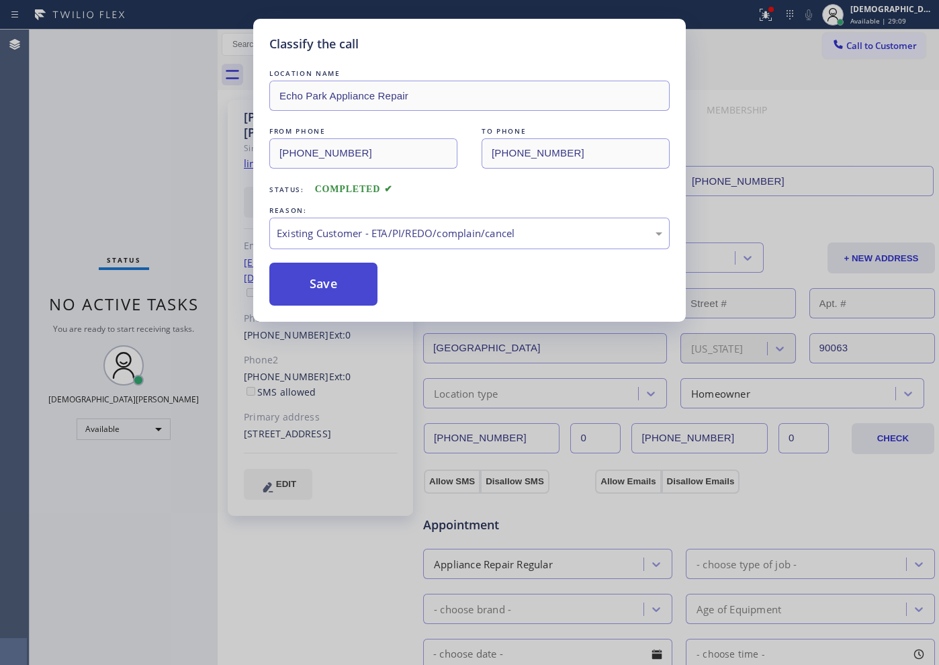
click at [331, 295] on button "Save" at bounding box center [323, 284] width 108 height 43
type input "[PHONE_NUMBER]"
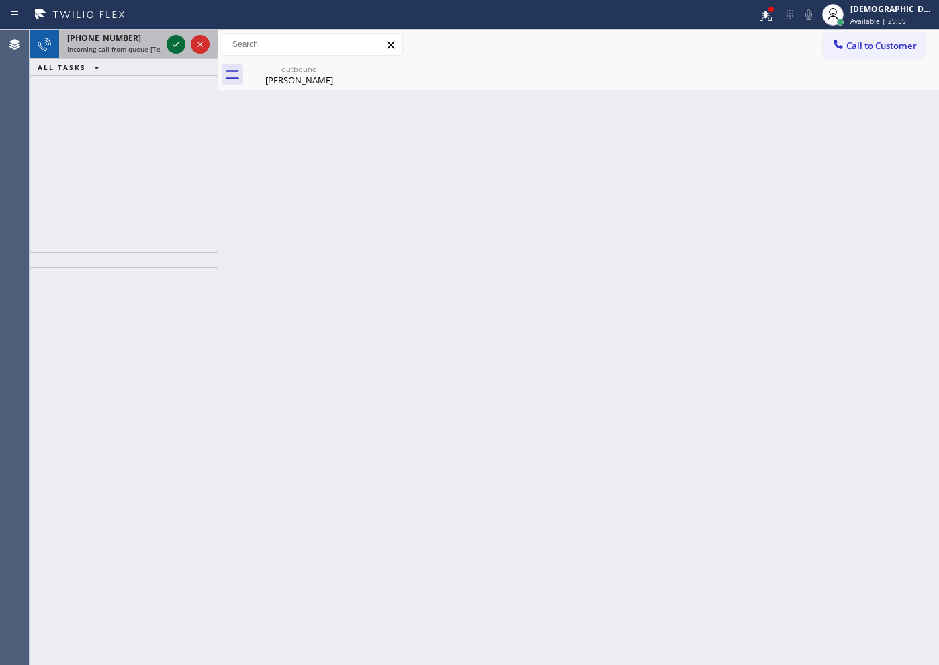
click at [171, 46] on icon at bounding box center [176, 44] width 16 height 16
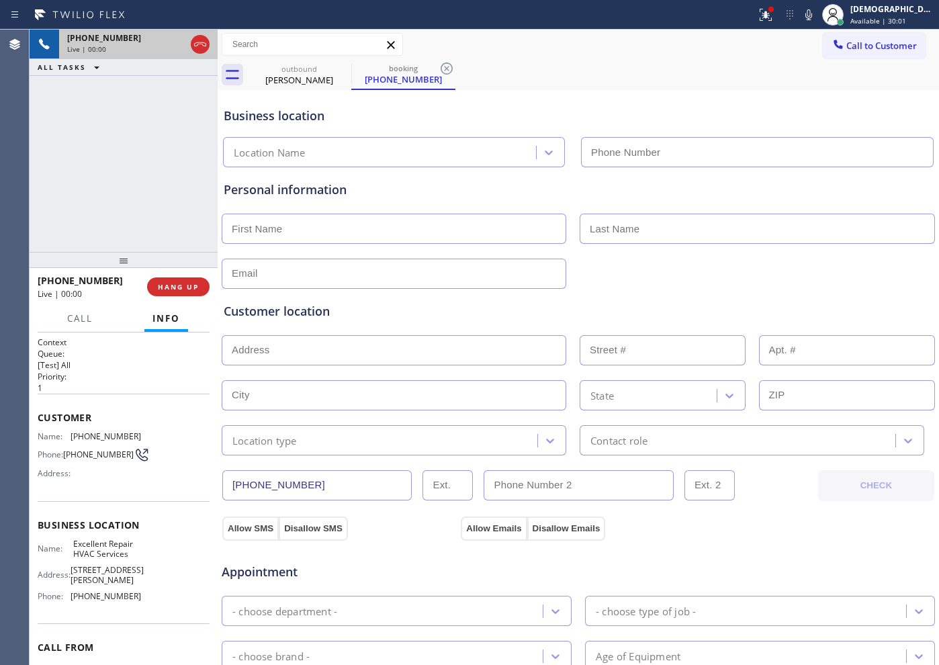
type input "[PHONE_NUMBER]"
click at [173, 39] on icon at bounding box center [176, 44] width 16 height 16
click at [180, 205] on div "[PHONE_NUMBER] Live | 04:35 ALL TASKS ALL TASKS ACTIVE TASKS TASKS IN WRAP UP" at bounding box center [124, 141] width 188 height 222
click at [156, 169] on div "[PHONE_NUMBER] Live | 04:44 ALL TASKS ALL TASKS ACTIVE TASKS TASKS IN WRAP UP" at bounding box center [124, 141] width 188 height 222
click at [175, 46] on icon at bounding box center [176, 44] width 16 height 16
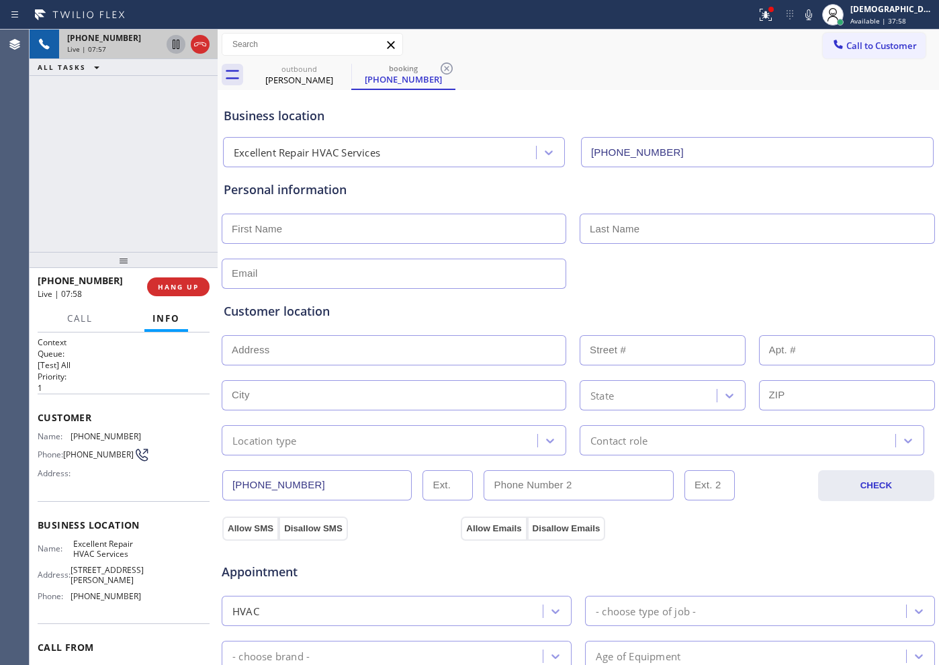
scroll to position [84, 0]
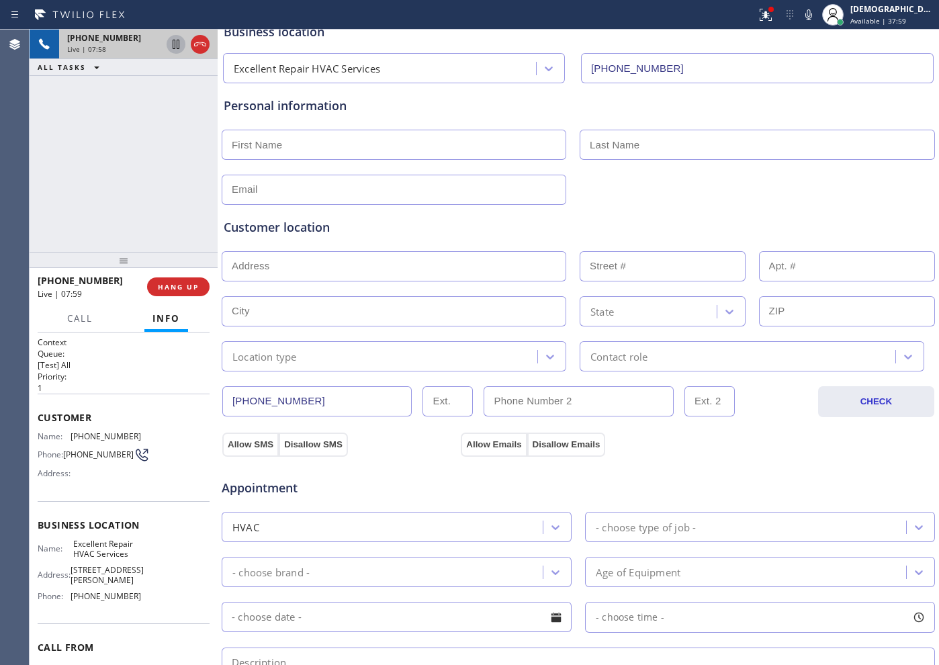
drag, startPoint x: 314, startPoint y: 397, endPoint x: 220, endPoint y: 399, distance: 94.0
click at [220, 399] on div "[PHONE_NUMBER] Live | 07:58 ALL TASKS ALL TASKS ACTIVE TASKS TASKS IN WRAP UP […" at bounding box center [484, 347] width 909 height 635
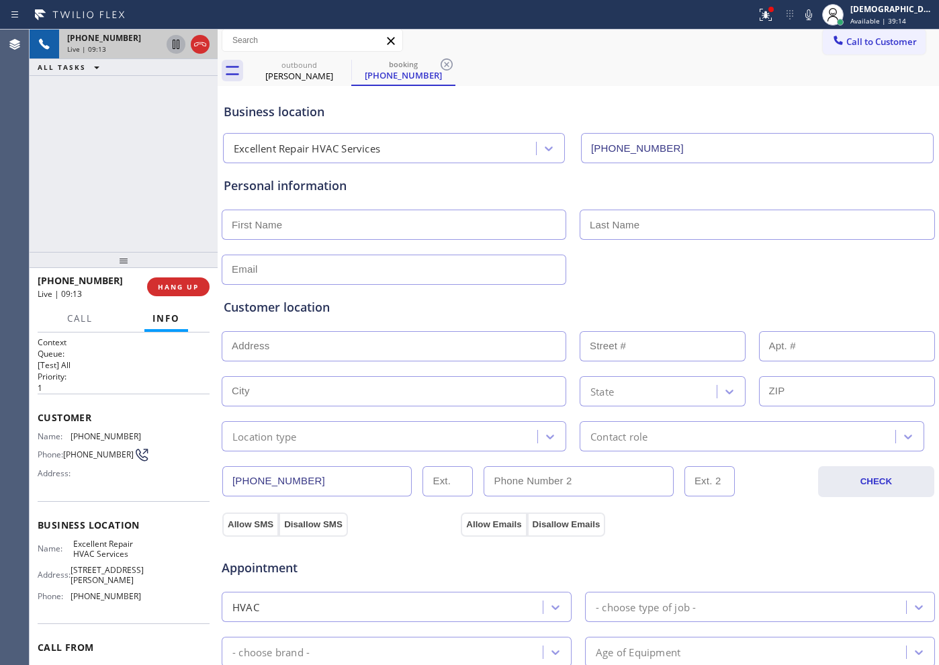
scroll to position [0, 0]
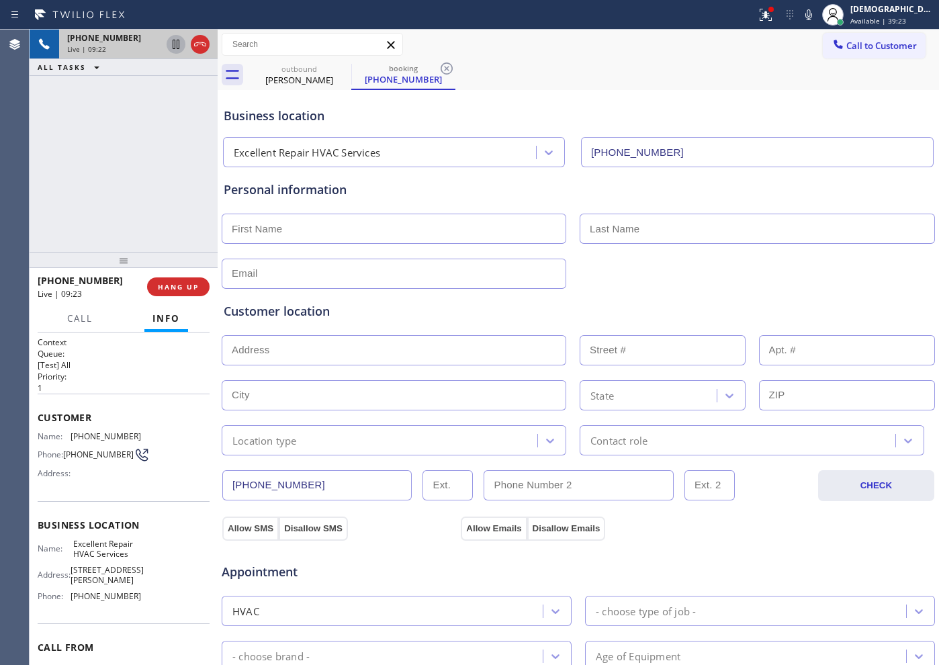
click at [161, 48] on div "Live | 09:22" at bounding box center [114, 48] width 94 height 9
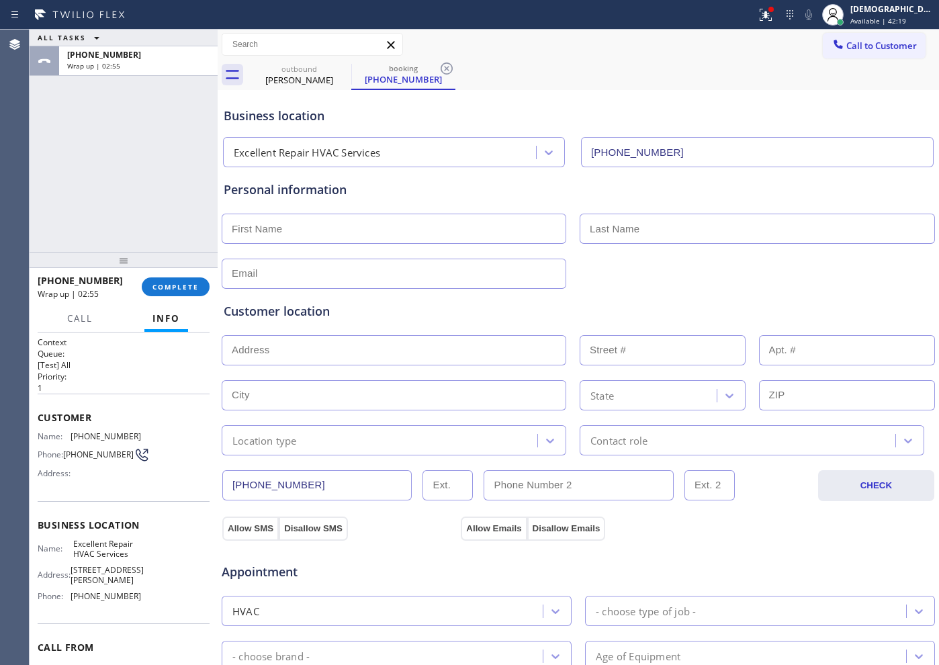
click at [334, 234] on input "text" at bounding box center [394, 229] width 344 height 30
paste input "[PERSON_NAME]"
type input "[PERSON_NAME]"
click at [706, 245] on div "Personal information [PERSON_NAME]" at bounding box center [578, 235] width 709 height 108
click at [698, 230] on input "text" at bounding box center [756, 229] width 355 height 30
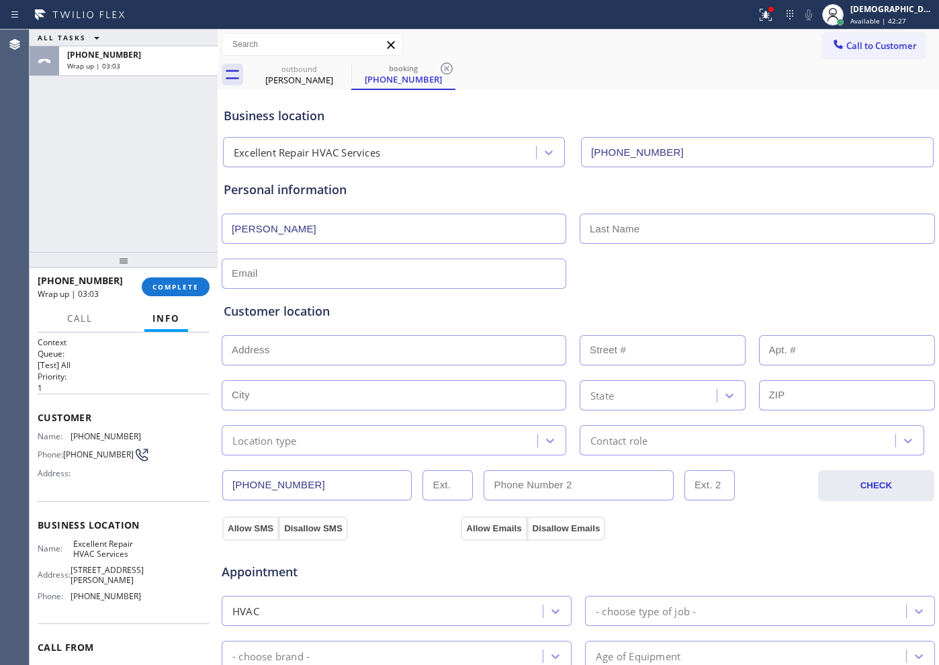
paste input "Cogletti"
type input "Cogletti"
click at [474, 286] on div "Customer location >> ADD NEW ADDRESS << + NEW ADDRESS State Location type Conta…" at bounding box center [578, 369] width 714 height 172
click at [471, 281] on input "text" at bounding box center [394, 274] width 344 height 30
paste input "[EMAIL_ADDRESS][DOMAIN_NAME]"
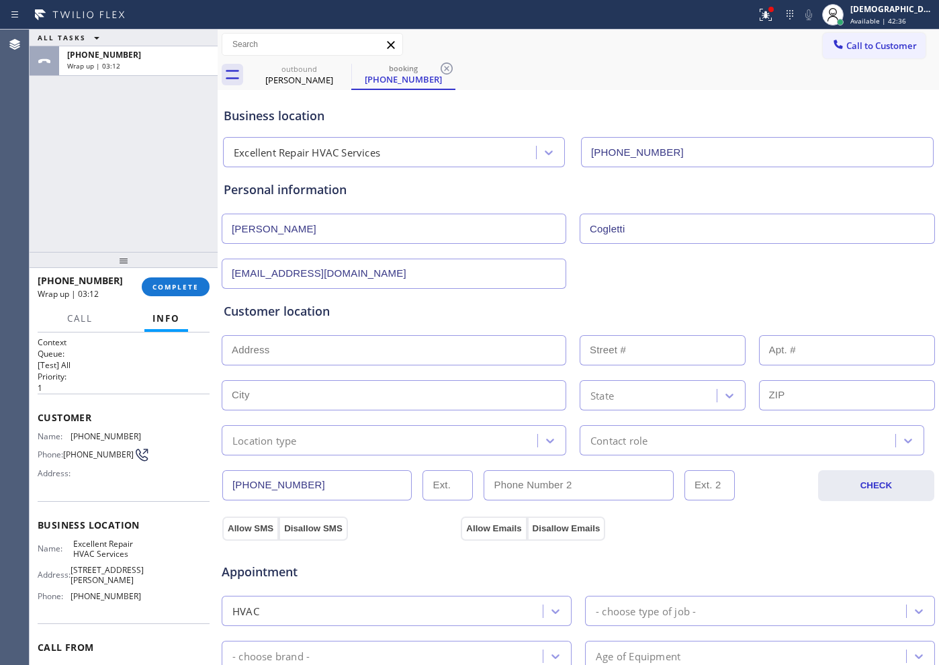
type input "[EMAIL_ADDRESS][DOMAIN_NAME]"
click at [412, 351] on input "text" at bounding box center [394, 350] width 344 height 30
paste input "[STREET_ADDRESS] / town home"
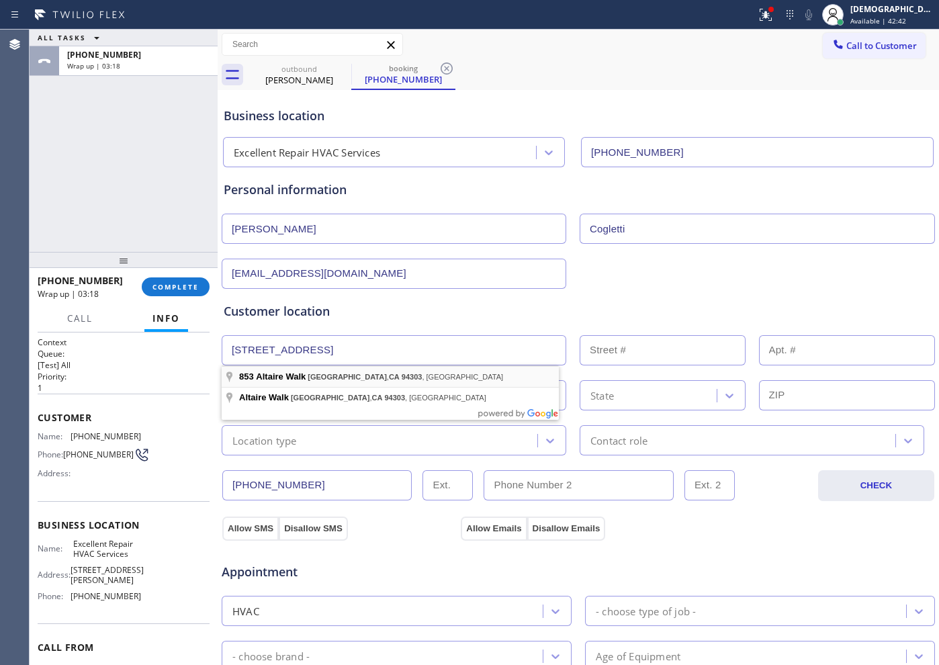
type input "[GEOGRAPHIC_DATA]"
type input "853"
type input "[GEOGRAPHIC_DATA]"
type input "94303"
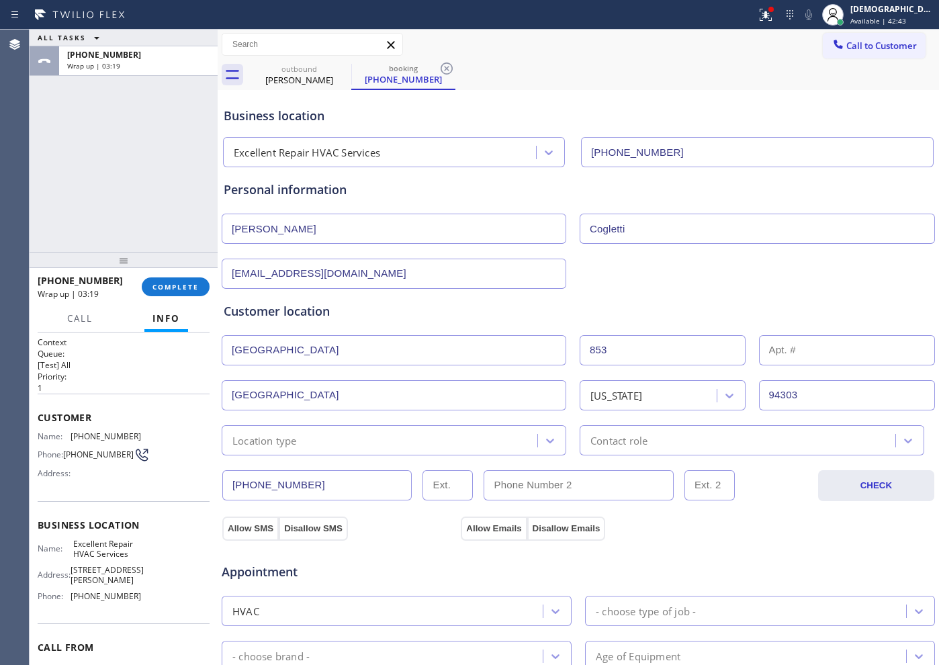
click at [357, 439] on div "Location type" at bounding box center [382, 440] width 312 height 24
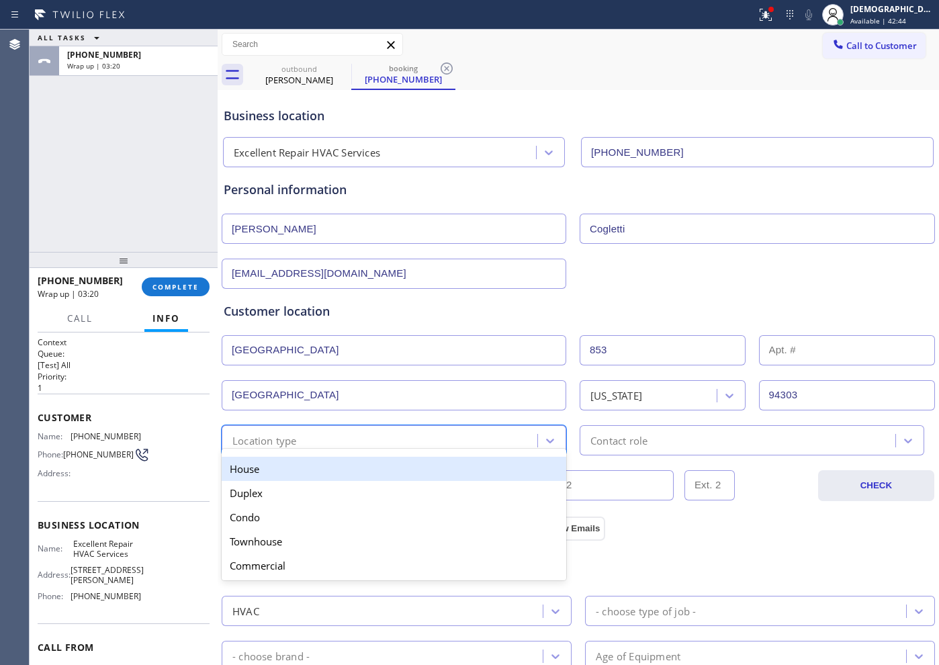
click at [345, 469] on div "House" at bounding box center [394, 469] width 344 height 24
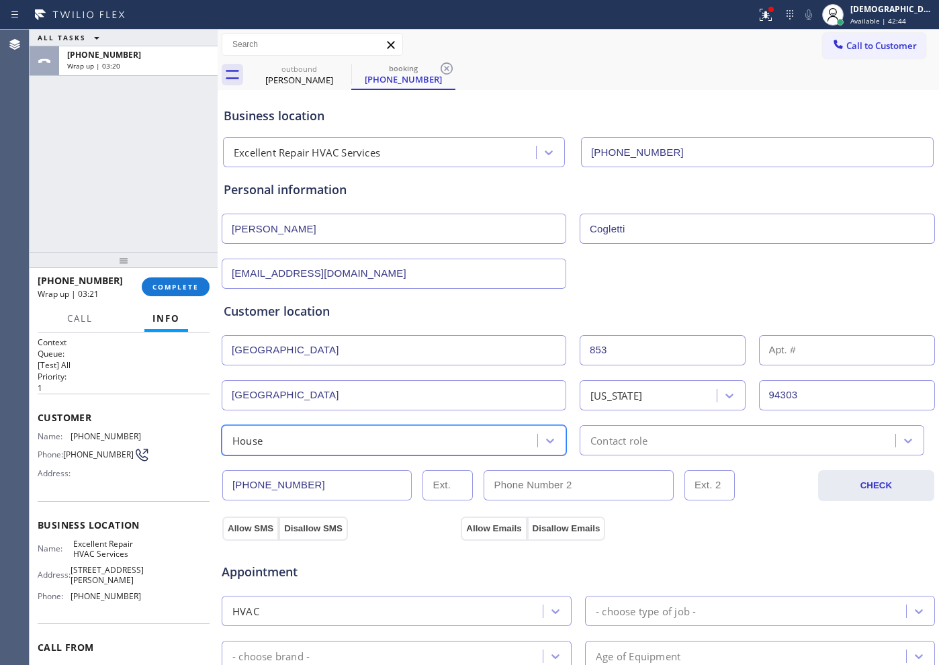
click at [596, 436] on div "Contact role" at bounding box center [618, 439] width 57 height 15
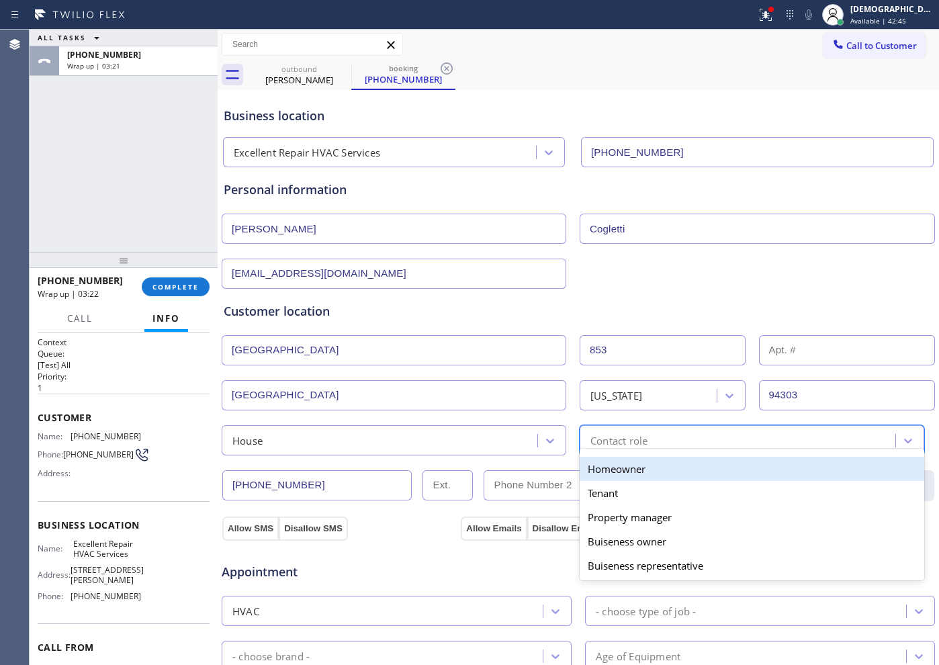
click at [605, 465] on div "Homeowner" at bounding box center [751, 469] width 344 height 24
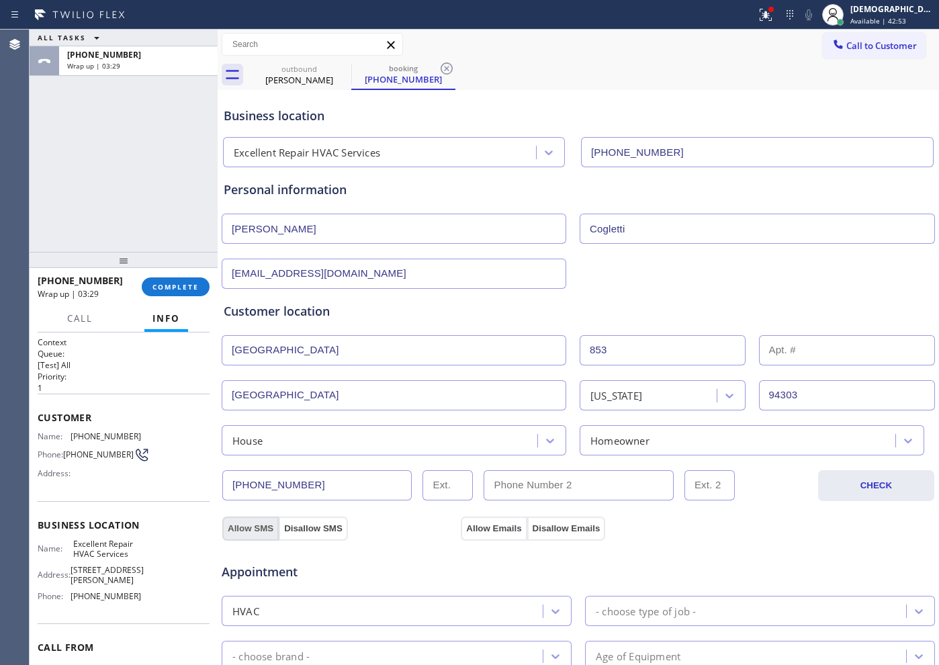
click at [258, 518] on button "Allow SMS" at bounding box center [250, 528] width 56 height 24
drag, startPoint x: 500, startPoint y: 528, endPoint x: 295, endPoint y: 537, distance: 205.0
click at [497, 528] on button "Allow Emails" at bounding box center [494, 528] width 66 height 24
click at [257, 540] on div "Appointment HVAC - choose type of job - - choose brand - Age of Equipment - cho…" at bounding box center [578, 669] width 714 height 258
click at [257, 531] on button "Allow SMS" at bounding box center [250, 528] width 56 height 24
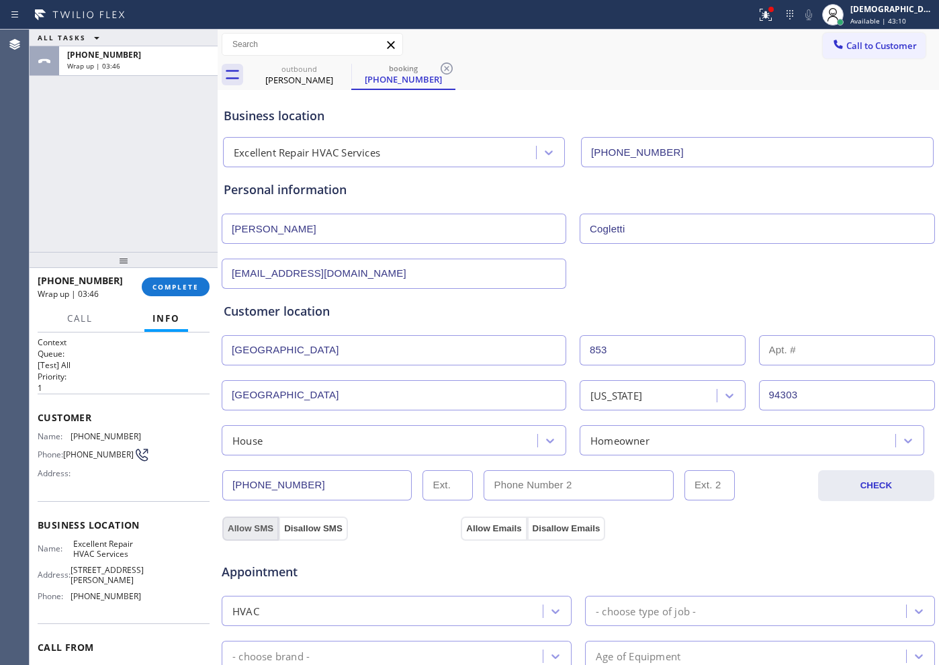
click at [256, 531] on button "Allow SMS" at bounding box center [250, 528] width 56 height 24
click at [498, 533] on button "Allow Emails" at bounding box center [494, 528] width 66 height 24
click at [497, 533] on button "Allow Emails" at bounding box center [494, 528] width 66 height 24
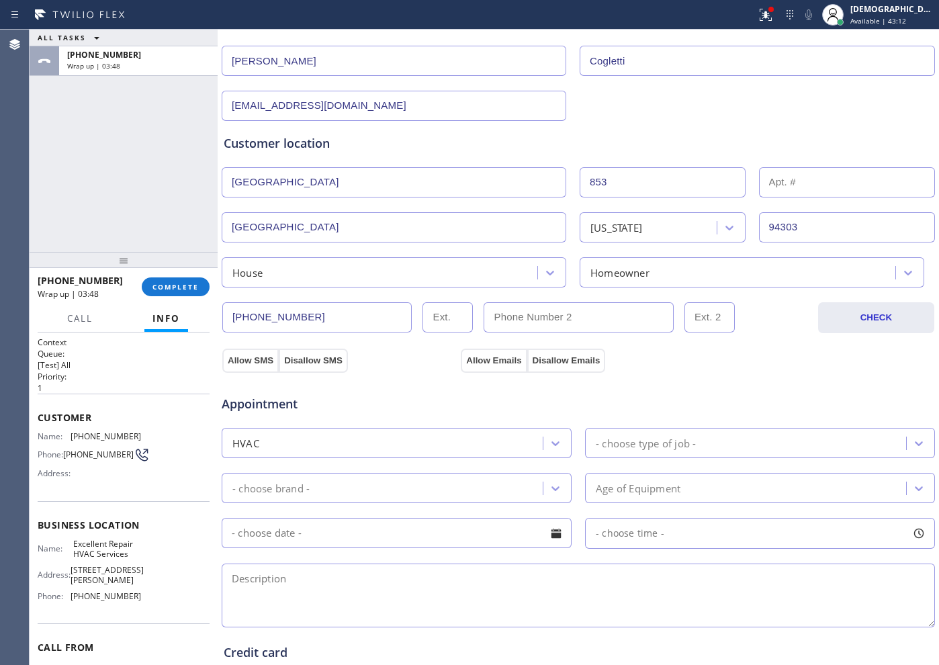
click at [625, 441] on div "- choose type of job -" at bounding box center [646, 442] width 100 height 15
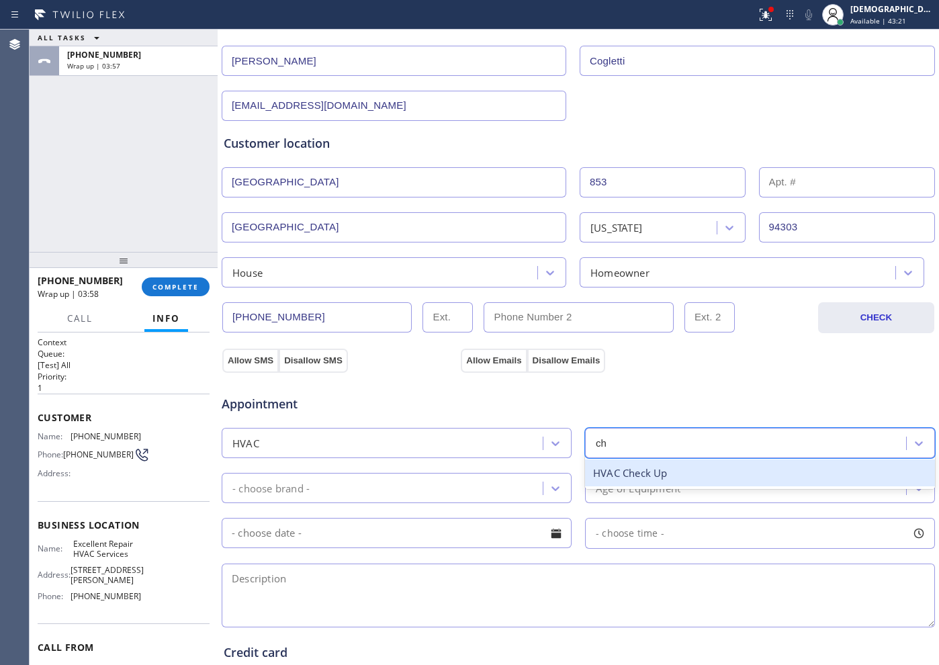
type input "c"
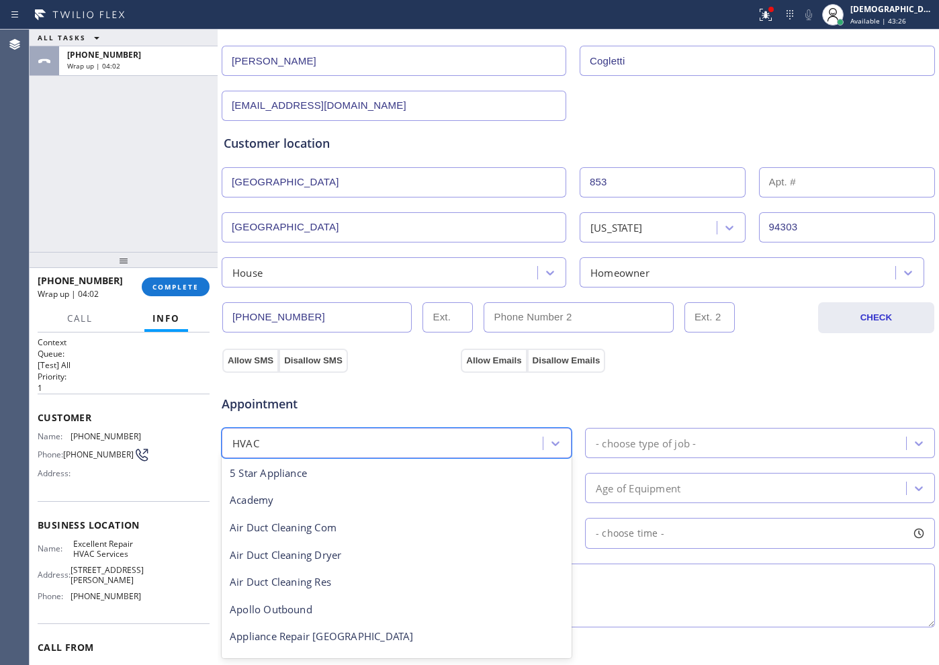
click at [392, 441] on div "HVAC" at bounding box center [384, 443] width 317 height 24
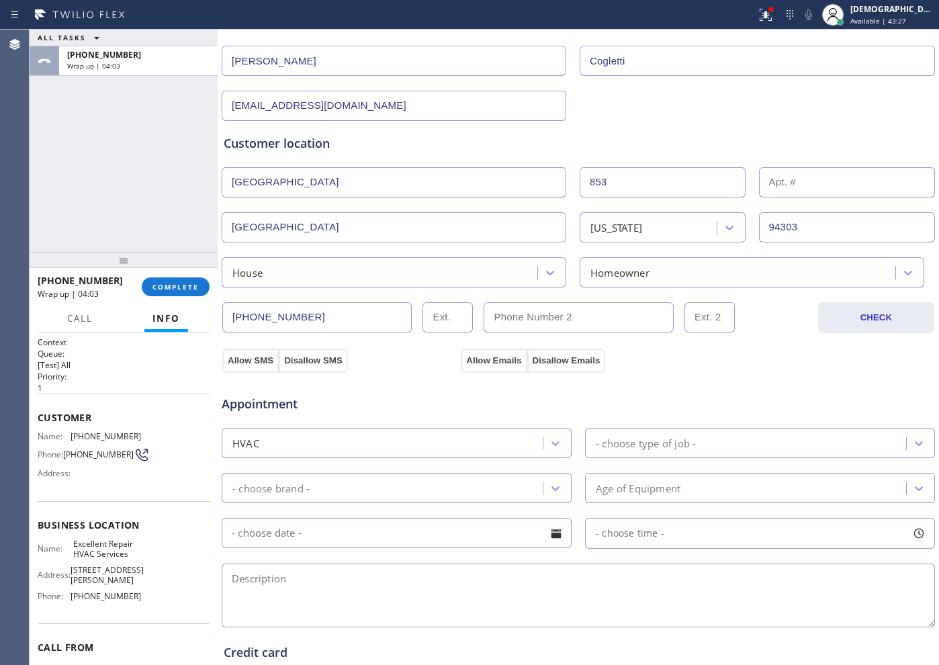
click at [420, 398] on span "Appointment" at bounding box center [340, 404] width 236 height 18
drag, startPoint x: 241, startPoint y: 353, endPoint x: 441, endPoint y: 359, distance: 200.2
click at [246, 353] on button "Allow SMS" at bounding box center [250, 361] width 56 height 24
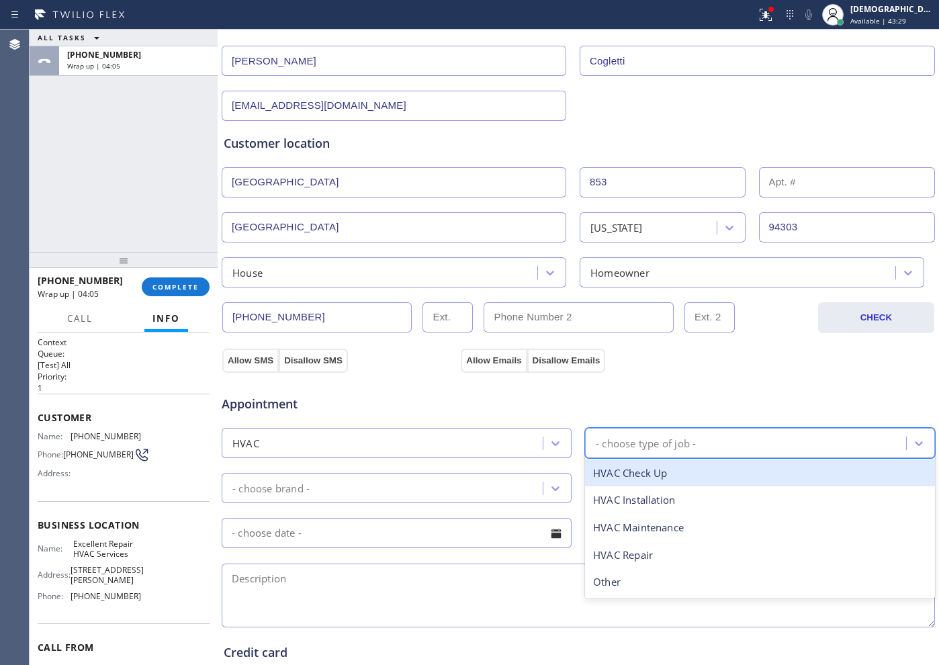
click at [626, 443] on div "- choose type of job -" at bounding box center [646, 442] width 100 height 15
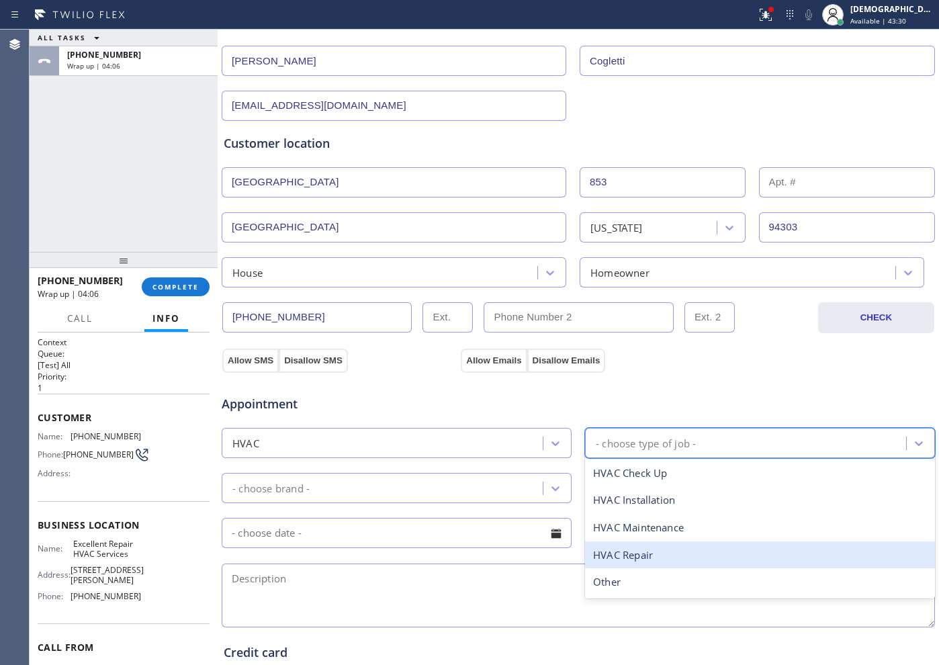
click at [664, 549] on div "HVAC Repair" at bounding box center [760, 555] width 350 height 28
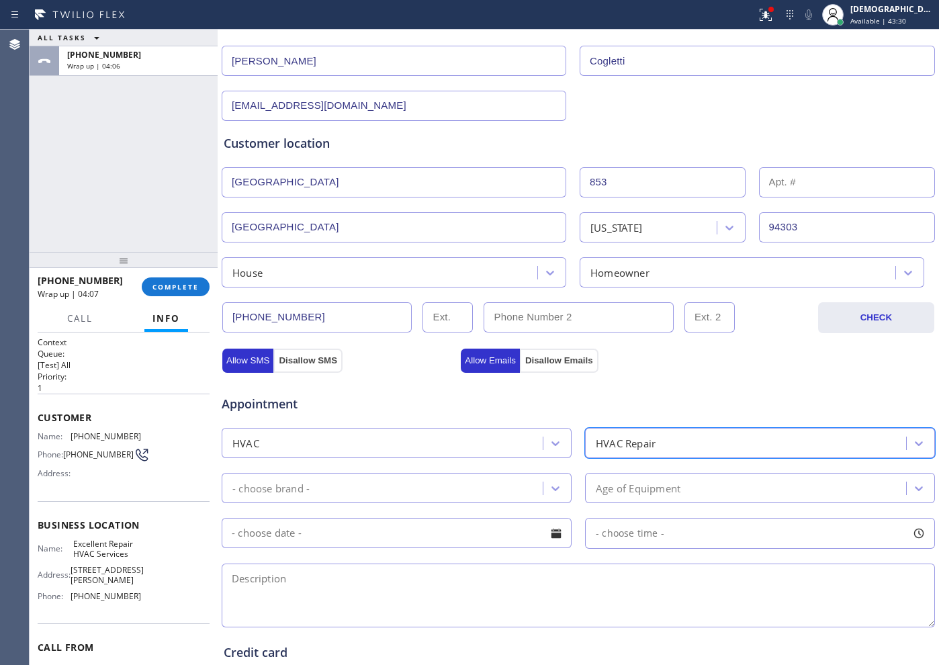
click at [464, 483] on div "- choose brand -" at bounding box center [384, 488] width 317 height 24
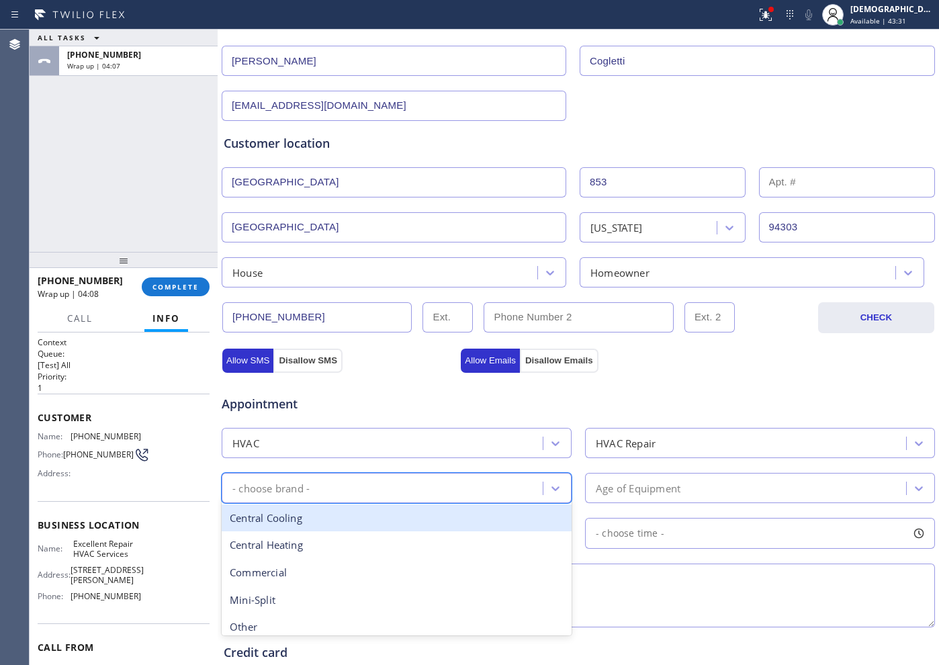
drag, startPoint x: 432, startPoint y: 508, endPoint x: 485, endPoint y: 518, distance: 54.0
click at [432, 508] on div "Central Cooling" at bounding box center [397, 518] width 350 height 28
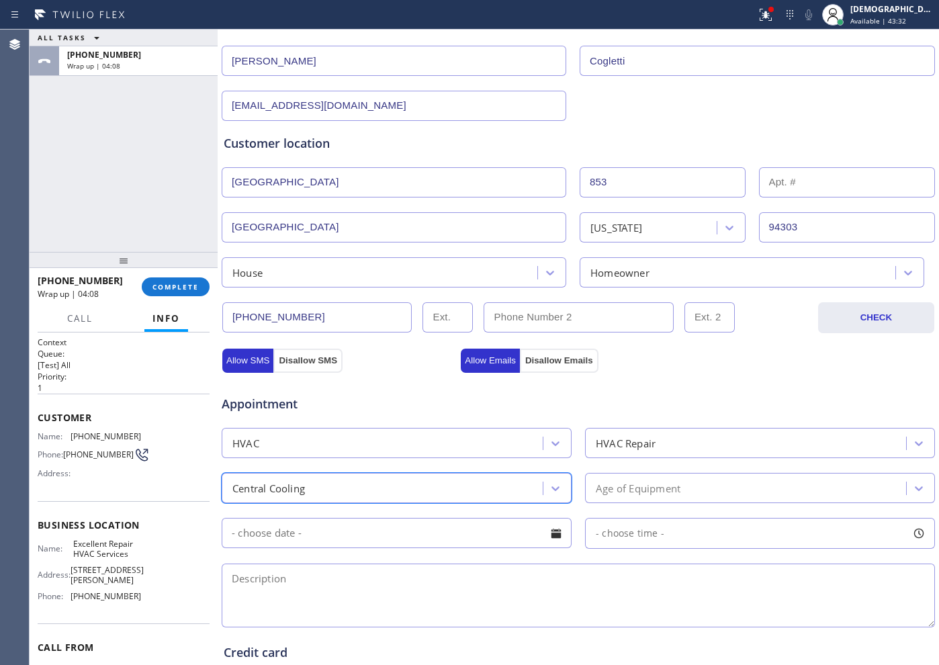
click at [589, 488] on div "Age of Equipment" at bounding box center [747, 488] width 317 height 24
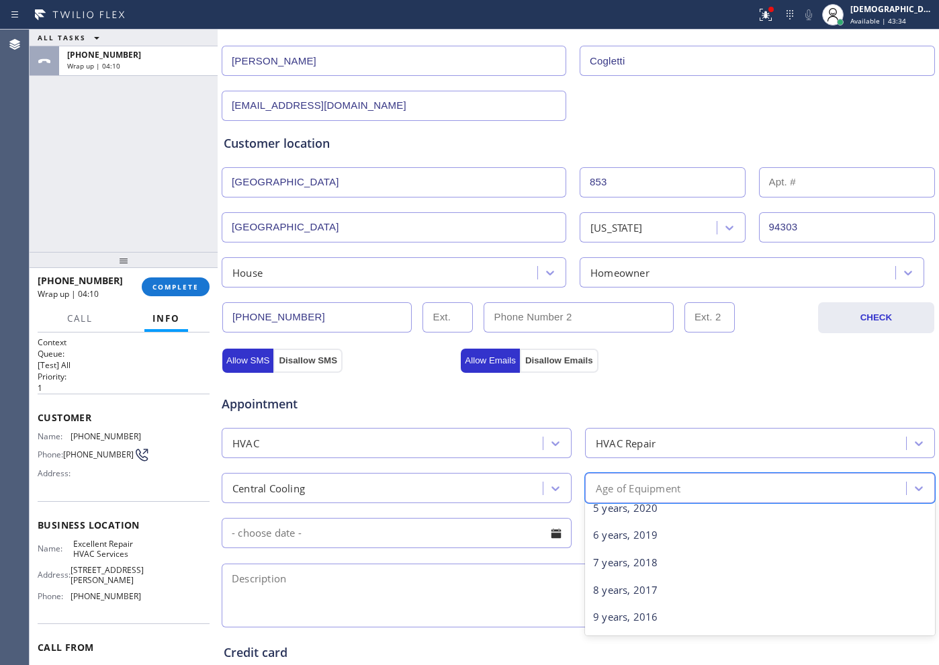
scroll to position [252, 0]
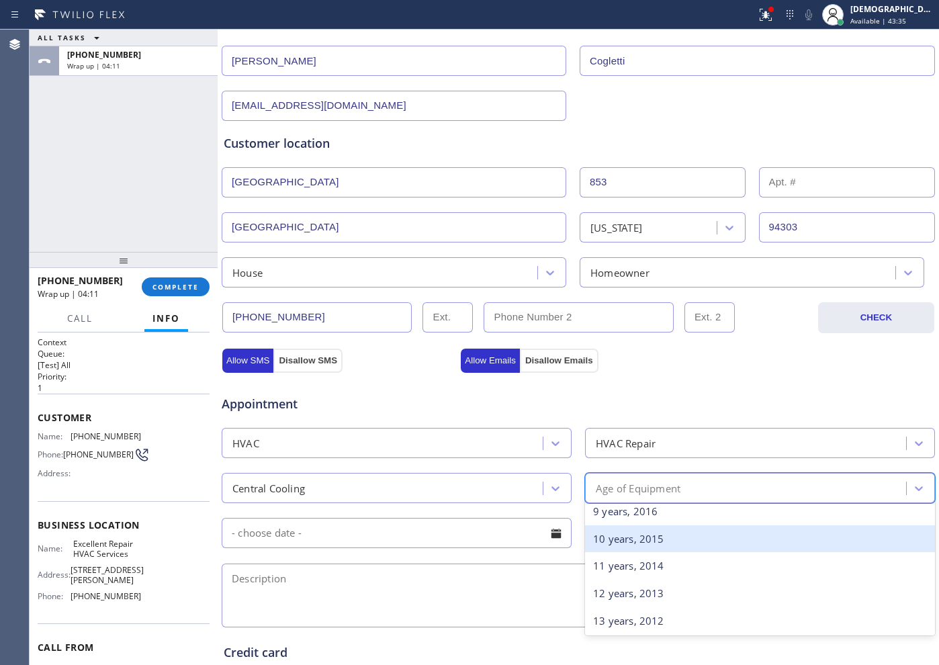
click at [639, 534] on div "10 years, 2015" at bounding box center [760, 539] width 350 height 28
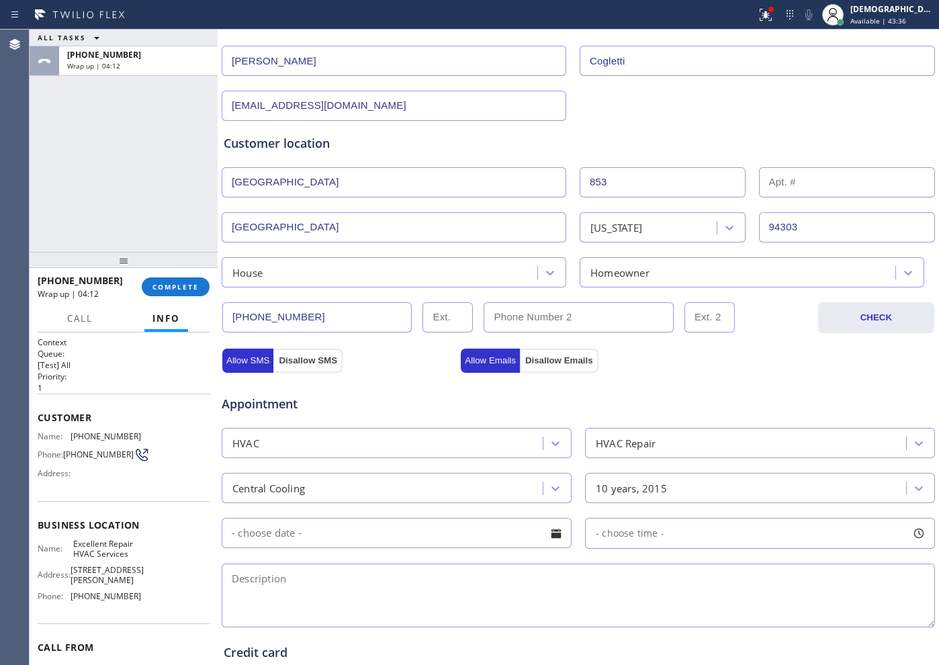
click at [344, 521] on input "text" at bounding box center [397, 533] width 350 height 30
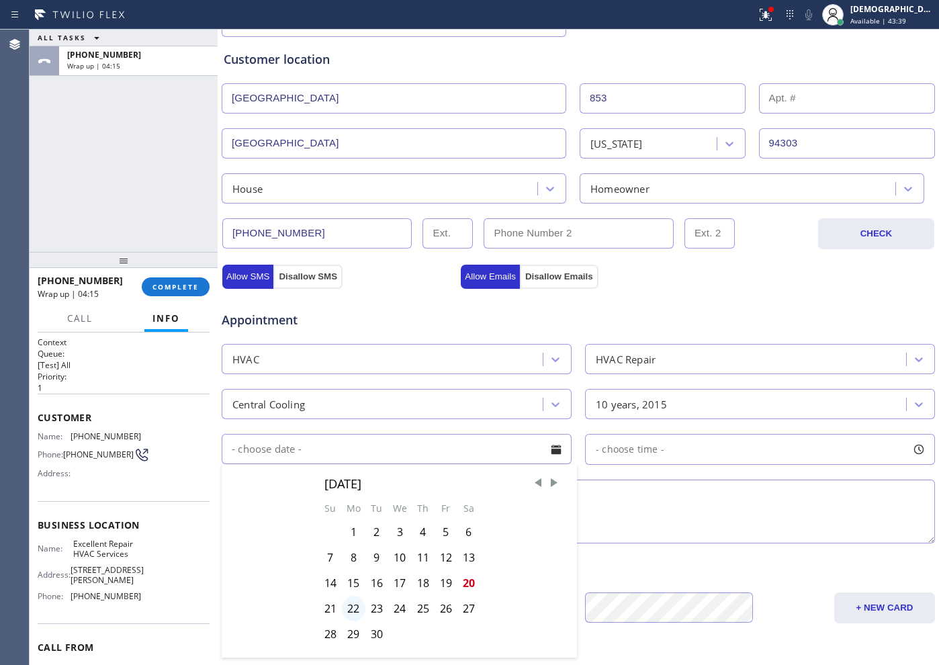
click at [355, 608] on div "22" at bounding box center [354, 609] width 24 height 26
type input "[DATE]"
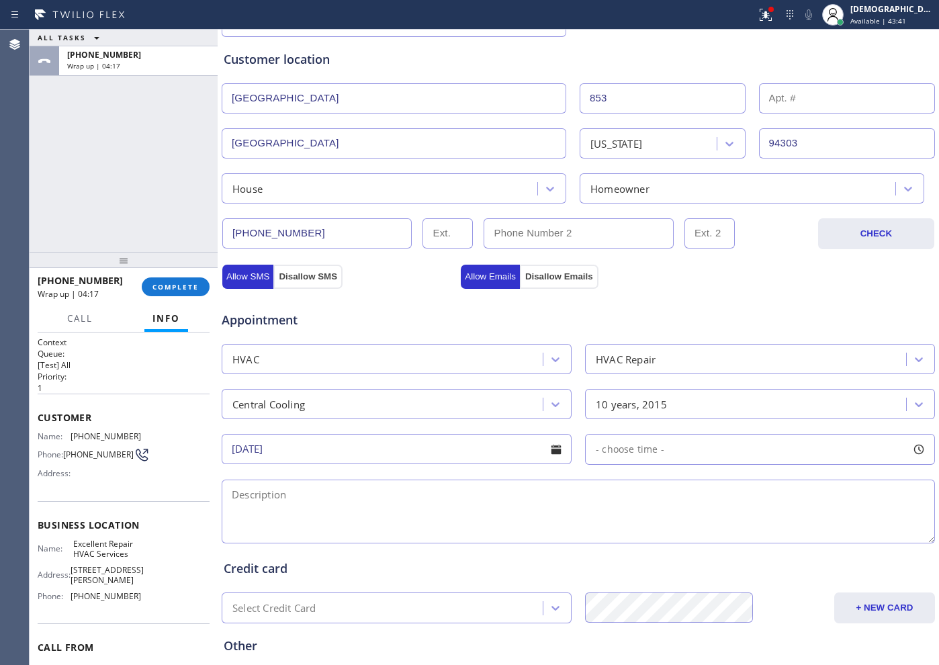
click at [640, 448] on span "- choose time -" at bounding box center [630, 449] width 68 height 13
drag, startPoint x: 592, startPoint y: 523, endPoint x: 896, endPoint y: 540, distance: 304.6
click at [896, 540] on div "FROM TILL 8:00 AM 8:00 PM" at bounding box center [750, 513] width 330 height 97
drag, startPoint x: 598, startPoint y: 528, endPoint x: 791, endPoint y: 537, distance: 192.9
click at [791, 537] on div at bounding box center [798, 531] width 16 height 28
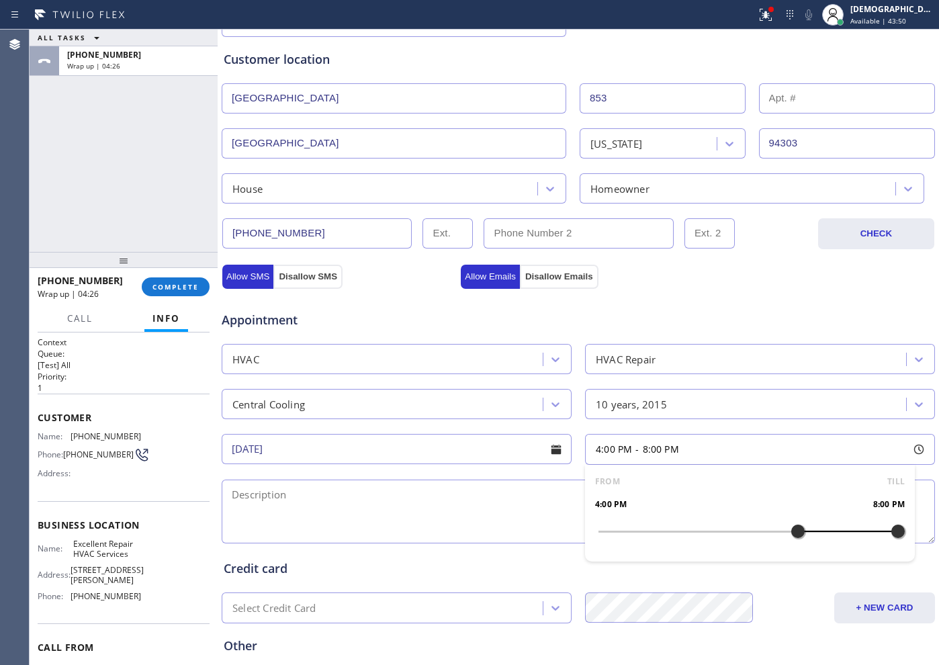
click at [403, 518] on textarea at bounding box center [578, 511] width 713 height 64
click at [385, 497] on textarea "4-8 /" at bounding box center [578, 511] width 713 height 64
click at [404, 484] on textarea "4-8 / $119 /" at bounding box center [578, 511] width 713 height 64
paste textarea "AC / only bottom floor is cooling / central air / outside ground level / 10 yea…"
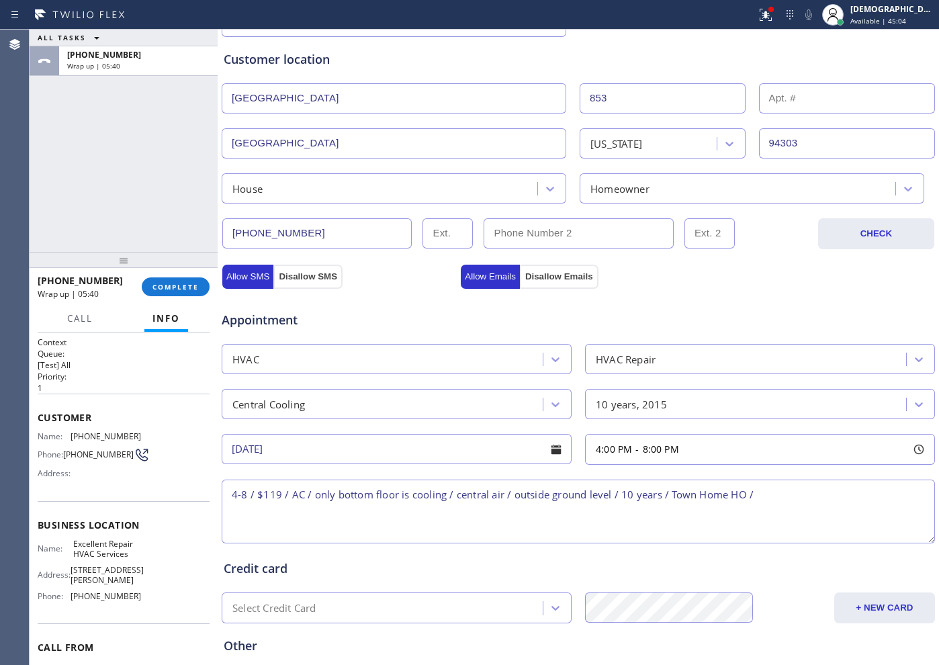
click at [794, 492] on textarea "4-8 / $119 / AC / only bottom floor is cooling / central air / outside ground l…" at bounding box center [578, 511] width 713 height 64
paste textarea "[STREET_ADDRESS]"
click at [146, 560] on div "Name: Excellent Repair HVAC Services Address: [STREET_ADDRESS][PERSON_NAME] Pho…" at bounding box center [124, 573] width 172 height 68
drag, startPoint x: 109, startPoint y: 559, endPoint x: 68, endPoint y: 547, distance: 42.5
click at [68, 547] on div "Name: Excellent Repair HVAC Services" at bounding box center [89, 549] width 103 height 21
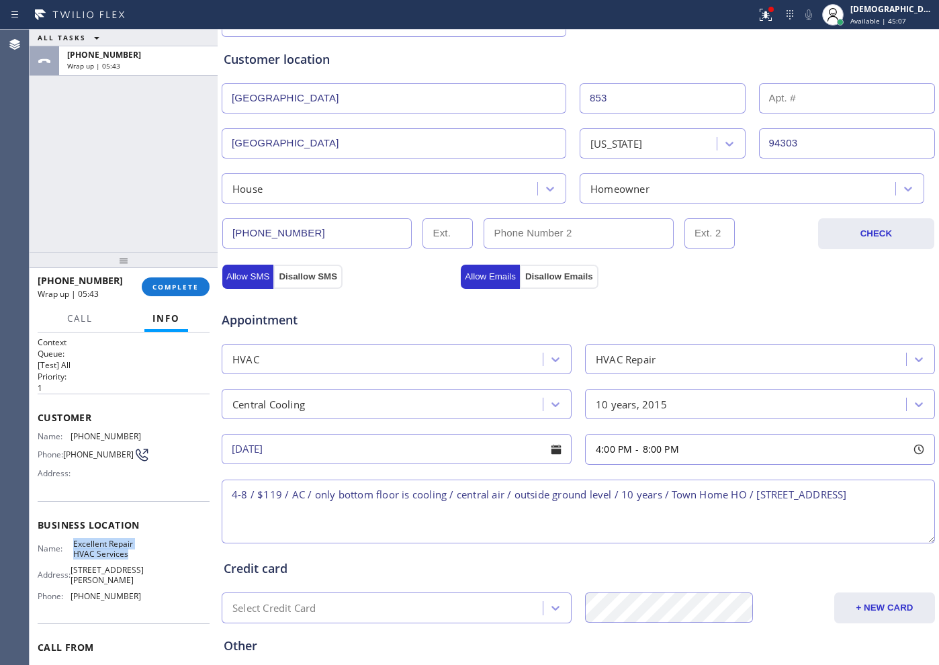
copy div "Excellent Repair HVAC Services"
click at [462, 522] on textarea "4-8 / $119 / AC / only bottom floor is cooling / central air / outside ground l…" at bounding box center [578, 511] width 713 height 64
paste textarea "Excellent Repair HVAC Services"
click at [232, 525] on textarea "4-8 / $119 / AC / only bottom floor is cooling / central air / outside ground l…" at bounding box center [578, 511] width 713 height 64
click at [445, 509] on textarea "4-8 / $119 / AC / only bottom floor is cooling / central air / outside ground l…" at bounding box center [578, 511] width 713 height 64
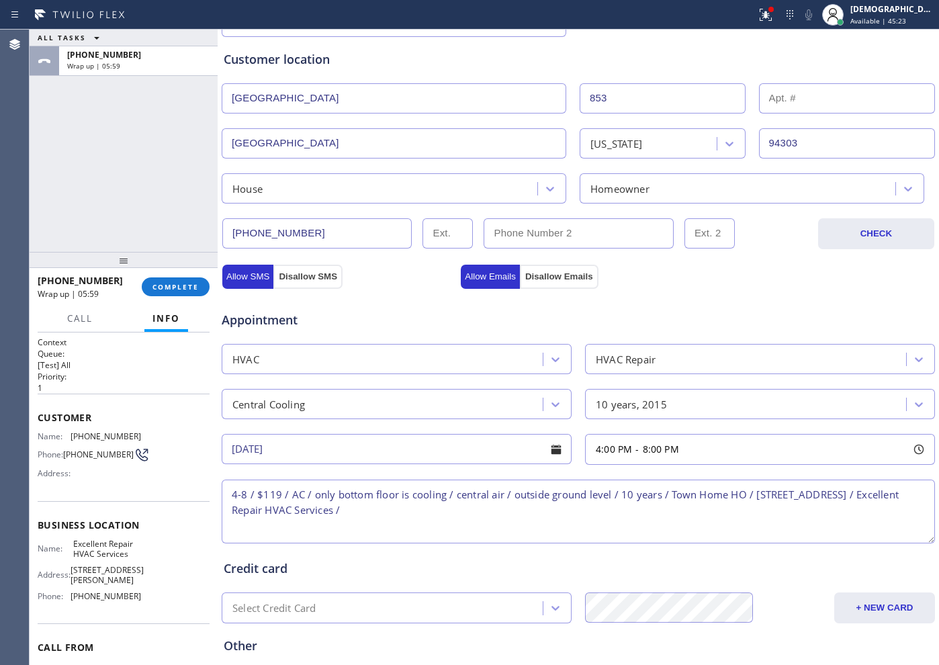
click at [481, 506] on textarea "4-8 / $119 / AC / only bottom floor is cooling / central air / outside ground l…" at bounding box center [578, 511] width 713 height 64
paste textarea "Please call customer 30 minutes prior to arrival"
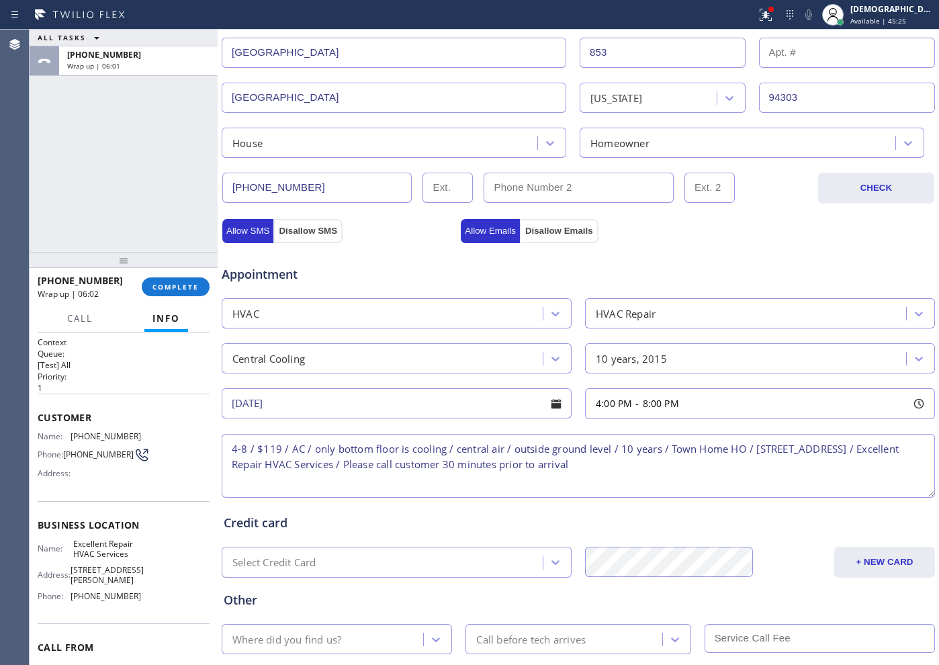
scroll to position [376, 0]
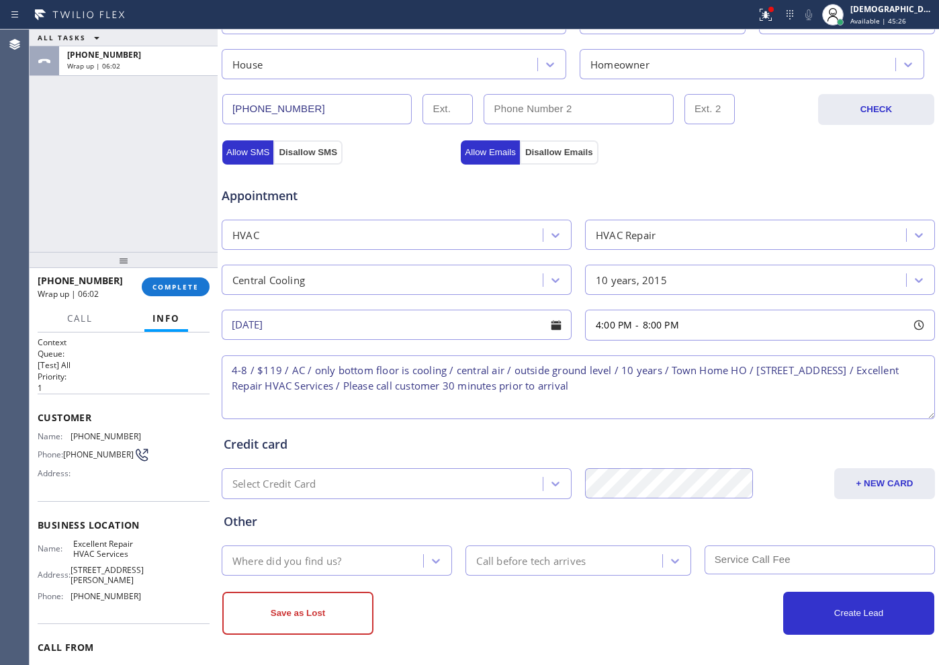
type textarea "4-8 / $119 / AC / only bottom floor is cooling / central air / outside ground l…"
click at [368, 557] on div "Where did you find us?" at bounding box center [324, 561] width 197 height 24
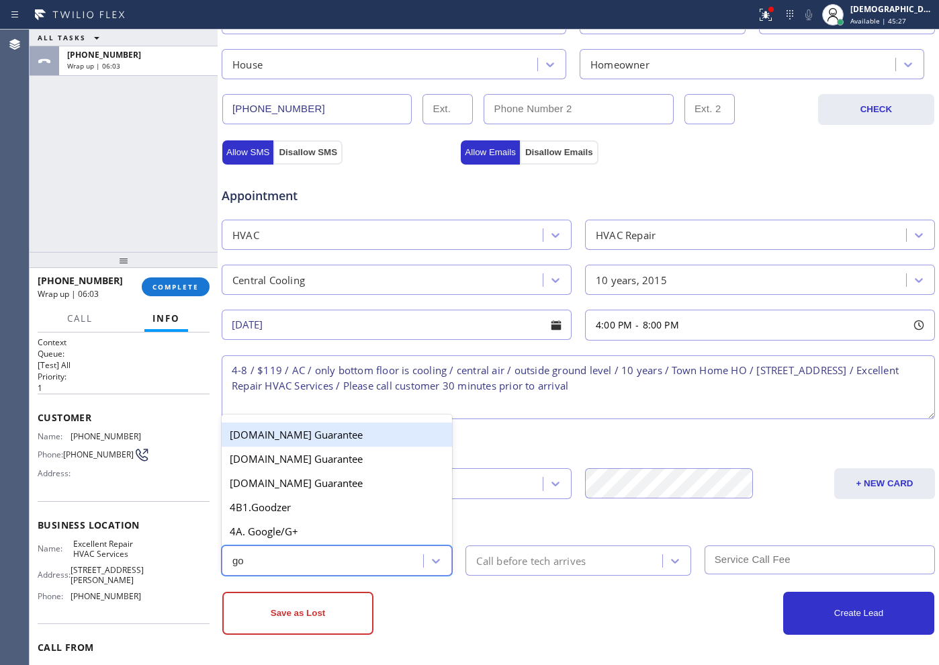
type input "goo"
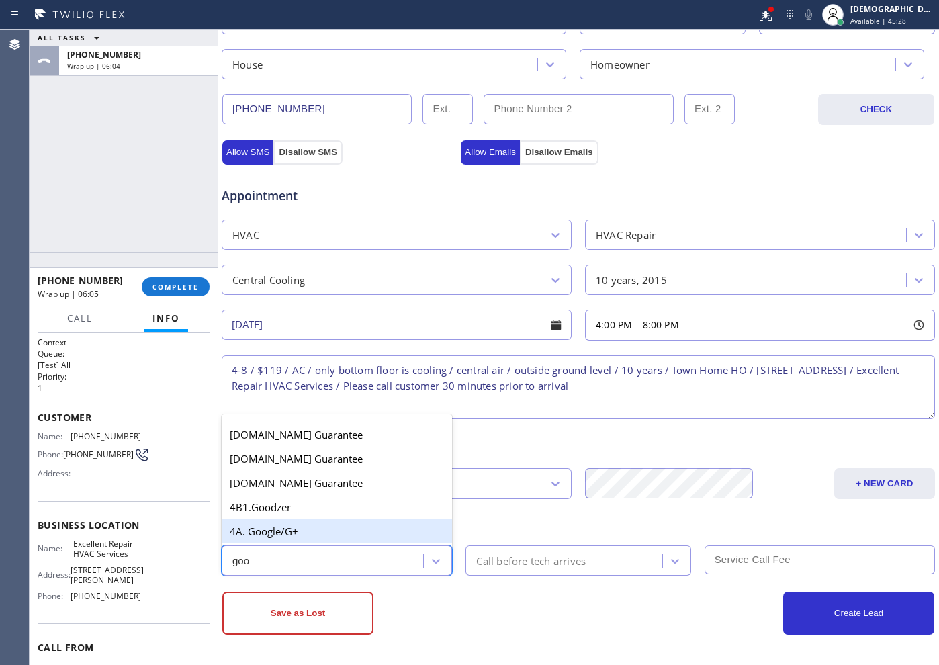
click at [299, 529] on div "4A. Google/G+" at bounding box center [337, 531] width 230 height 24
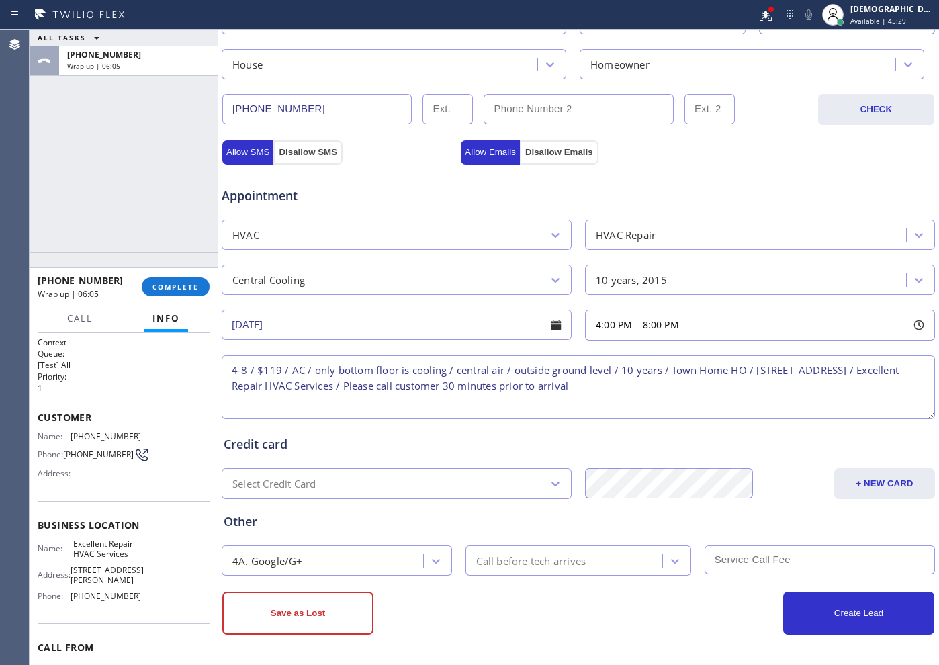
click at [734, 546] on input "text" at bounding box center [819, 559] width 230 height 29
click at [731, 561] on input "text" at bounding box center [819, 559] width 230 height 29
type input "30"
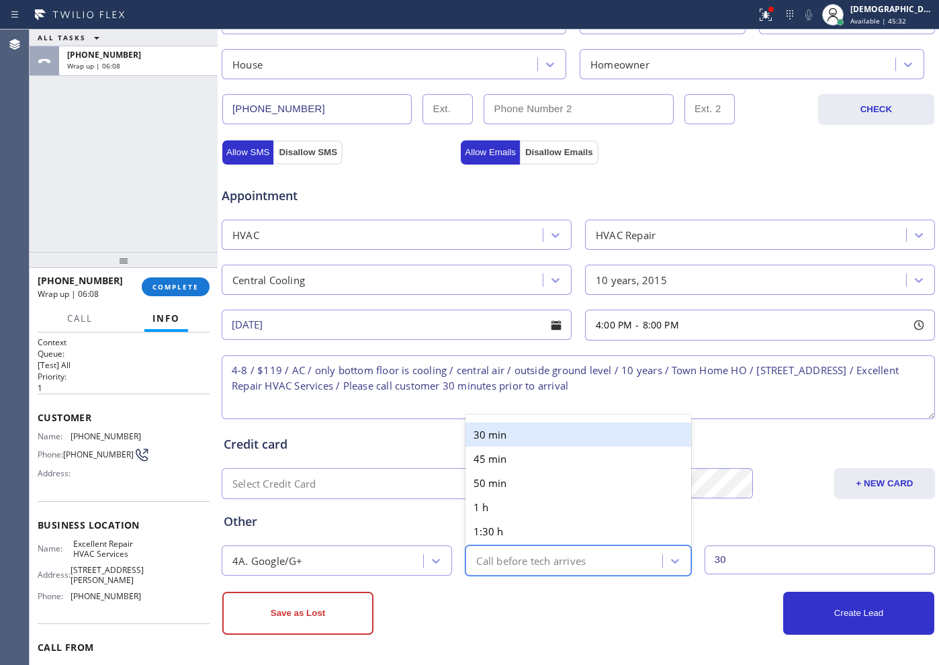
click at [571, 567] on div "Call before tech arrives" at bounding box center [530, 560] width 109 height 15
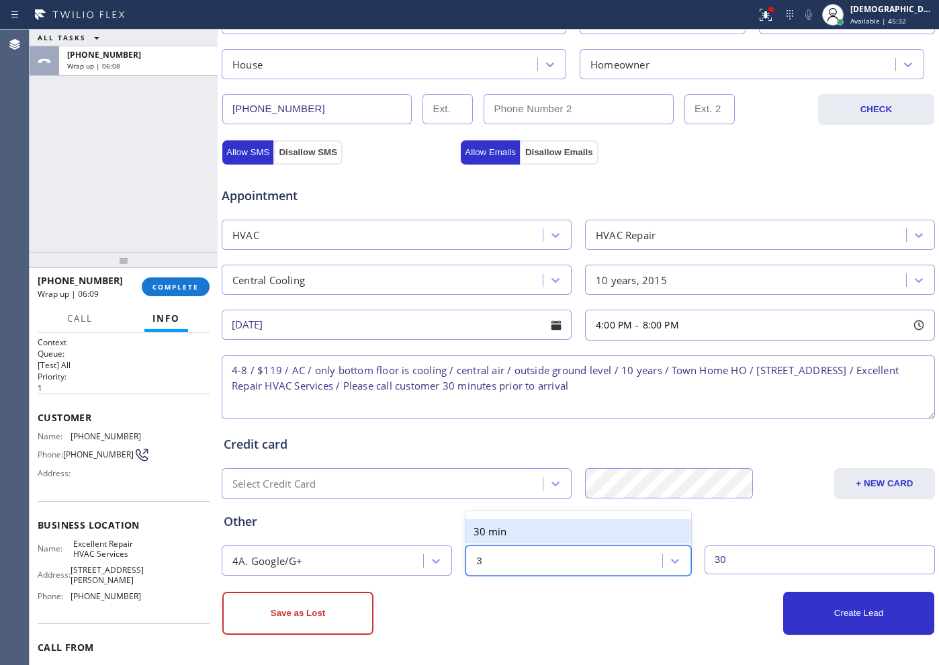
type input "30"
click at [563, 532] on div "30 min" at bounding box center [577, 531] width 225 height 24
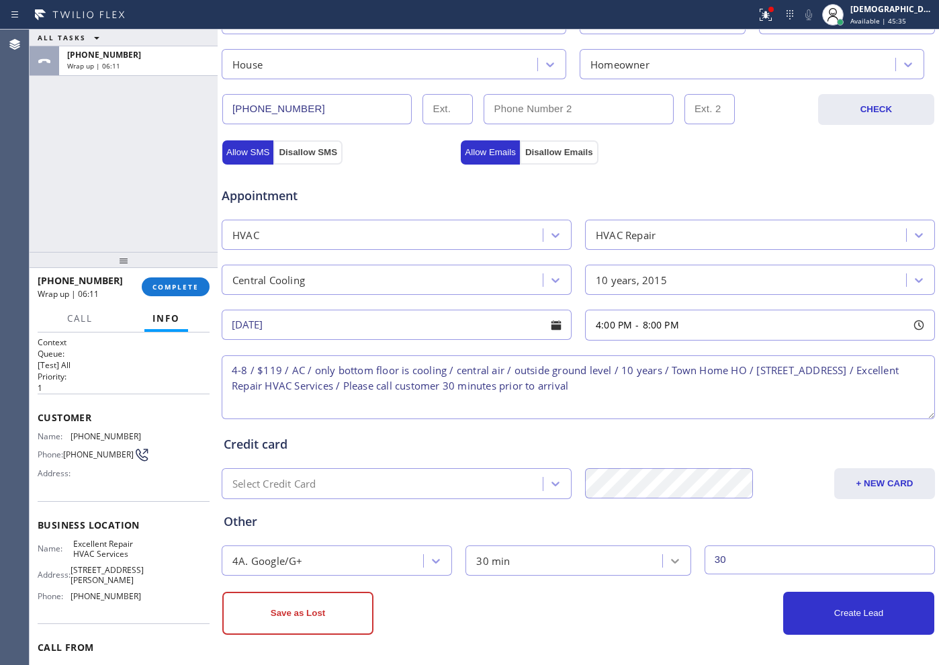
drag, startPoint x: 732, startPoint y: 559, endPoint x: 667, endPoint y: 561, distance: 65.2
click at [667, 561] on div "4A. Google/G+ 30 min 30" at bounding box center [578, 559] width 716 height 33
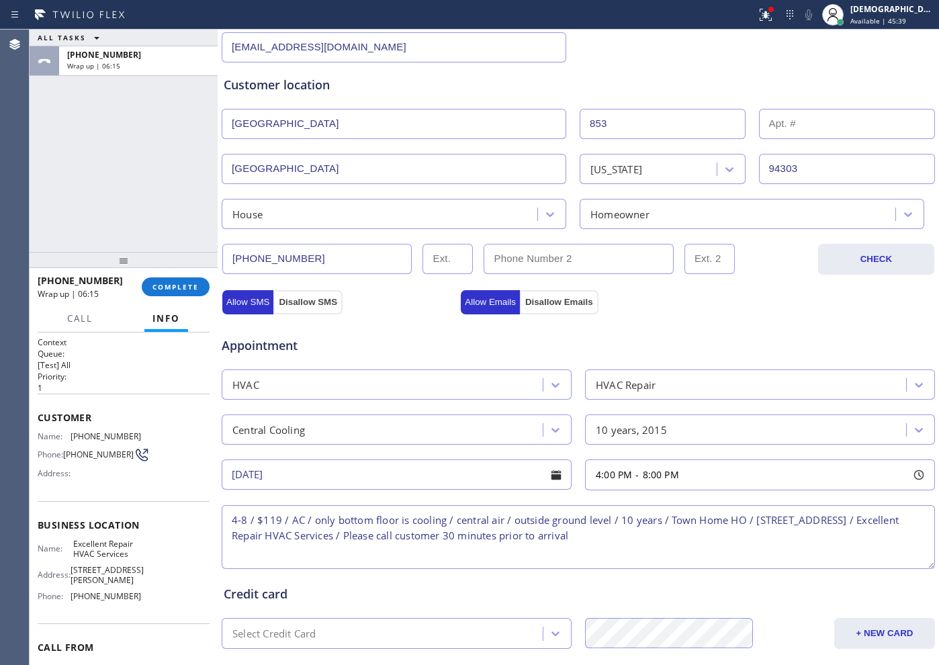
scroll to position [124, 0]
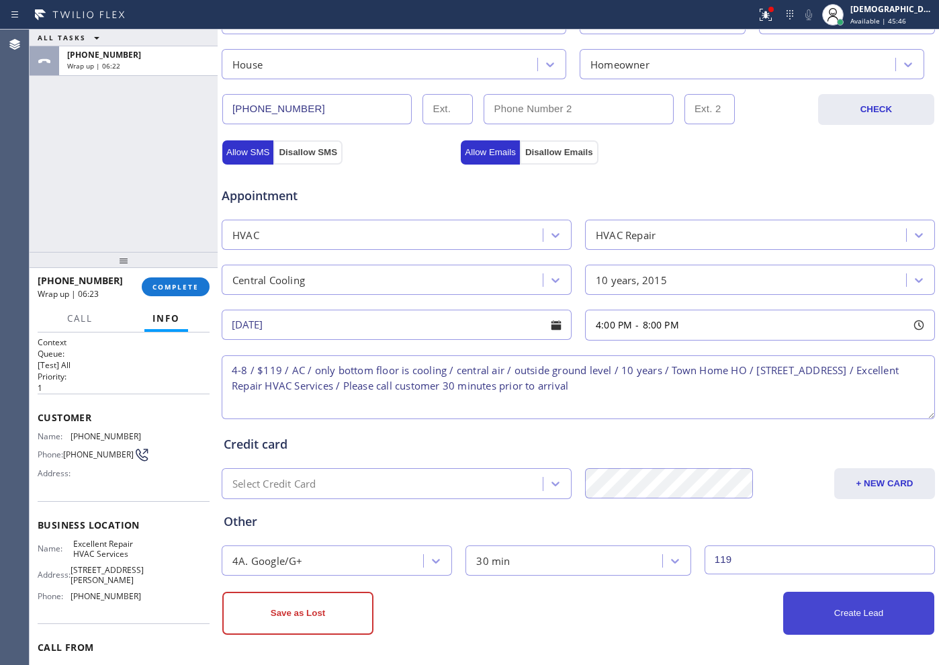
type input "119"
click at [805, 611] on button "Create Lead" at bounding box center [858, 613] width 151 height 43
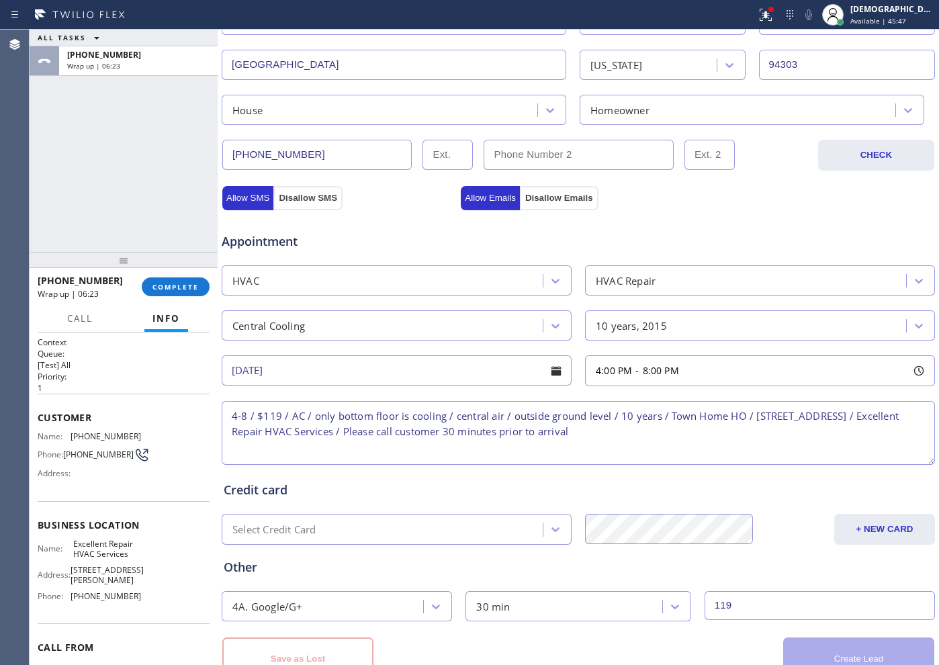
scroll to position [422, 0]
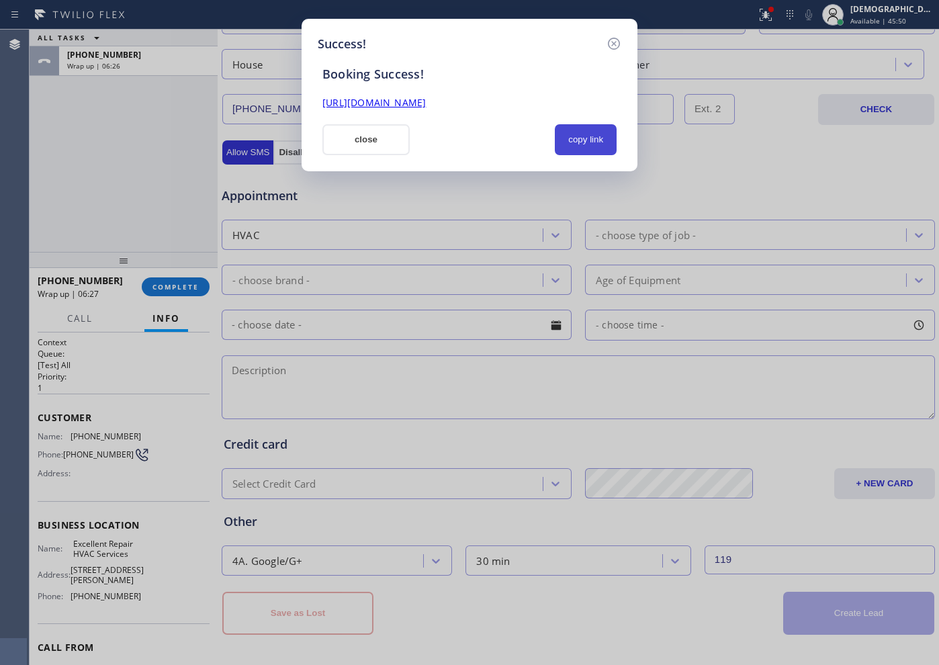
click at [592, 144] on button "copy link" at bounding box center [586, 139] width 62 height 31
click at [426, 108] on link "[URL][DOMAIN_NAME]" at bounding box center [373, 102] width 103 height 13
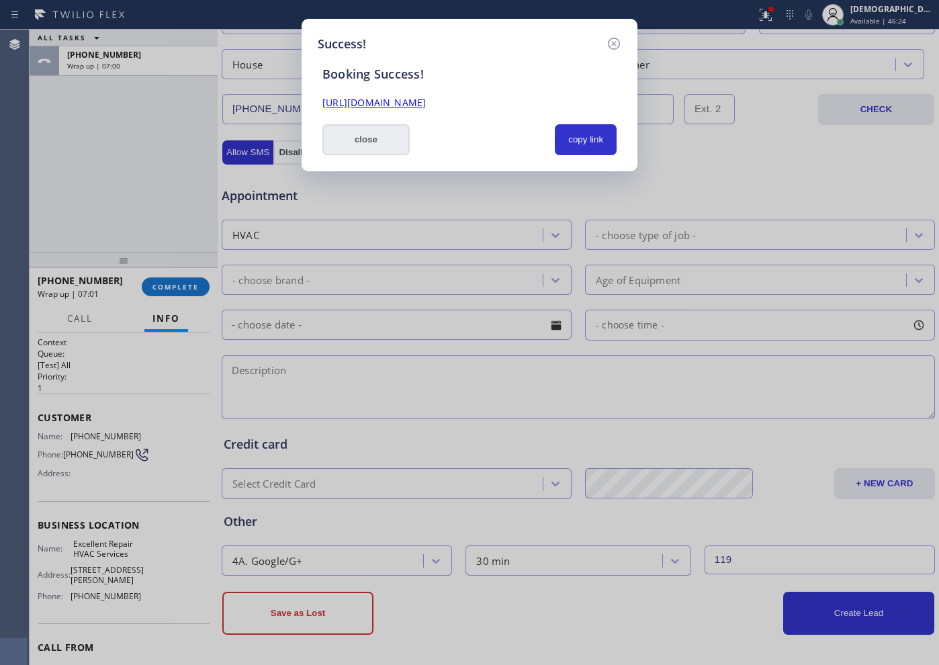
click at [378, 145] on button "close" at bounding box center [365, 139] width 87 height 31
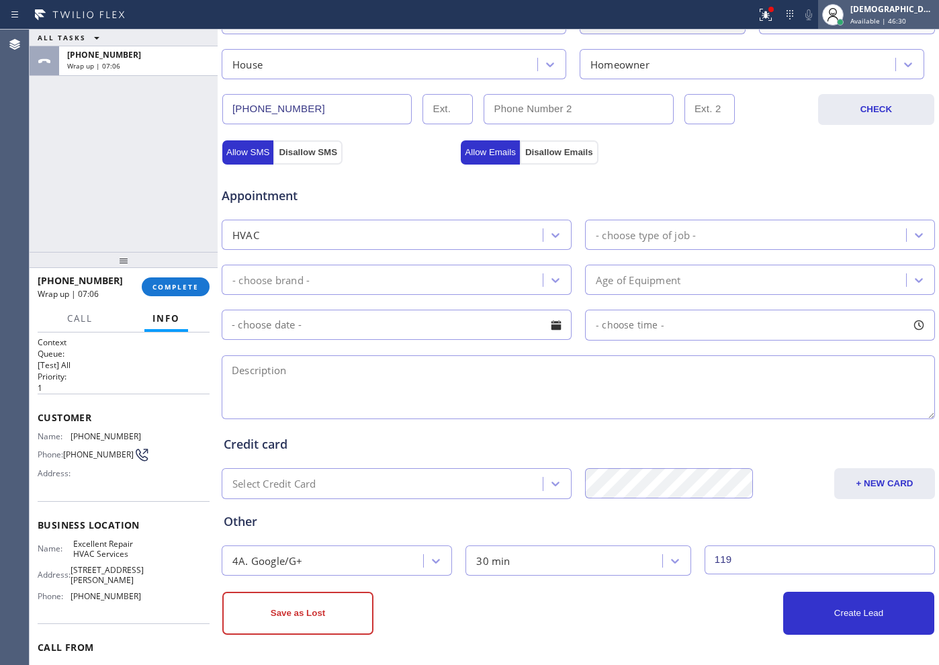
click at [847, 20] on div at bounding box center [833, 15] width 30 height 30
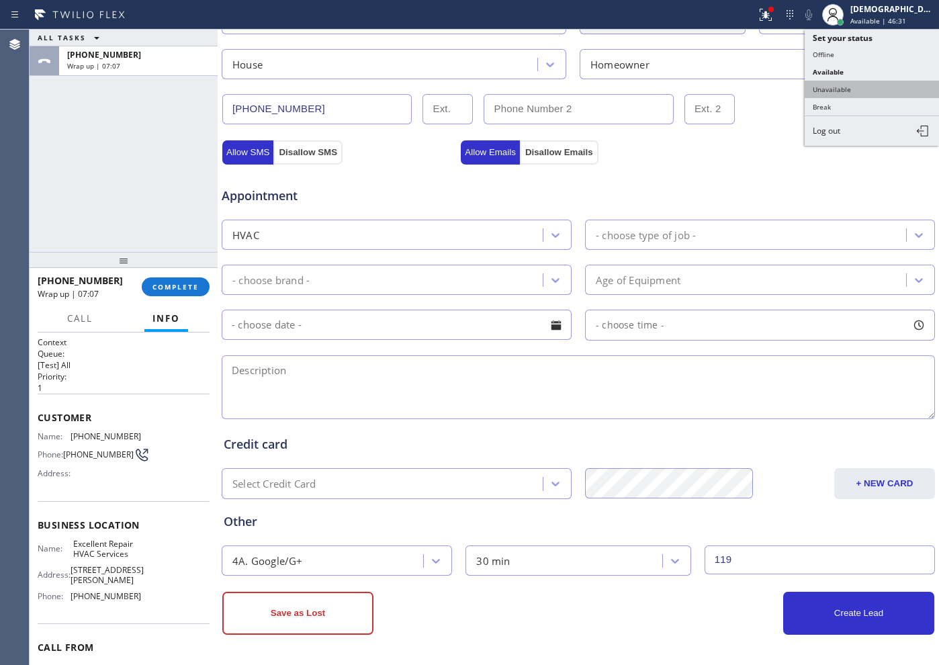
click at [853, 85] on button "Unavailable" at bounding box center [871, 89] width 134 height 17
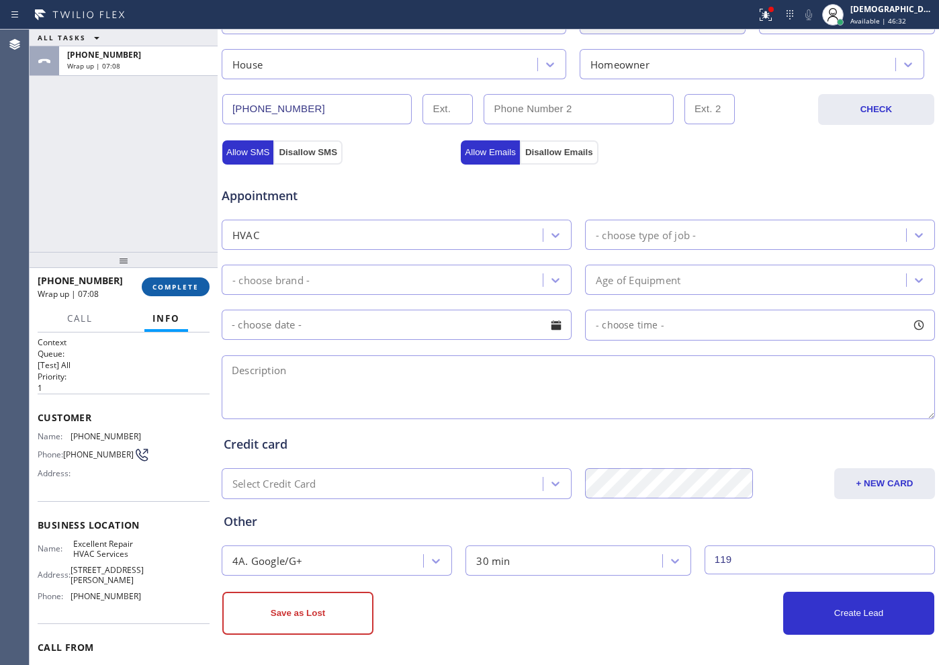
click at [172, 285] on span "COMPLETE" at bounding box center [175, 286] width 46 height 9
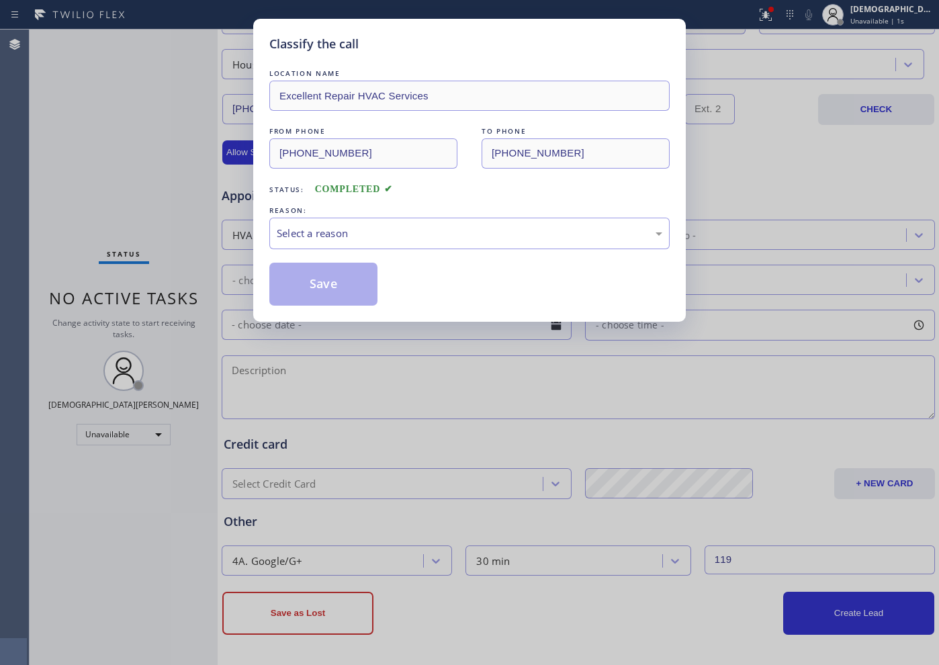
click at [377, 216] on div "REASON:" at bounding box center [469, 210] width 400 height 14
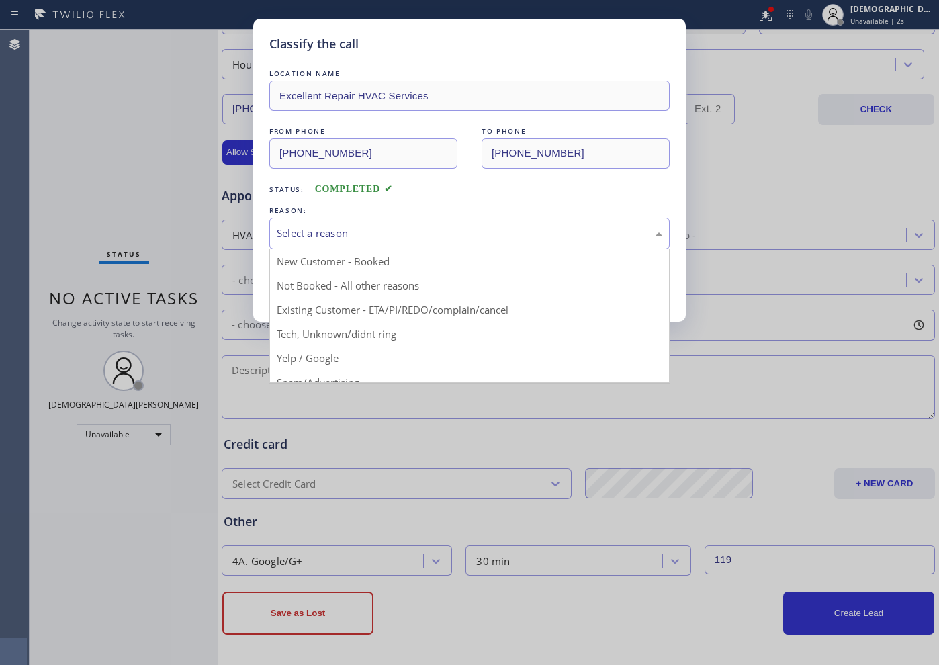
click at [365, 235] on div "Select a reason" at bounding box center [469, 233] width 385 height 15
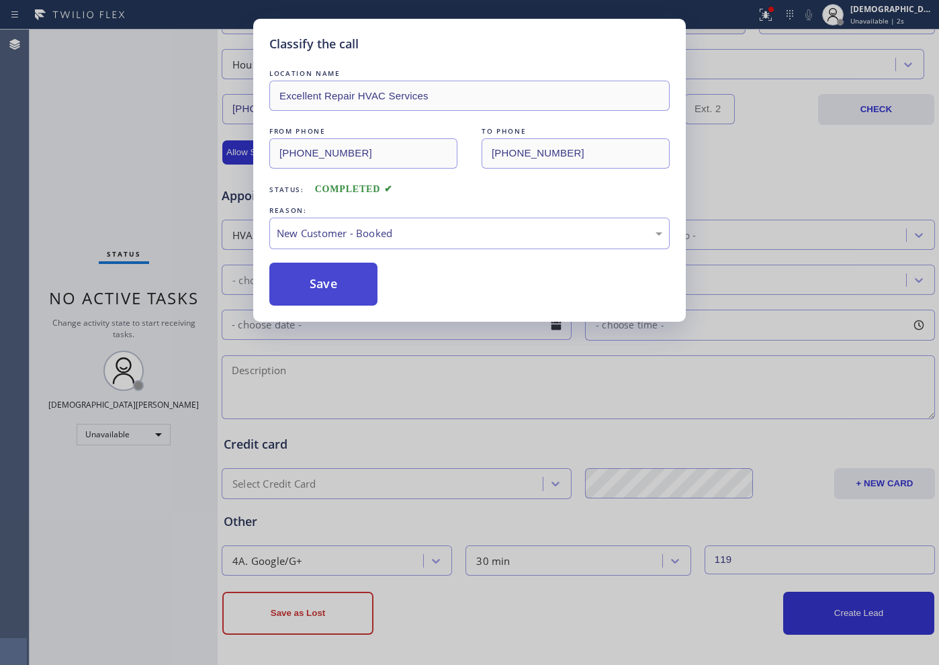
click at [320, 285] on button "Save" at bounding box center [323, 284] width 108 height 43
type input "[PHONE_NUMBER]"
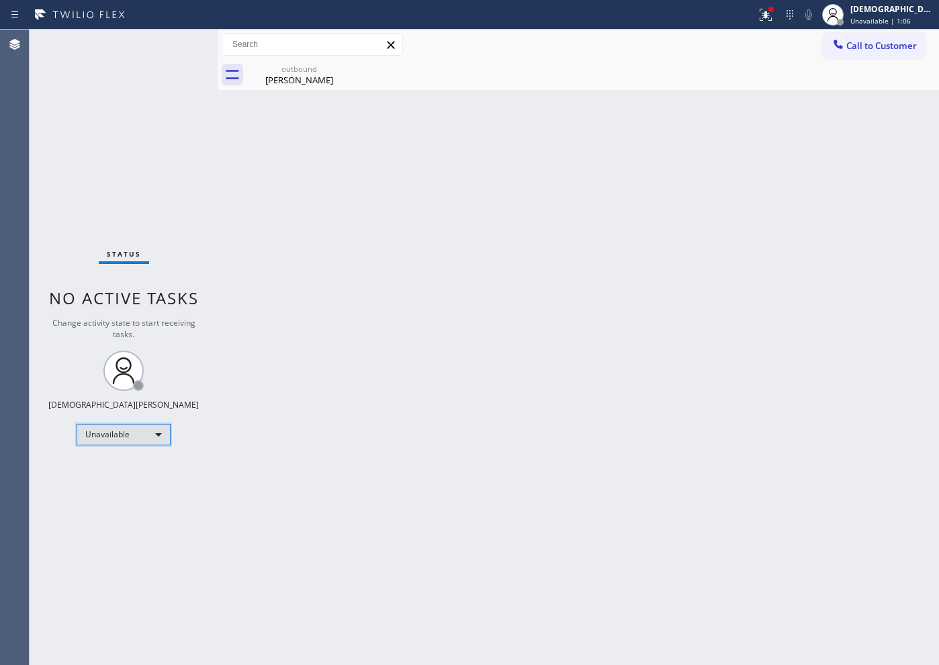
click at [152, 424] on div "Unavailable" at bounding box center [124, 434] width 94 height 21
click at [137, 464] on li "Available" at bounding box center [122, 470] width 91 height 16
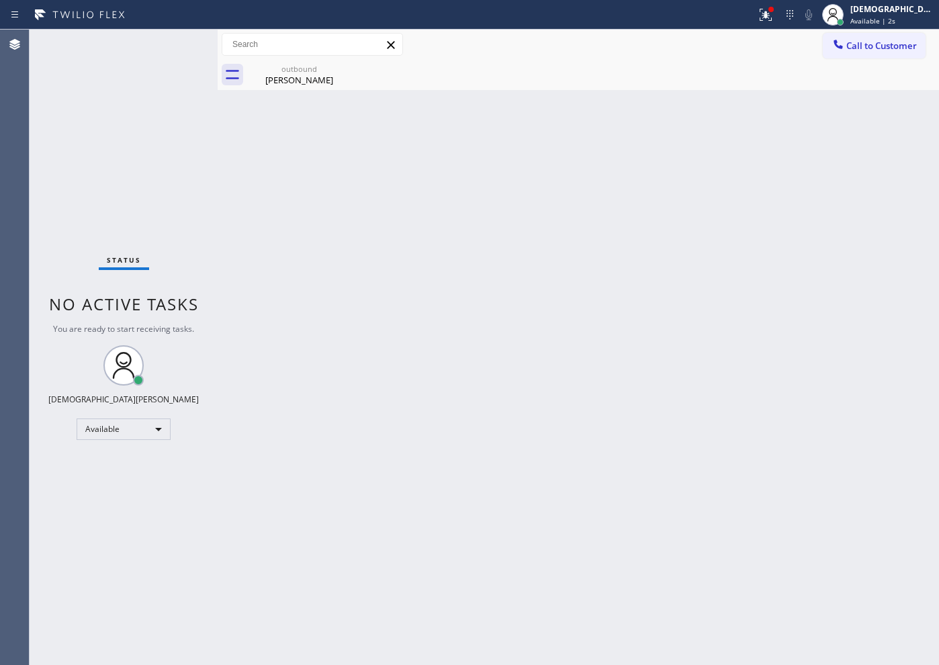
drag, startPoint x: 152, startPoint y: 191, endPoint x: 373, endPoint y: 46, distance: 264.8
click at [155, 189] on div "Status No active tasks You are ready to start receiving tasks. Christian Cinco …" at bounding box center [124, 347] width 188 height 635
click at [884, 18] on span "Available | 3:29" at bounding box center [876, 20] width 52 height 9
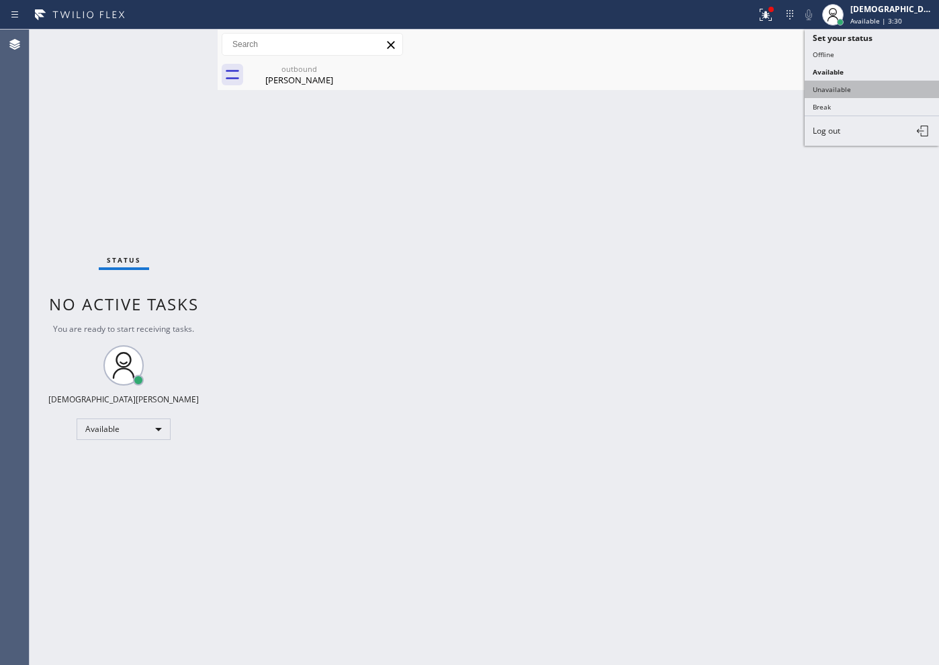
click at [862, 81] on button "Unavailable" at bounding box center [871, 89] width 134 height 17
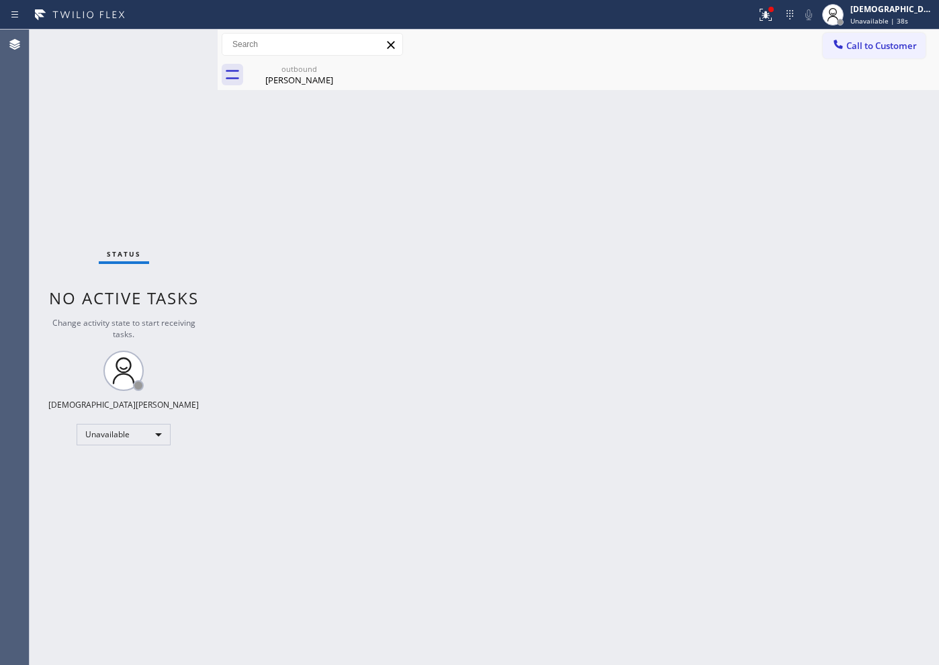
click at [89, 422] on div "Status No active tasks Change activity state to start receiving tasks. [PERSON_…" at bounding box center [124, 347] width 188 height 635
click at [89, 430] on div "Unavailable" at bounding box center [124, 434] width 94 height 21
click at [115, 453] on li "Offline" at bounding box center [122, 453] width 91 height 16
click at [889, 11] on div "[DEMOGRAPHIC_DATA][PERSON_NAME]" at bounding box center [892, 8] width 85 height 11
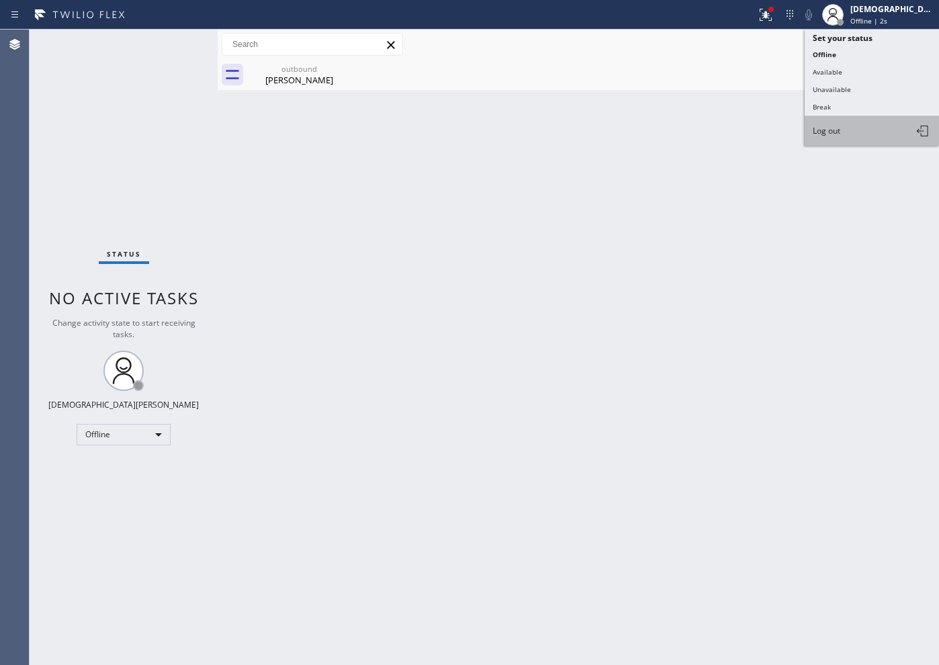
click at [837, 125] on span "Log out" at bounding box center [827, 130] width 28 height 11
